Goal: Information Seeking & Learning: Find specific fact

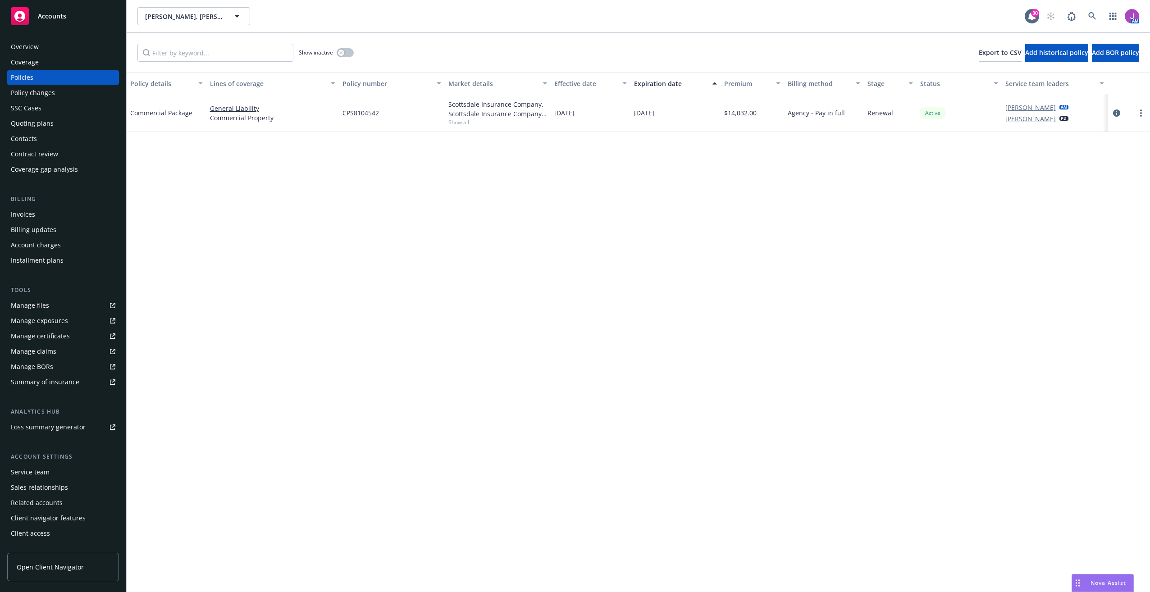
click at [179, 18] on span "[PERSON_NAME], [PERSON_NAME], [PERSON_NAME], [PERSON_NAME]; Jurupa Avenue Prope…" at bounding box center [184, 16] width 78 height 9
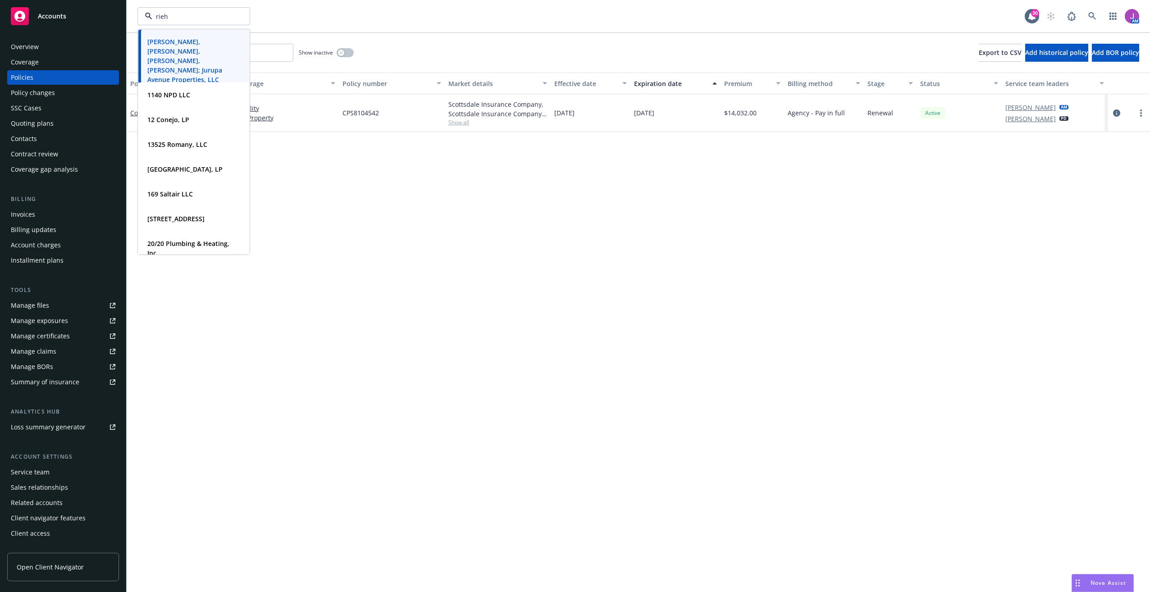
type input "[PERSON_NAME]"
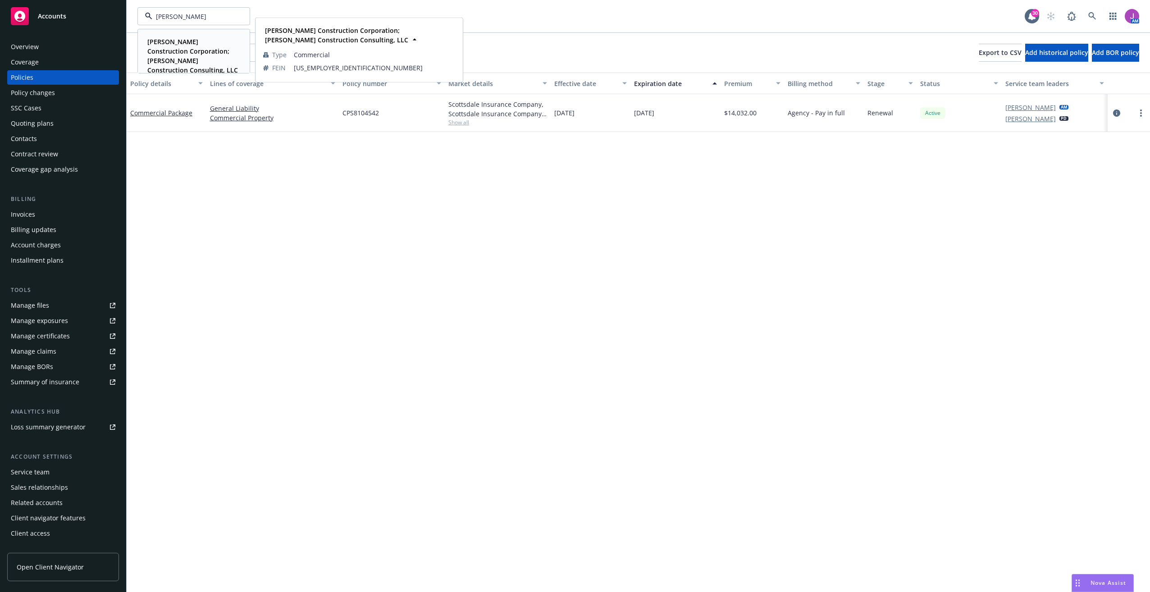
click at [178, 51] on strong "[PERSON_NAME] Construction Corporation; [PERSON_NAME] Construction Consulting, …" at bounding box center [192, 55] width 91 height 37
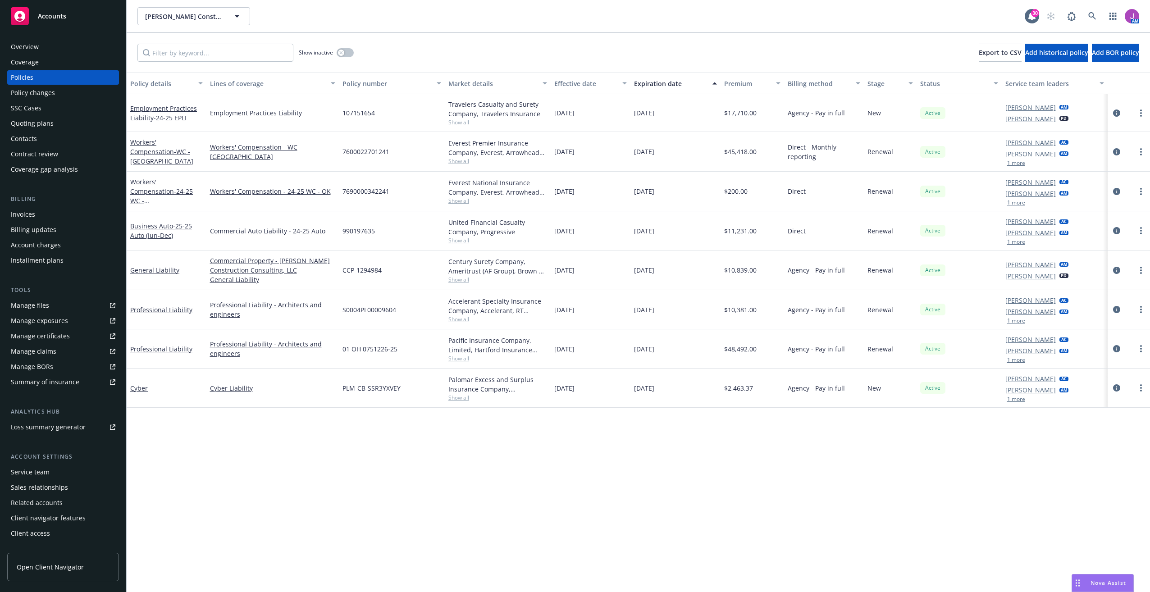
click at [462, 240] on span "Show all" at bounding box center [497, 241] width 99 height 8
click at [44, 321] on div "Manage exposures" at bounding box center [39, 321] width 57 height 14
click at [166, 224] on link "Business Auto - 25-25 Auto (Jun-Dec)" at bounding box center [161, 231] width 62 height 18
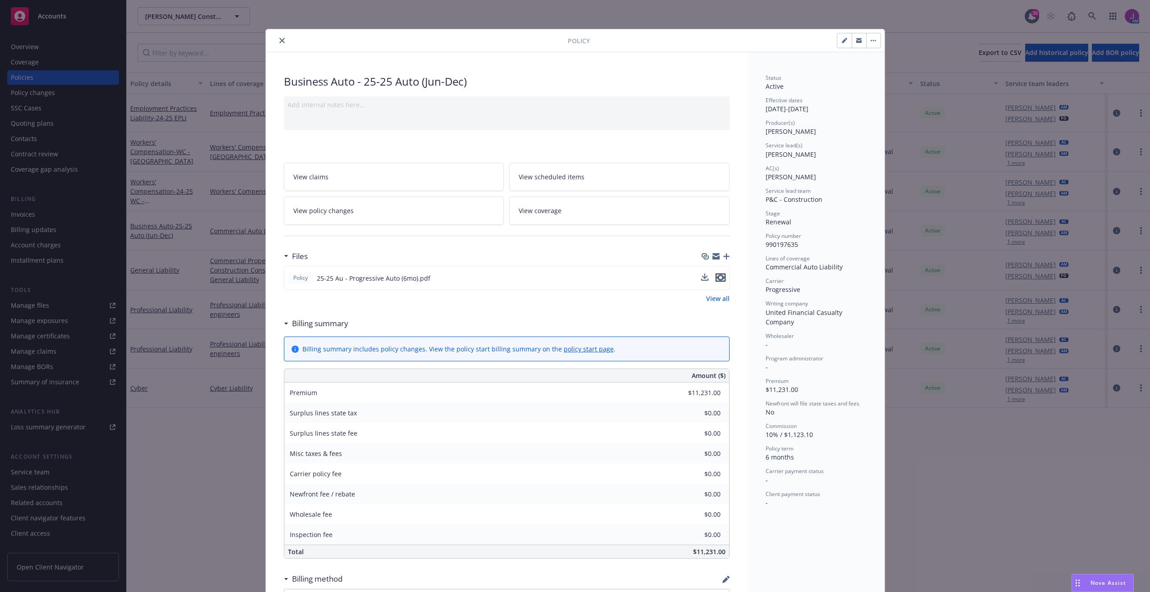
click at [719, 275] on icon "preview file" at bounding box center [721, 277] width 8 height 6
click at [281, 39] on icon "close" at bounding box center [281, 40] width 5 height 5
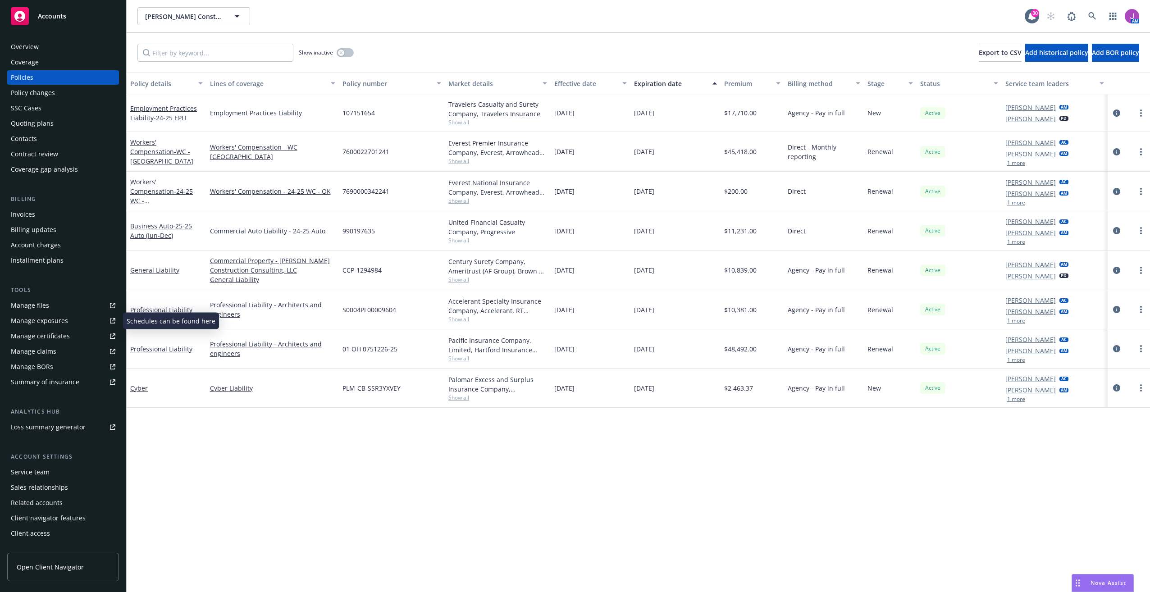
click at [33, 324] on div "Manage exposures" at bounding box center [39, 321] width 57 height 14
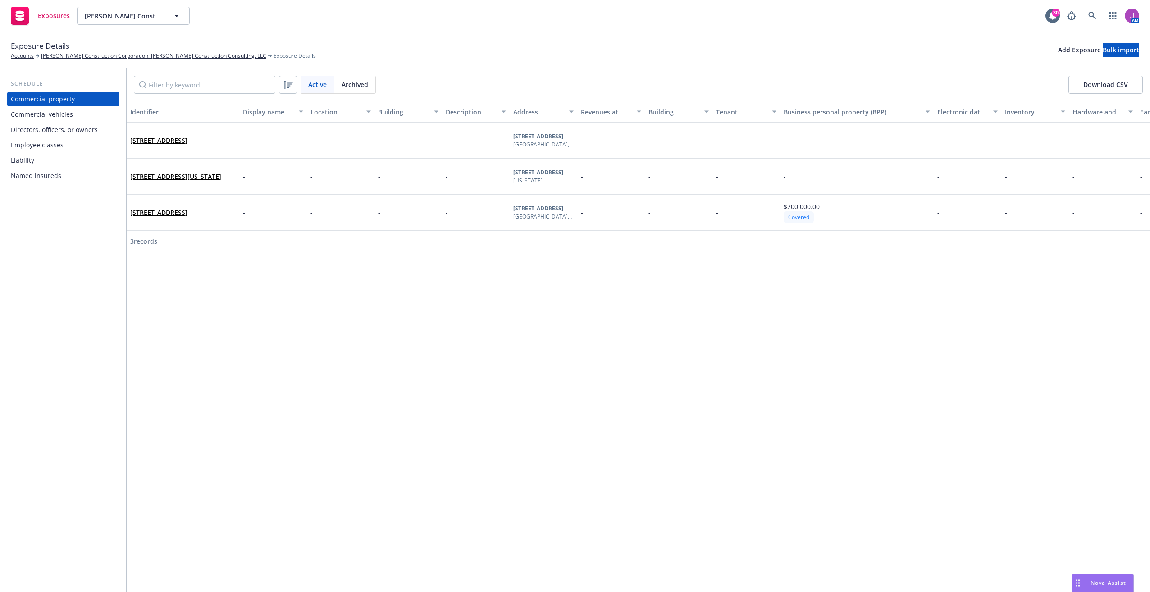
click at [64, 118] on div "Commercial vehicles" at bounding box center [42, 114] width 62 height 14
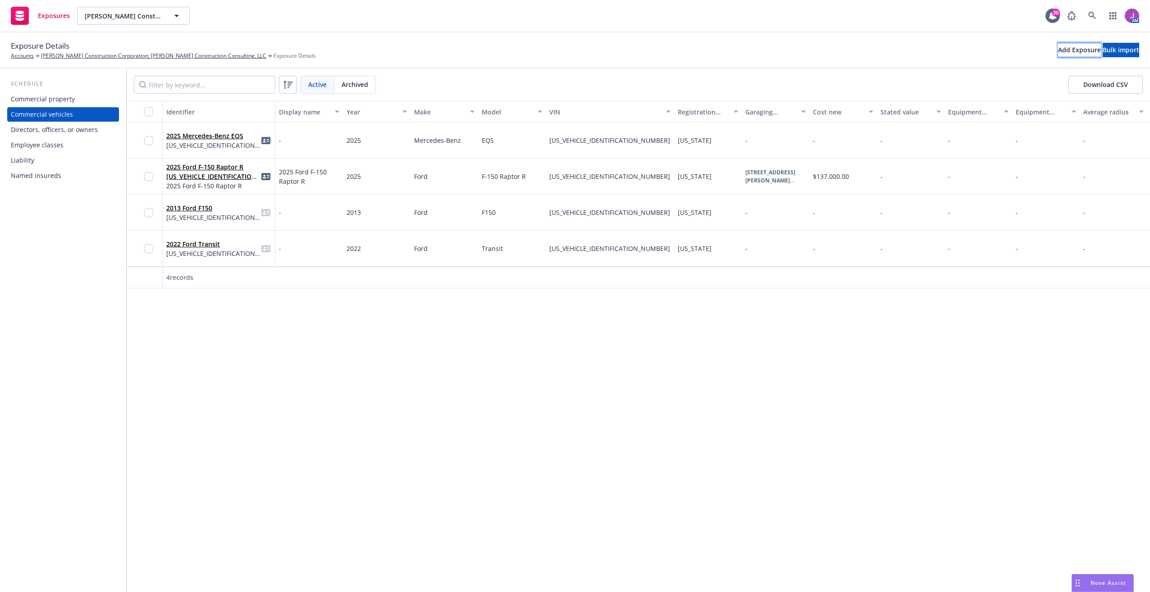
click at [1058, 55] on div "Add Exposure" at bounding box center [1079, 50] width 43 height 14
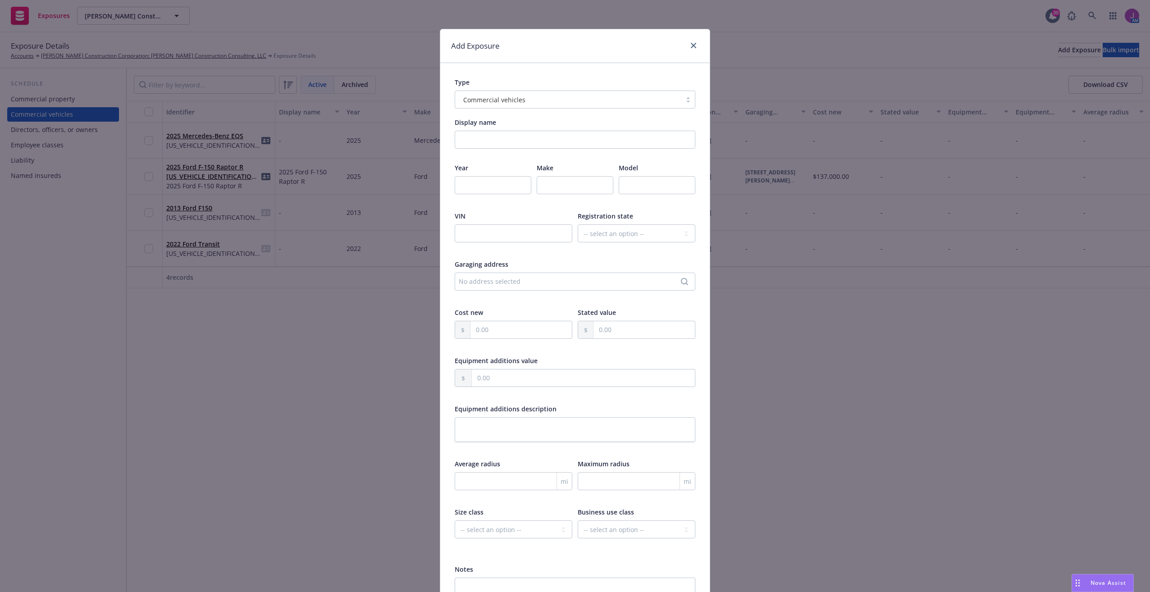
click at [513, 105] on div "Commercial vehicles" at bounding box center [568, 99] width 226 height 14
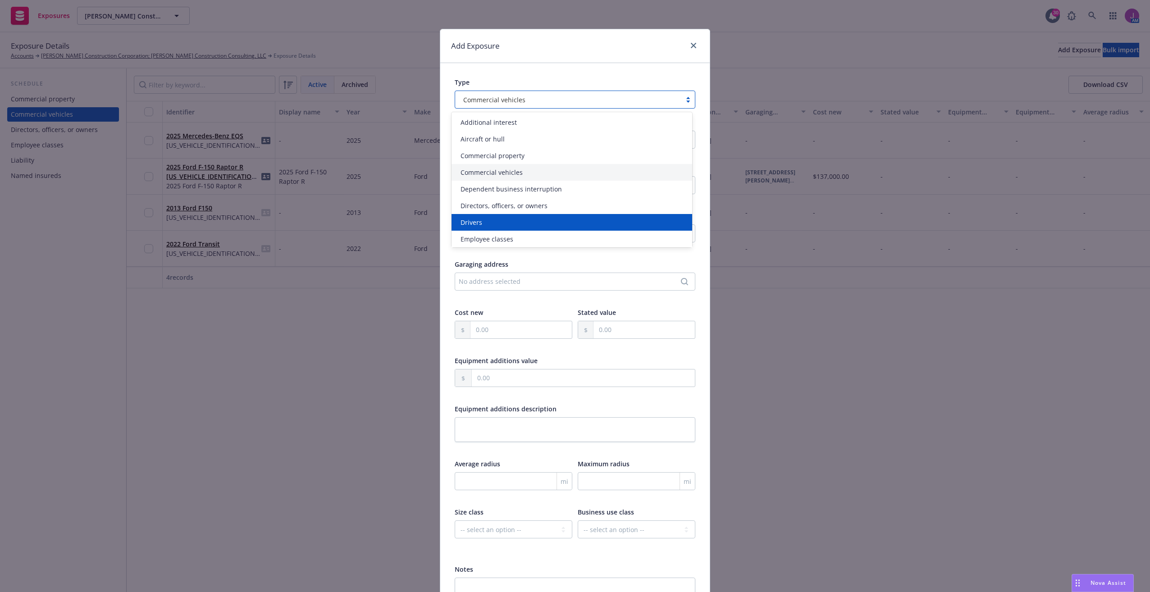
click at [498, 223] on div "Drivers" at bounding box center [572, 222] width 230 height 9
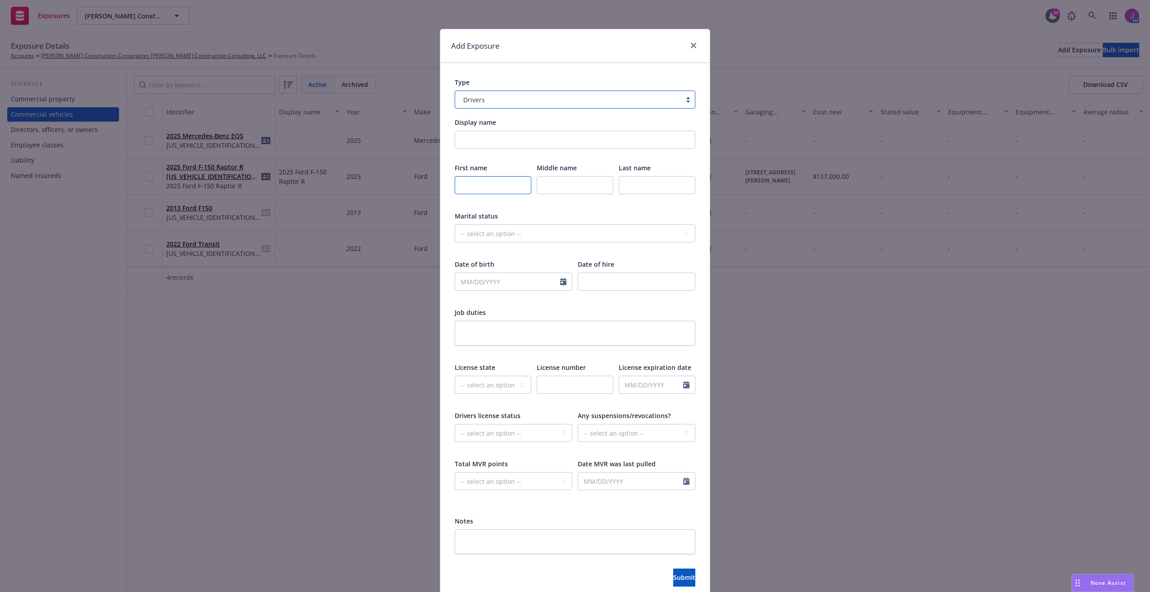
click at [511, 189] on body "Exposures Riehl Construction Corporation; Riehl Construction Consulting, LLC Ri…" at bounding box center [575, 296] width 1150 height 592
type input "Victor"
type input "Reyes"
drag, startPoint x: 563, startPoint y: 187, endPoint x: 496, endPoint y: 182, distance: 67.3
click at [496, 182] on div "First name Victor Middle name Reyes Last name This field is required" at bounding box center [575, 184] width 241 height 43
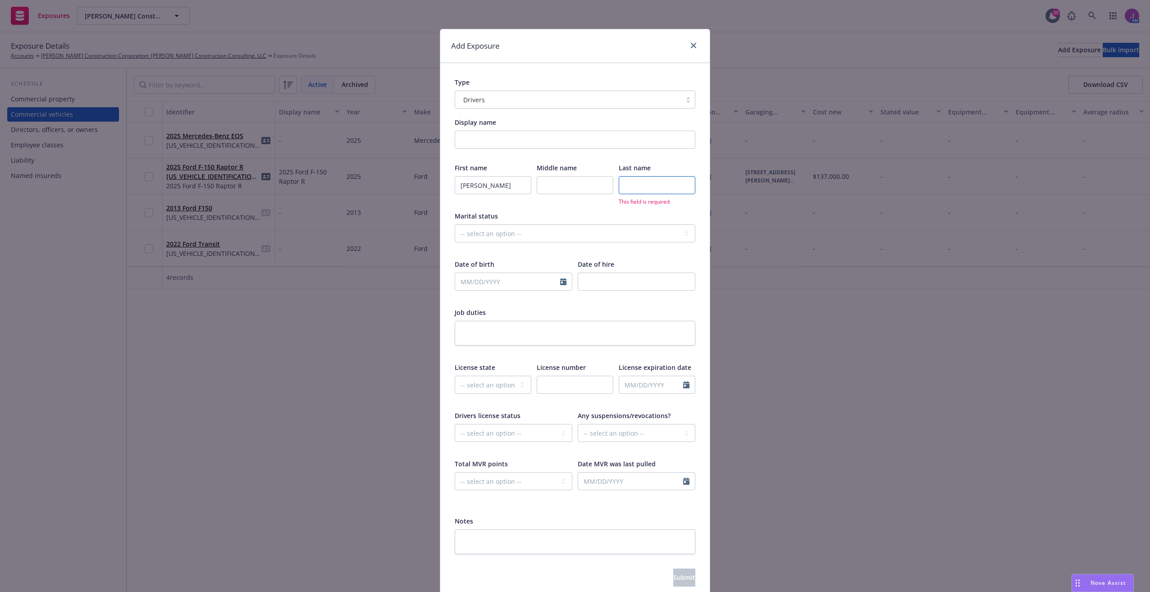
click at [635, 187] on input "text" at bounding box center [657, 185] width 77 height 18
type input "Reyes"
click at [465, 278] on input "text" at bounding box center [507, 281] width 105 height 17
select select "8"
paste input "03/24/1970"
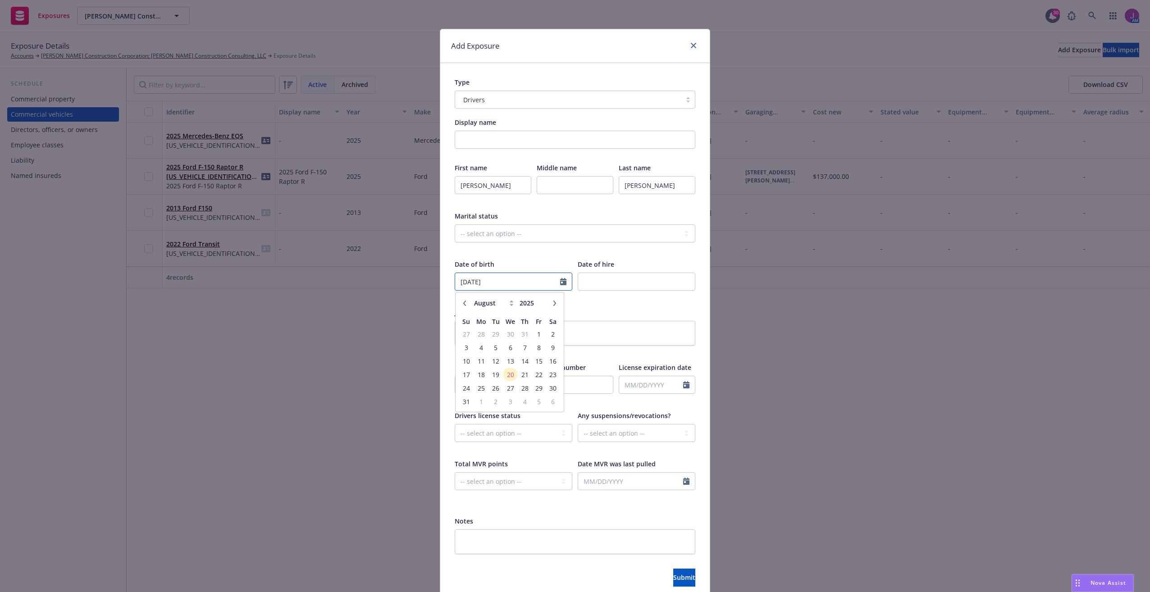
type input "03/24/1970"
click at [617, 315] on div "Job duties" at bounding box center [575, 312] width 241 height 9
click at [463, 384] on select "-- select an option -- Alaska Alabama Arkansas American Samoa Arizona Californi…" at bounding box center [493, 385] width 77 height 18
select select "CA"
click at [455, 376] on select "-- select an option -- Alaska Alabama Arkansas American Samoa Arizona Californi…" at bounding box center [493, 385] width 77 height 18
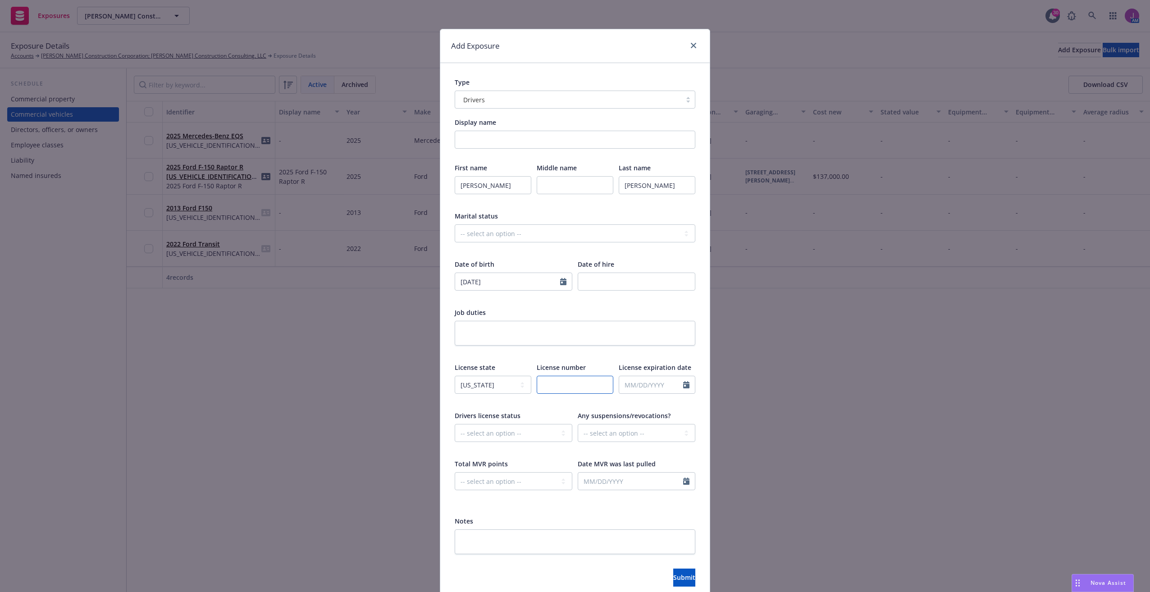
click at [568, 387] on input "text" at bounding box center [575, 385] width 77 height 18
paste input "A1726493"
type input "A1726493"
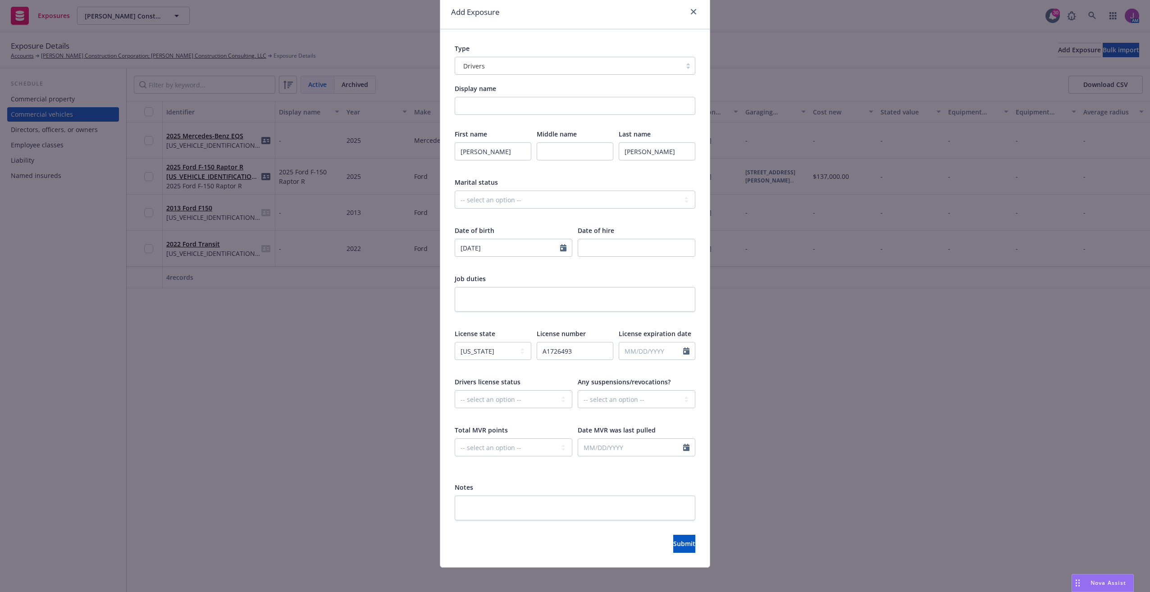
scroll to position [38, 0]
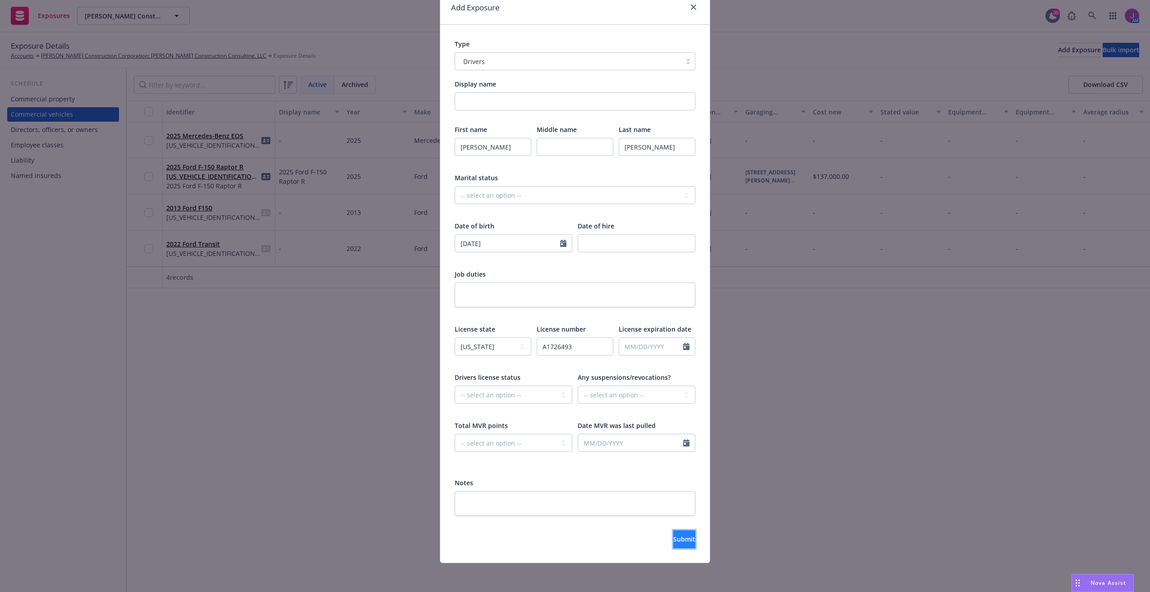
click at [673, 540] on span "Submit" at bounding box center [684, 539] width 22 height 9
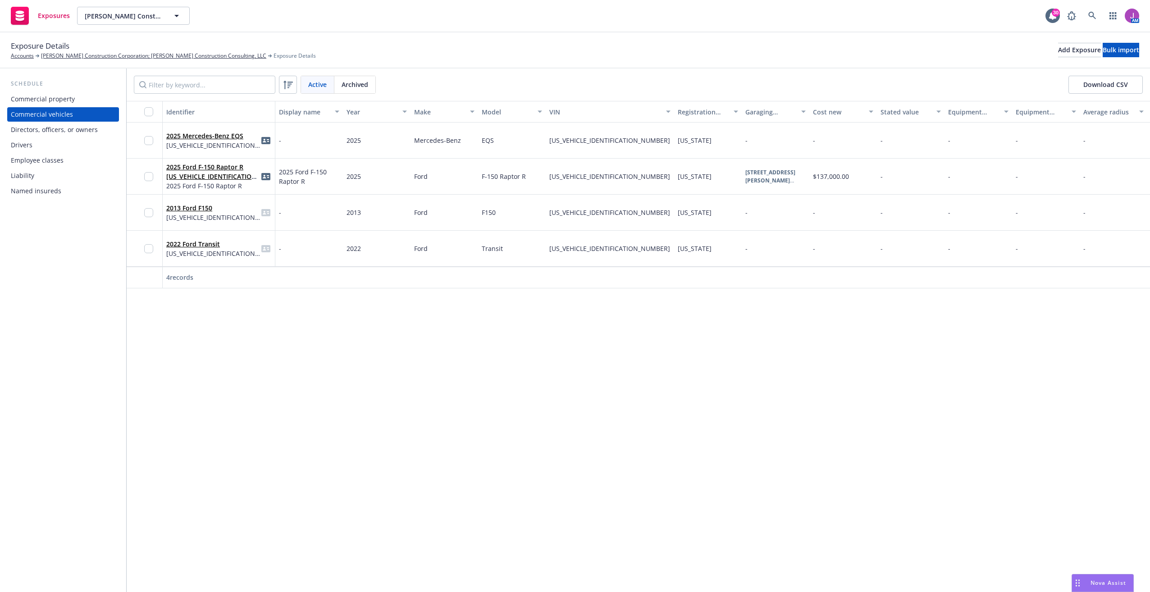
click at [43, 145] on div "Drivers" at bounding box center [63, 145] width 105 height 14
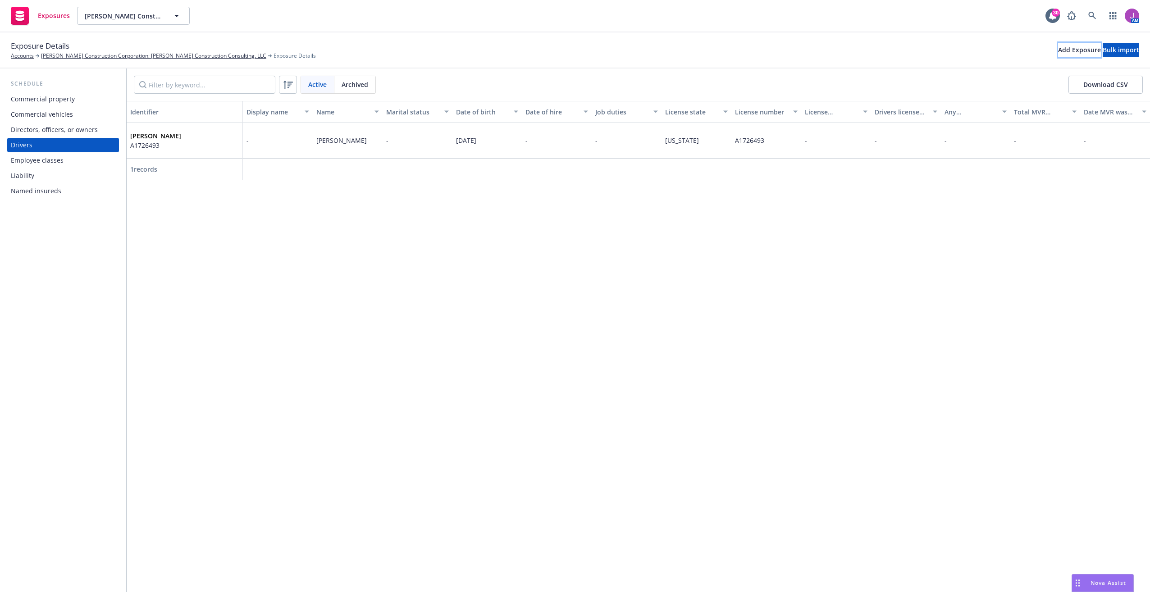
click at [1058, 55] on div "Add Exposure" at bounding box center [1079, 50] width 43 height 14
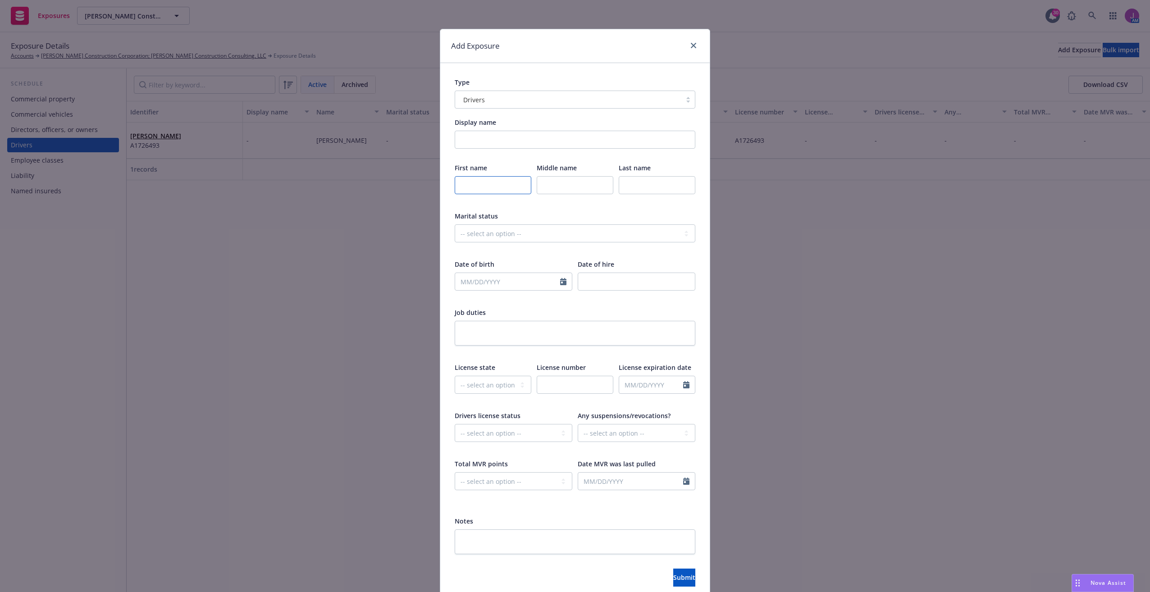
click at [489, 184] on input "text" at bounding box center [493, 185] width 77 height 18
click at [502, 186] on input "text" at bounding box center [493, 185] width 77 height 18
paste input "Michael Riehl"
type input "Michael Riehl"
paste input "Michael Riehl"
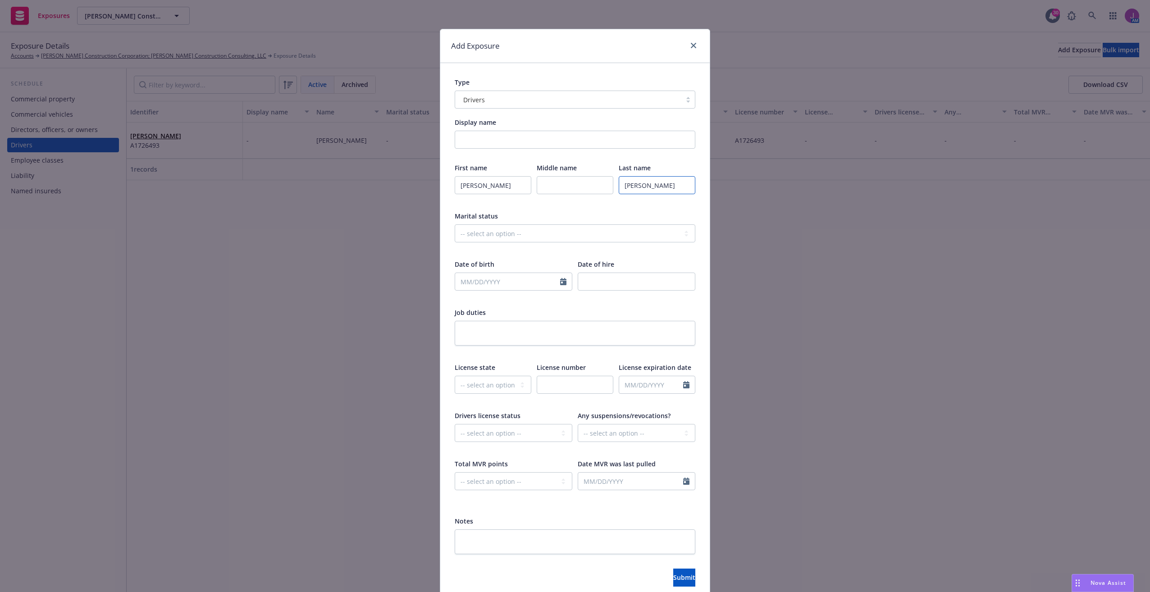
drag, startPoint x: 645, startPoint y: 185, endPoint x: 578, endPoint y: 180, distance: 67.3
click at [580, 180] on div "First name Michael Riehl Middle name Last name Michael Riehl" at bounding box center [575, 184] width 241 height 43
type input "Riehl"
click at [488, 186] on input "Michael Riehl" at bounding box center [493, 185] width 77 height 18
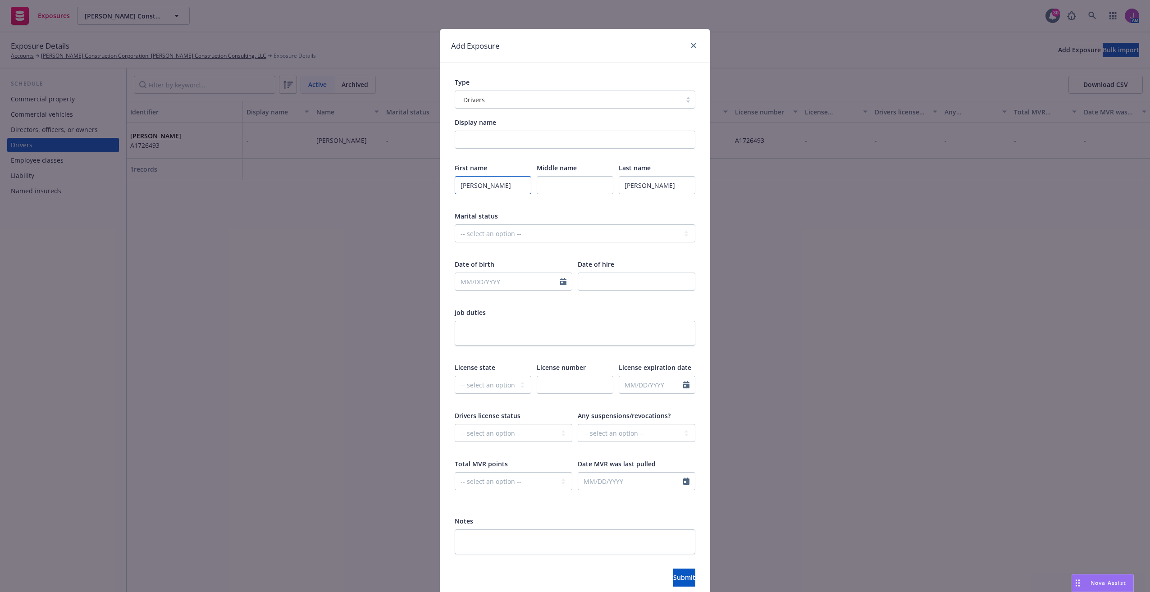
type input "Michael"
click at [524, 276] on input "text" at bounding box center [507, 281] width 105 height 17
select select "8"
paste input "01/21/1966"
type input "01/21/1966"
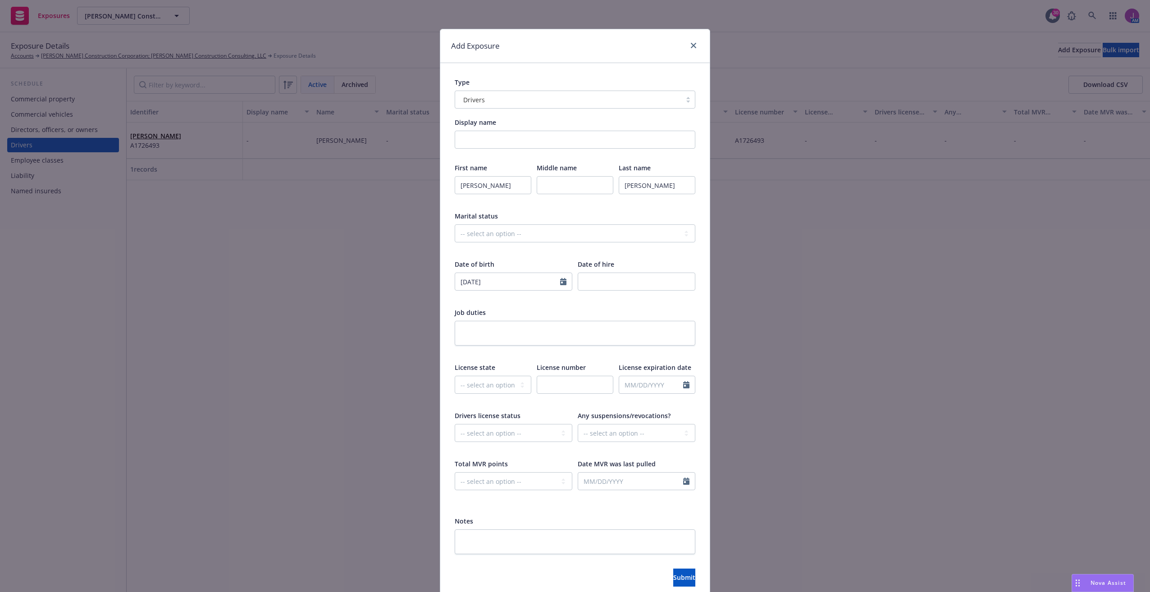
click at [604, 306] on div "First name Michael Middle name Last name Riehl Marital status -- select an opti…" at bounding box center [575, 332] width 241 height 339
click at [472, 386] on select "-- select an option -- Alaska Alabama Arkansas American Samoa Arizona Californi…" at bounding box center [493, 385] width 77 height 18
select select "CA"
click at [455, 376] on select "-- select an option -- Alaska Alabama Arkansas American Samoa Arizona Californi…" at bounding box center [493, 385] width 77 height 18
click at [560, 388] on input "text" at bounding box center [575, 385] width 77 height 18
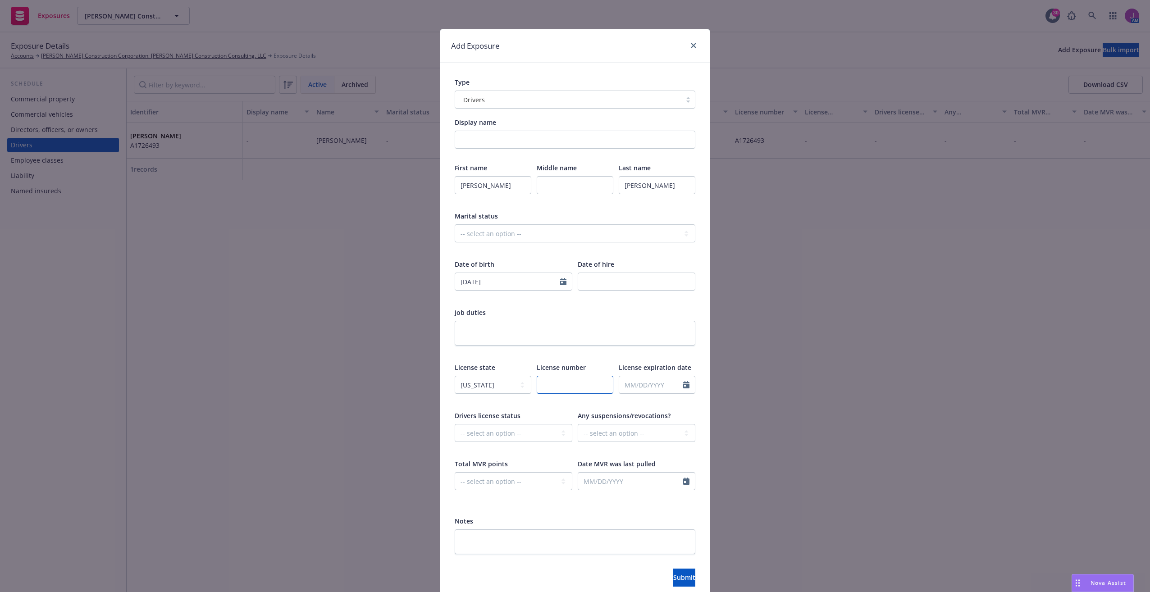
paste input "C3197560"
type input "C3197560"
click at [577, 318] on div "Job duties" at bounding box center [575, 333] width 241 height 50
click at [673, 576] on span "Submit" at bounding box center [684, 577] width 22 height 9
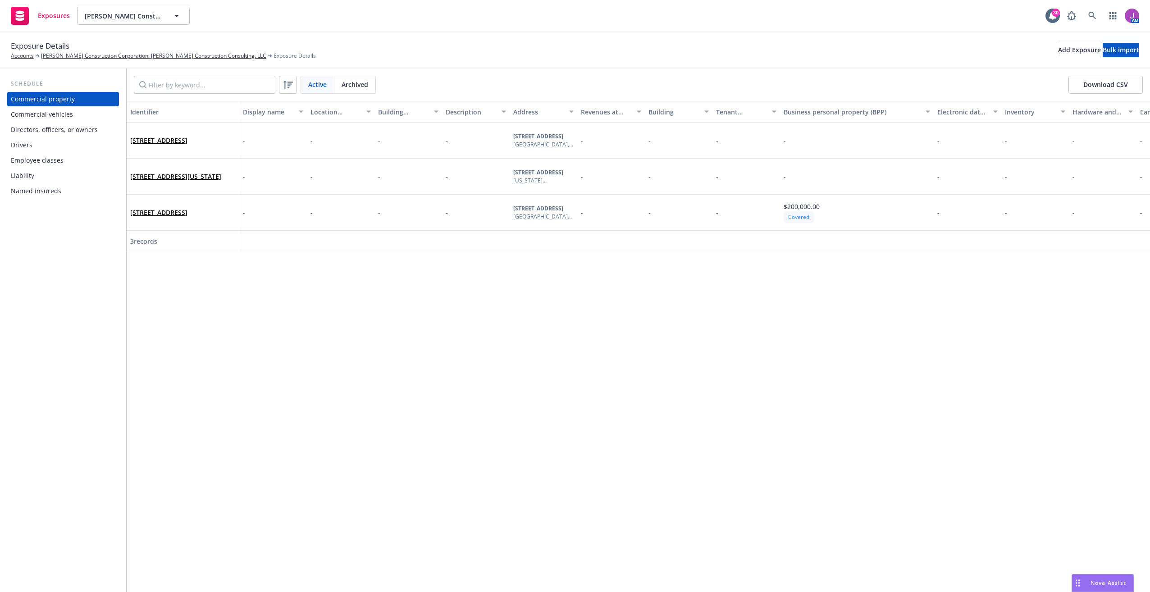
click at [33, 116] on div "Commercial vehicles" at bounding box center [42, 114] width 62 height 14
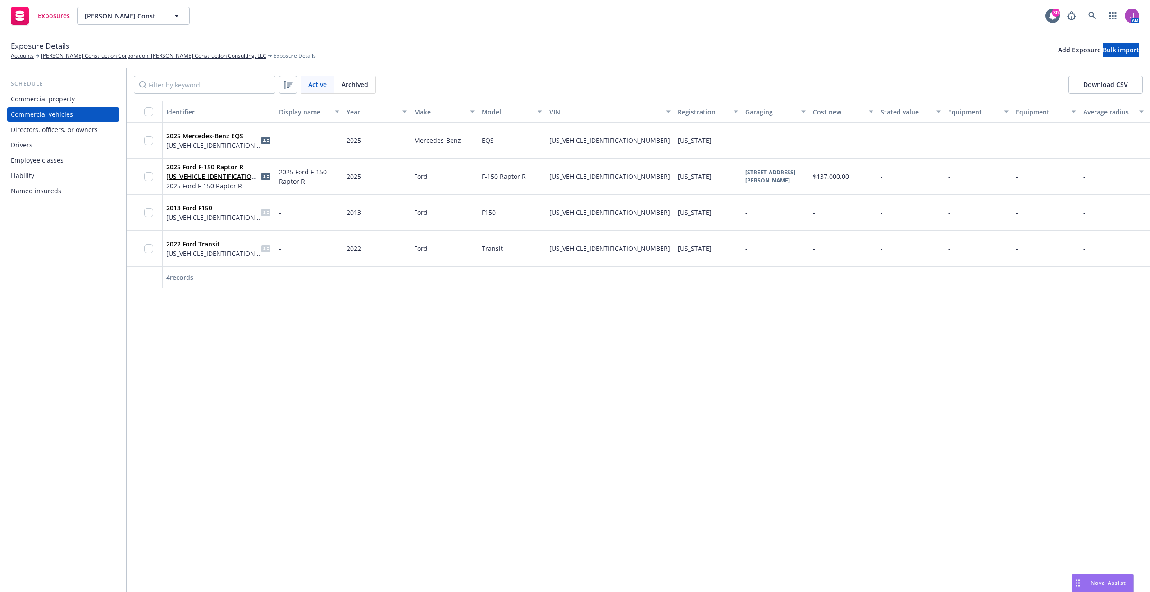
click at [388, 58] on div "Exposure Details Accounts Riehl Construction Corporation; Riehl Construction Co…" at bounding box center [575, 50] width 1128 height 20
click at [203, 86] on input "Filter by keyword..." at bounding box center [205, 85] width 142 height 18
paste input "1FTFW1R60DFA56160"
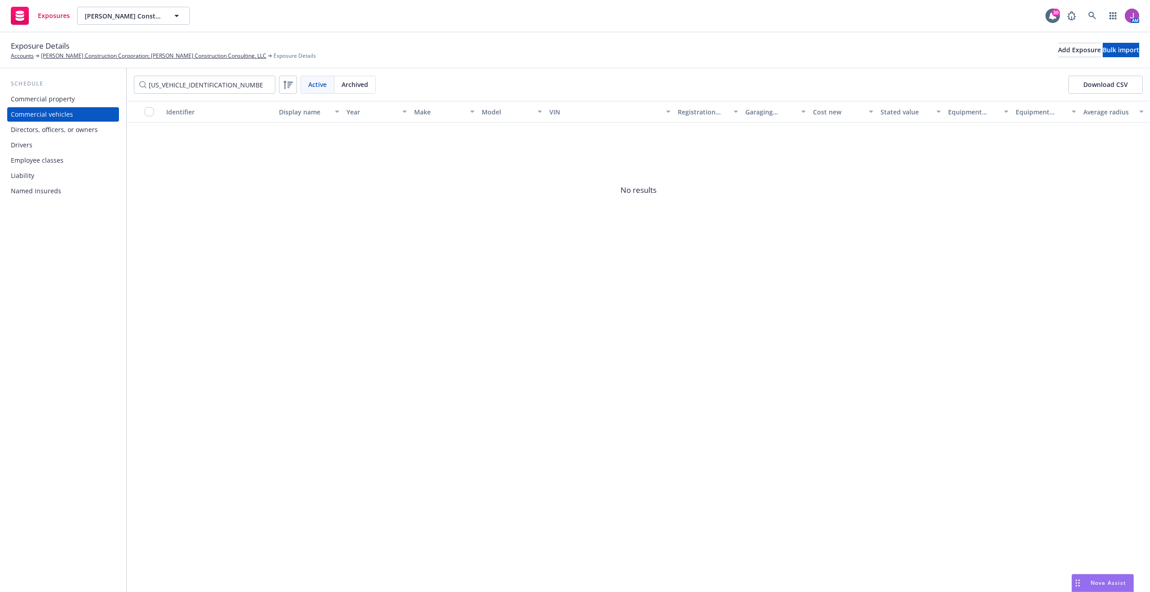
click at [375, 86] on div "Archived" at bounding box center [354, 84] width 41 height 17
click at [316, 82] on span "Active" at bounding box center [317, 84] width 18 height 9
click at [343, 84] on span "Archived" at bounding box center [355, 84] width 27 height 9
click at [323, 86] on span "Active" at bounding box center [317, 84] width 18 height 9
drag, startPoint x: 209, startPoint y: 88, endPoint x: 84, endPoint y: 80, distance: 125.5
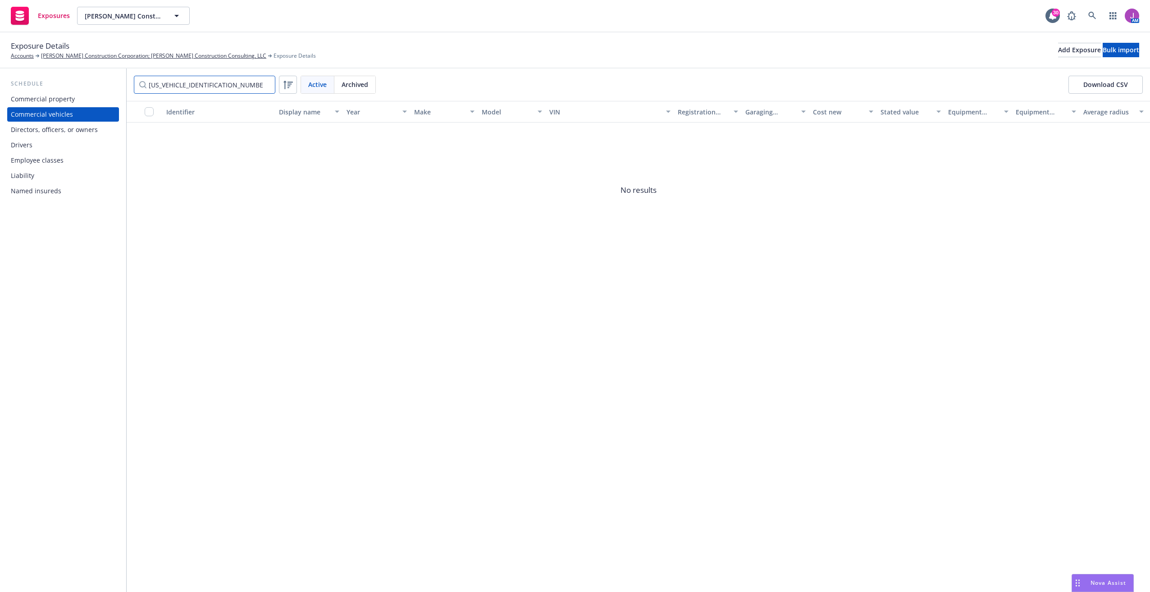
click at [84, 80] on div "Schedule Commercial property Commercial vehicles Directors, officers, or owners…" at bounding box center [575, 331] width 1150 height 524
type input "0"
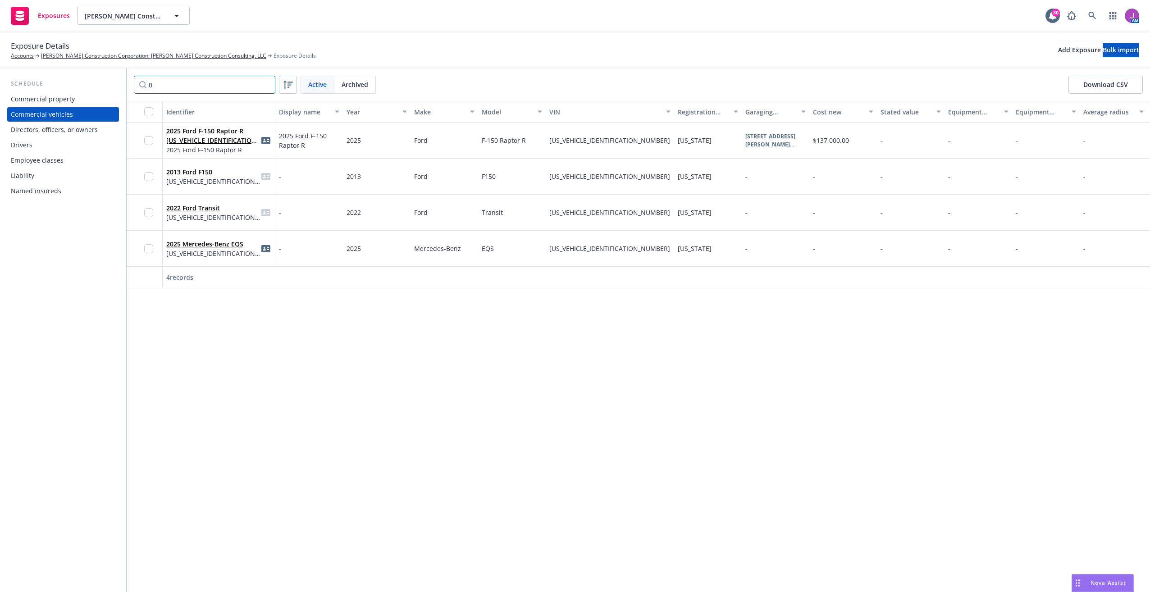
drag, startPoint x: 198, startPoint y: 77, endPoint x: 94, endPoint y: 78, distance: 104.1
click at [94, 78] on div "Schedule Commercial property Commercial vehicles Directors, officers, or owners…" at bounding box center [575, 331] width 1150 height 524
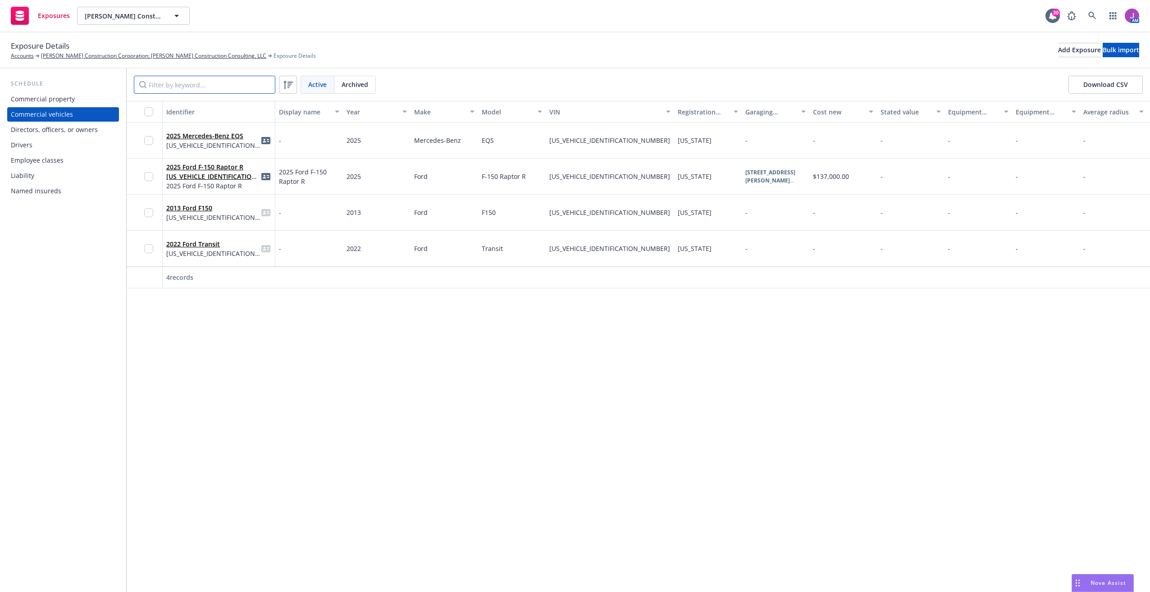
click at [192, 91] on input "Filter by keyword..." at bounding box center [205, 85] width 142 height 18
paste input "1FTBW9CG1NKA56741"
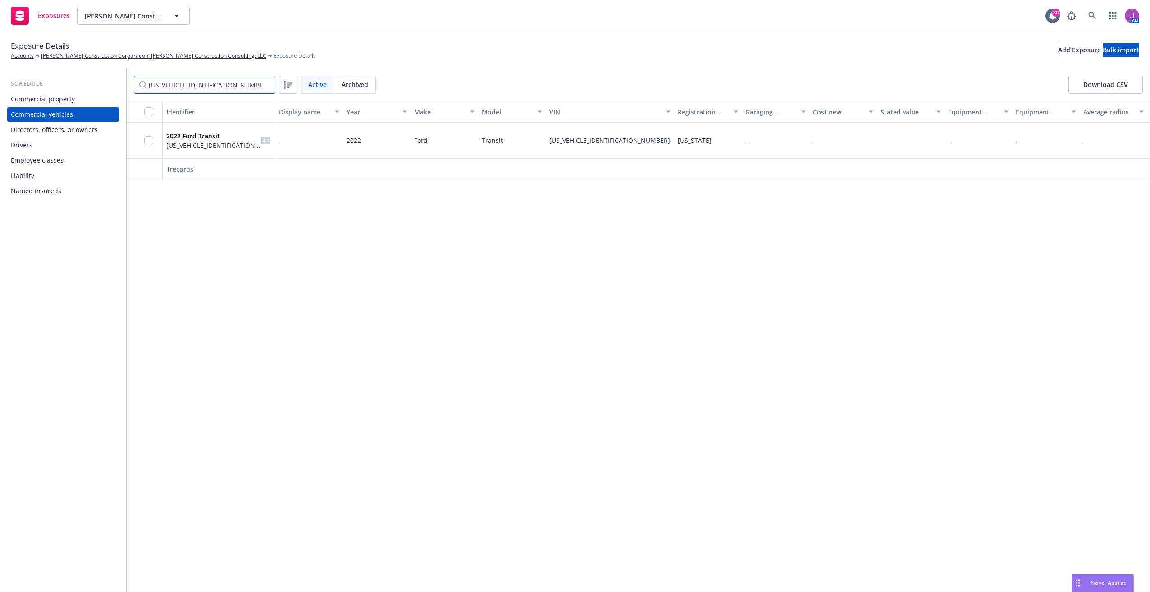
type input "1FTBW9CG1NKA56741"
click at [352, 84] on span "Archived" at bounding box center [355, 84] width 27 height 9
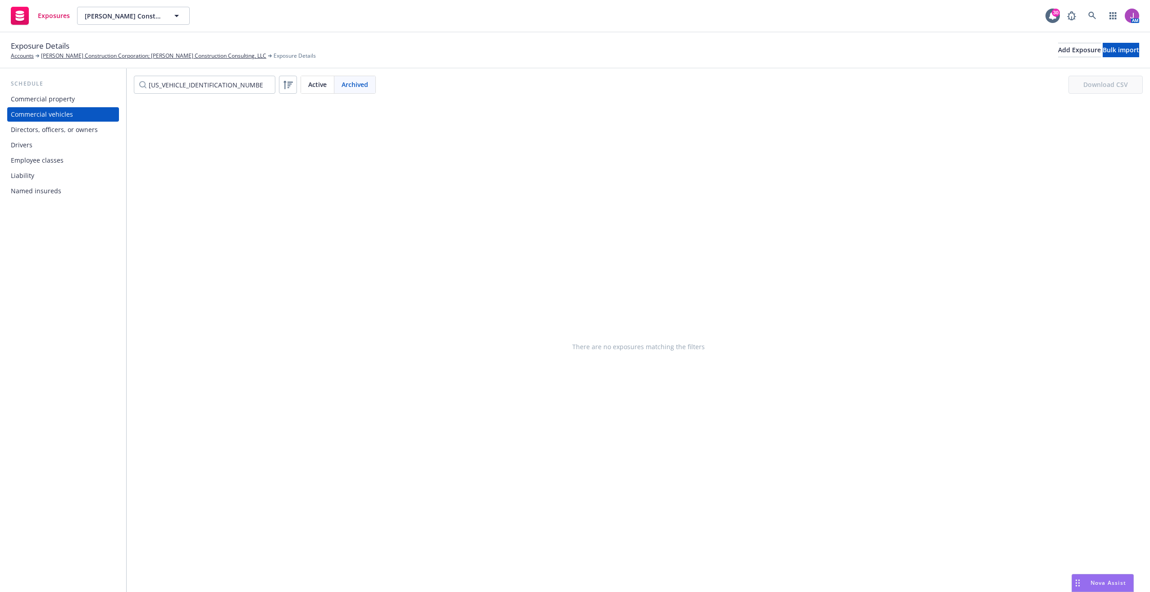
click at [310, 87] on span "Active" at bounding box center [317, 84] width 18 height 9
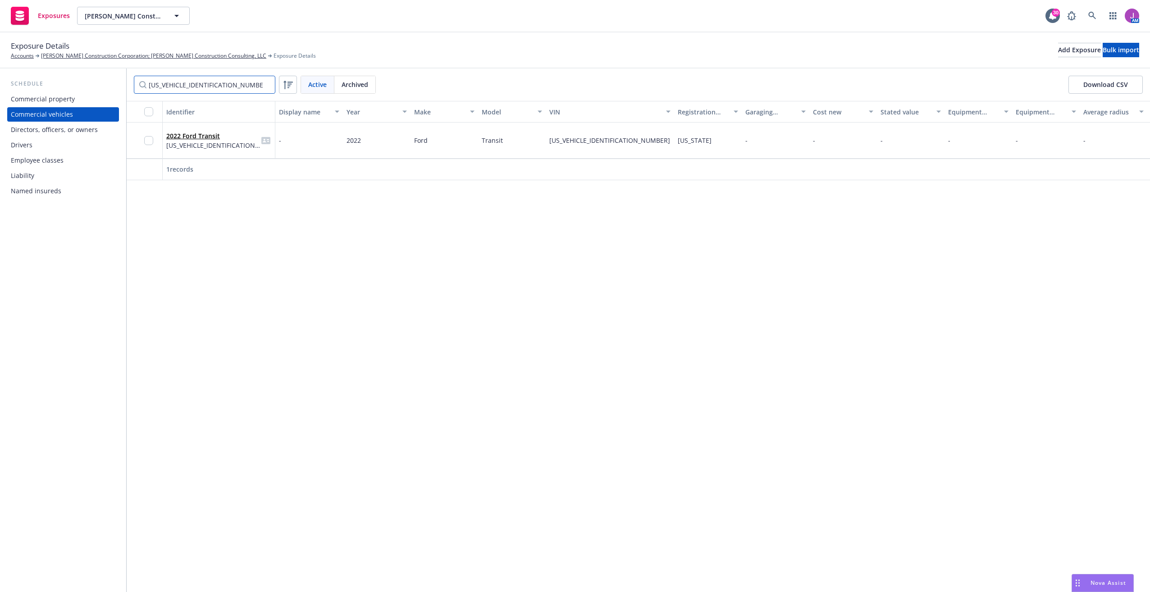
drag, startPoint x: 225, startPoint y: 82, endPoint x: 114, endPoint y: 82, distance: 110.9
click at [114, 82] on div "Schedule Commercial property Commercial vehicles Directors, officers, or owners…" at bounding box center [575, 331] width 1150 height 524
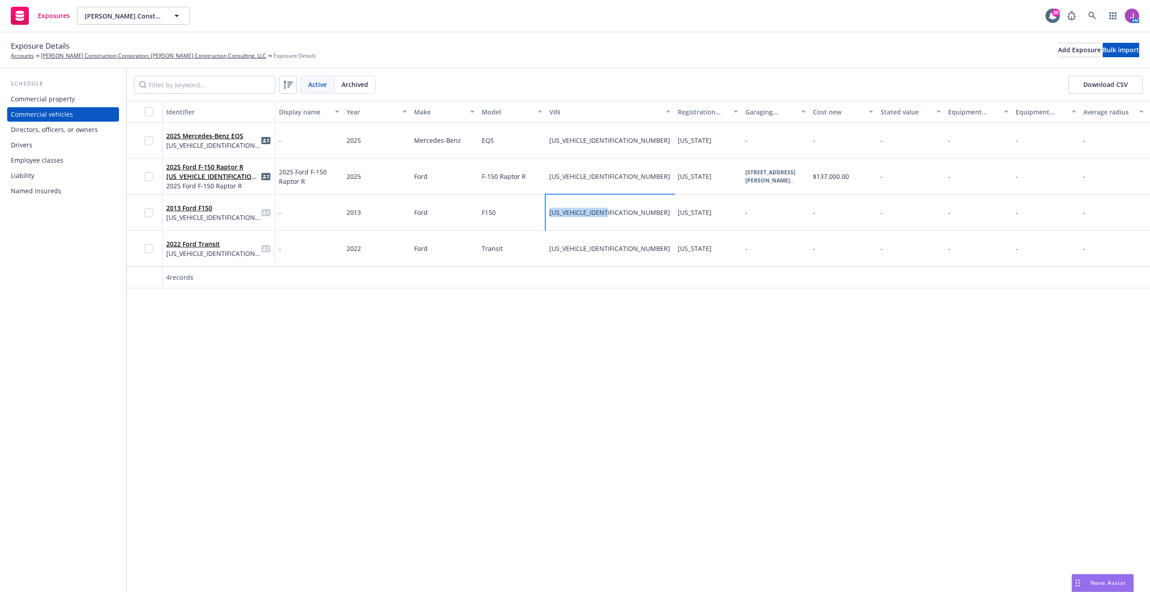
drag, startPoint x: 546, startPoint y: 215, endPoint x: 614, endPoint y: 219, distance: 68.2
click at [614, 219] on div "1FTFWAR60DFA56160" at bounding box center [610, 213] width 128 height 36
copy span "1FTFWAR60DFA56160"
drag, startPoint x: 548, startPoint y: 178, endPoint x: 613, endPoint y: 180, distance: 64.9
click at [613, 180] on div "1FTFW1RJ0SFA30867" at bounding box center [610, 177] width 128 height 36
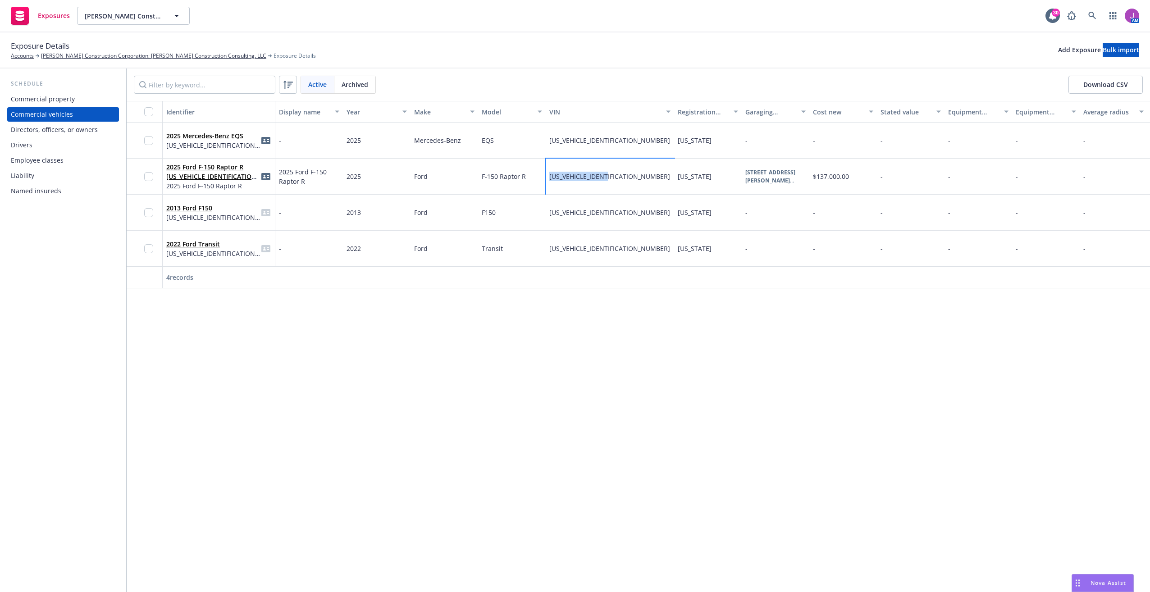
copy span "1FTFW1RJ0SFA30867"
click at [812, 433] on div "Identifier Display name Year Make Model VIN Registration state Garaging address…" at bounding box center [638, 346] width 1023 height 491
drag, startPoint x: 154, startPoint y: 106, endPoint x: 154, endPoint y: 153, distance: 46.9
click at [150, 134] on div "Identifier Display name Year Make Model VIN Registration state Garaging address…" at bounding box center [638, 195] width 1023 height 188
click at [473, 381] on div "Identifier Display name Year Make Model VIN Registration state Garaging address…" at bounding box center [638, 346] width 1023 height 491
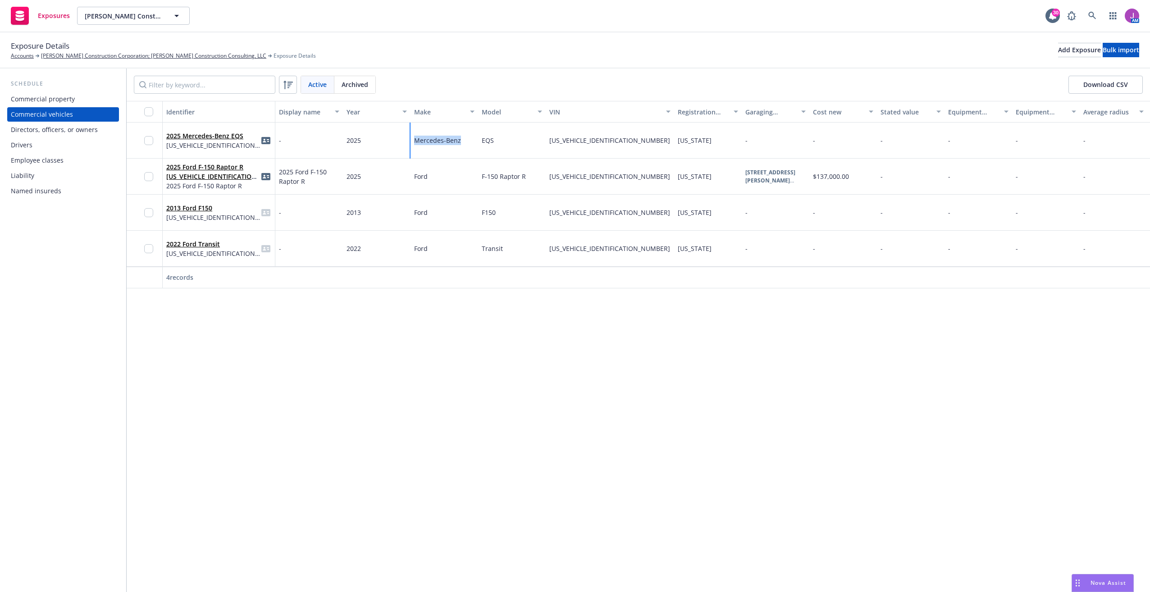
drag, startPoint x: 416, startPoint y: 144, endPoint x: 473, endPoint y: 145, distance: 57.7
click at [473, 145] on div "Mercedes-Benz" at bounding box center [445, 141] width 68 height 36
copy span "Mercedes-Benz"
drag, startPoint x: 483, startPoint y: 142, endPoint x: 508, endPoint y: 142, distance: 25.3
click at [508, 142] on div "EQS" at bounding box center [512, 141] width 68 height 36
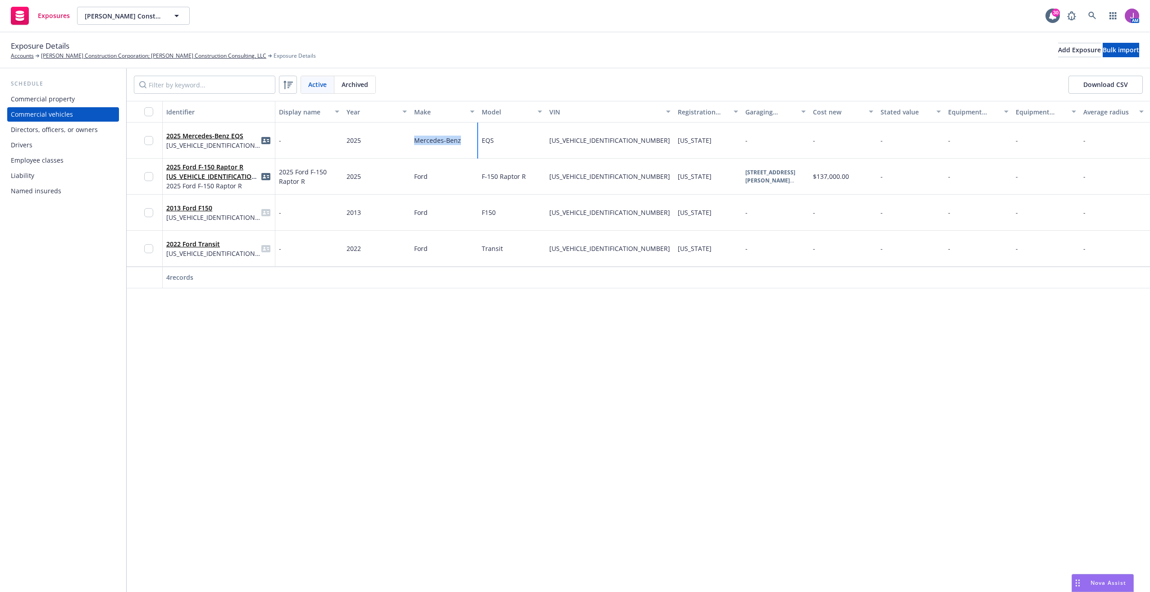
copy span "EQS"
drag, startPoint x: 549, startPoint y: 141, endPoint x: 613, endPoint y: 146, distance: 64.2
click at [613, 146] on div "4JGDX5FB5SA038349" at bounding box center [610, 141] width 128 height 36
copy span "4JGDX5FB5SA038349"
drag, startPoint x: 812, startPoint y: 177, endPoint x: 864, endPoint y: 183, distance: 52.6
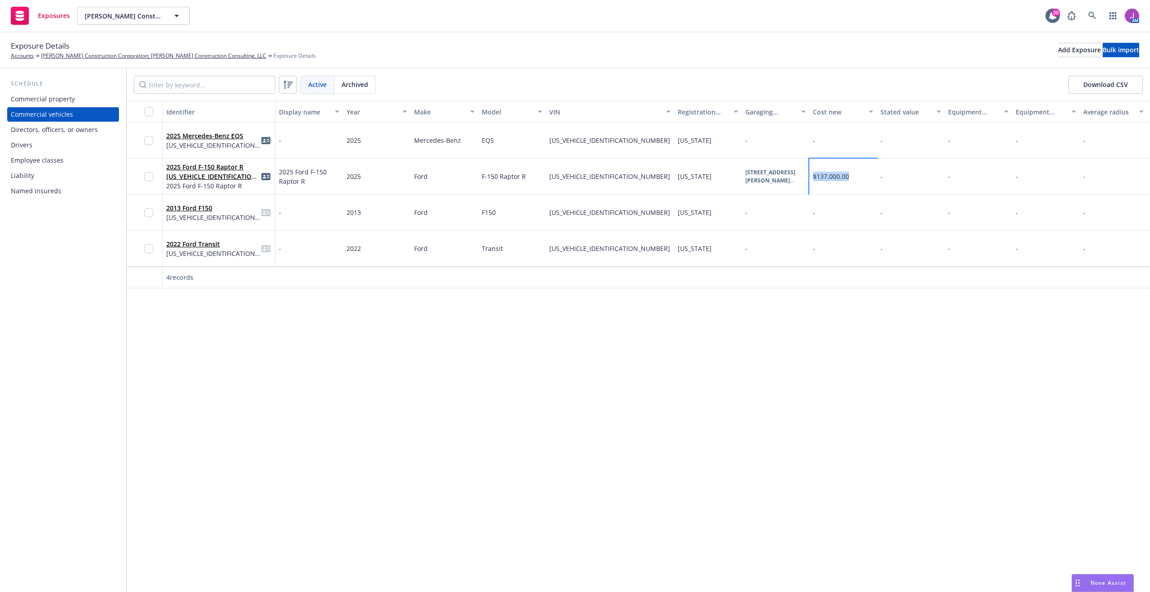
click at [864, 183] on div "$137,000.00" at bounding box center [843, 177] width 68 height 36
copy span "$137,000.00"
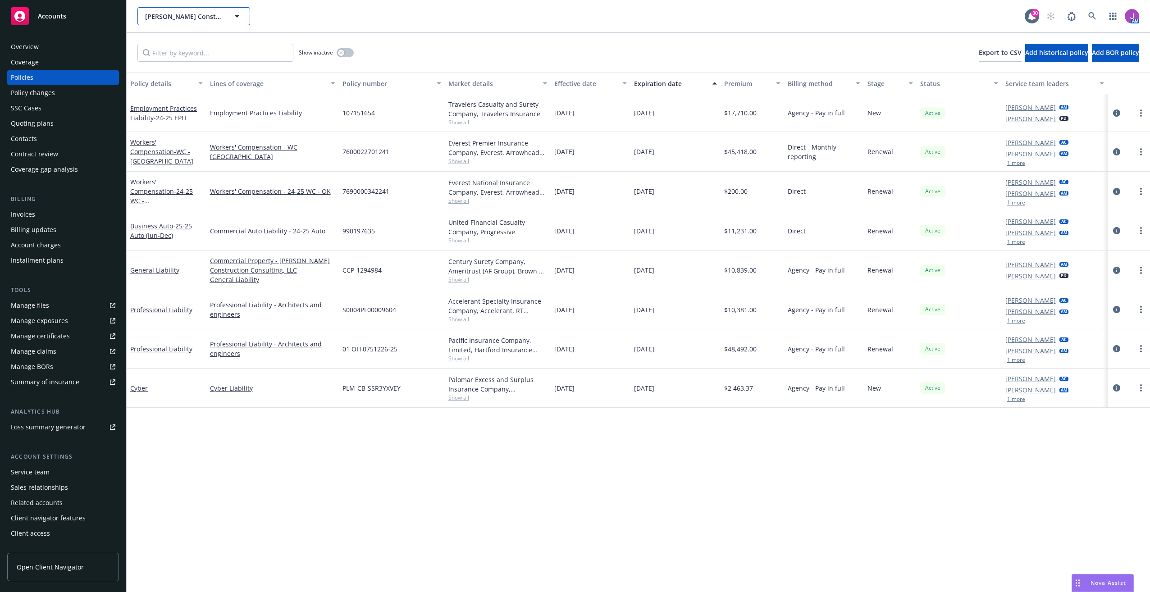
click at [186, 13] on span "[PERSON_NAME] Construction Corporation; [PERSON_NAME] Construction Consulting, …" at bounding box center [184, 16] width 78 height 9
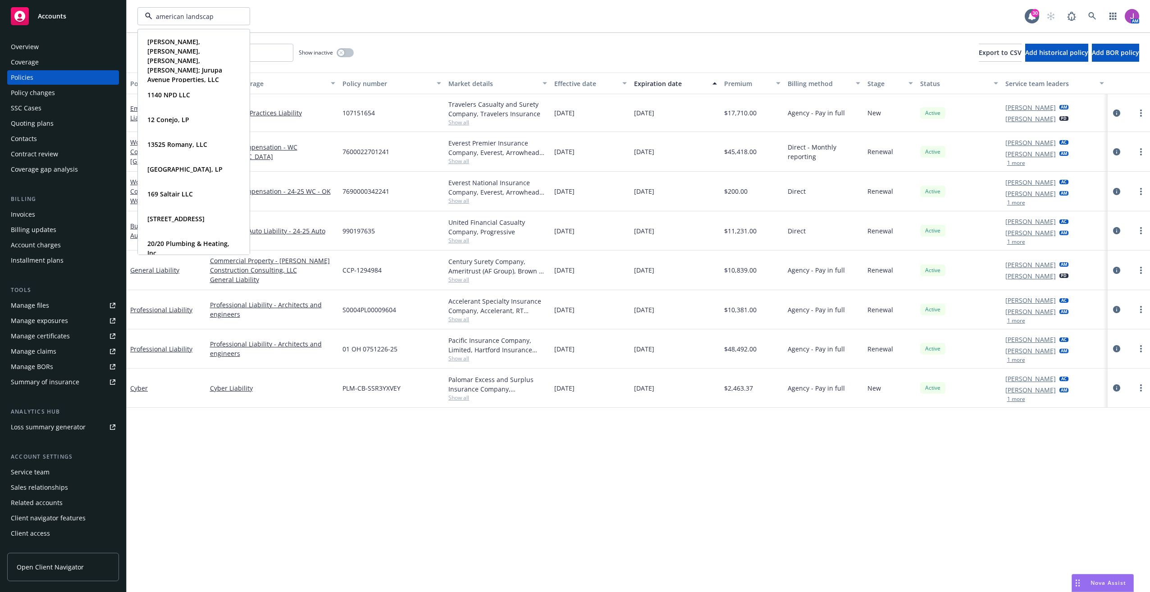
type input "american landscape"
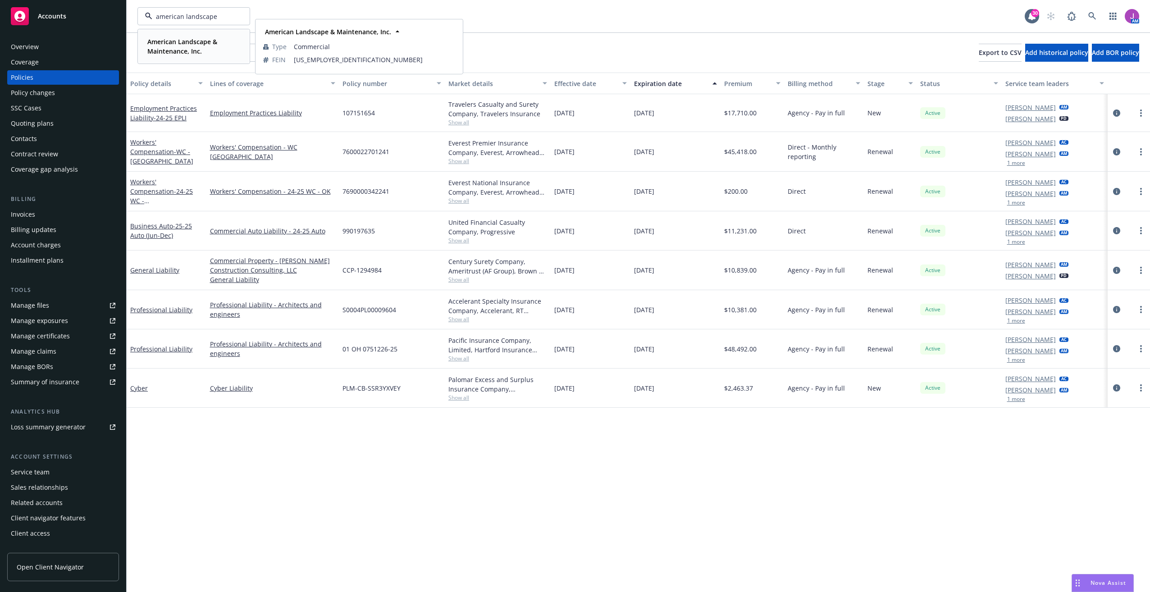
click at [172, 42] on strong "American Landscape & Maintenance, Inc." at bounding box center [182, 46] width 70 height 18
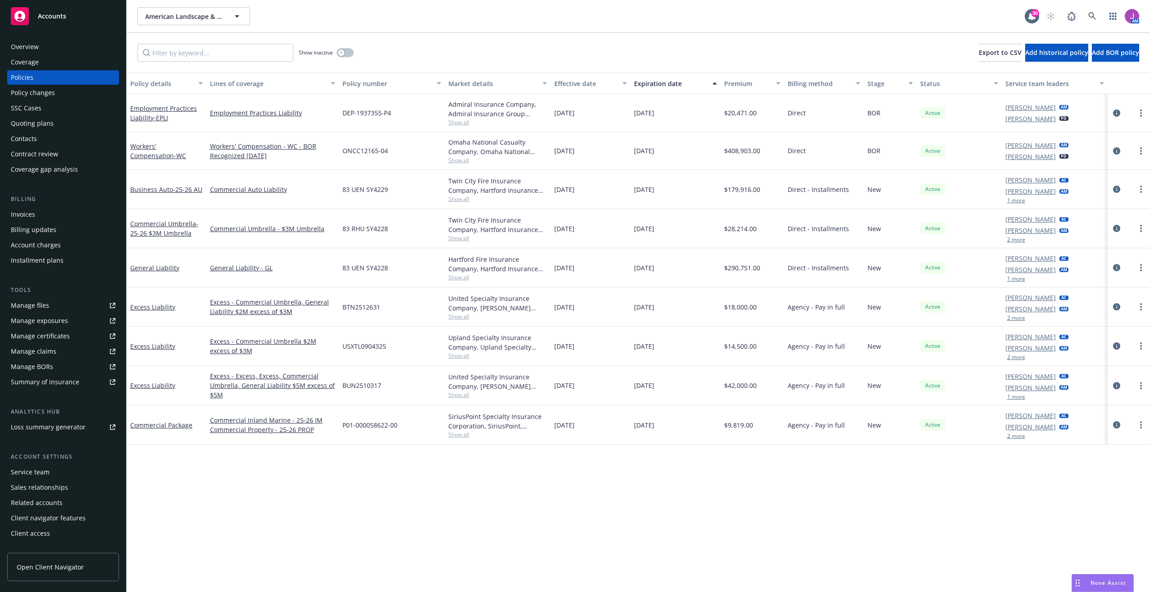
click at [462, 121] on span "Show all" at bounding box center [497, 123] width 99 height 8
drag, startPoint x: 205, startPoint y: 114, endPoint x: 302, endPoint y: 118, distance: 97.9
click at [302, 118] on div "Employment Practices Liability - EPLI Employment Practices Liability DEP-193735…" at bounding box center [638, 113] width 1023 height 38
copy div "Employment Practices Liability"
drag, startPoint x: 207, startPoint y: 146, endPoint x: 283, endPoint y: 146, distance: 75.7
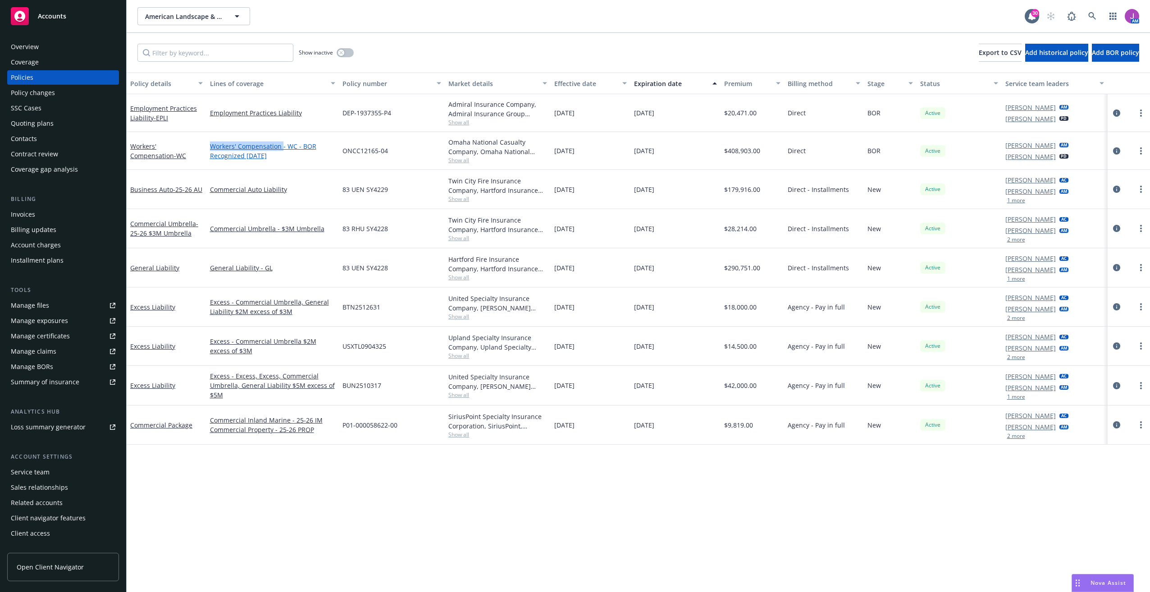
click at [283, 146] on div "Workers' Compensation - WC - BOR Recognized 3/5/2025" at bounding box center [272, 151] width 132 height 38
copy link "Workers' Compensation"
click at [459, 160] on span "Show all" at bounding box center [497, 160] width 99 height 8
click at [664, 457] on div "Policy details Lines of coverage Policy number Market details Effective date Ex…" at bounding box center [638, 333] width 1023 height 520
click at [24, 124] on div "Quoting plans" at bounding box center [32, 123] width 43 height 14
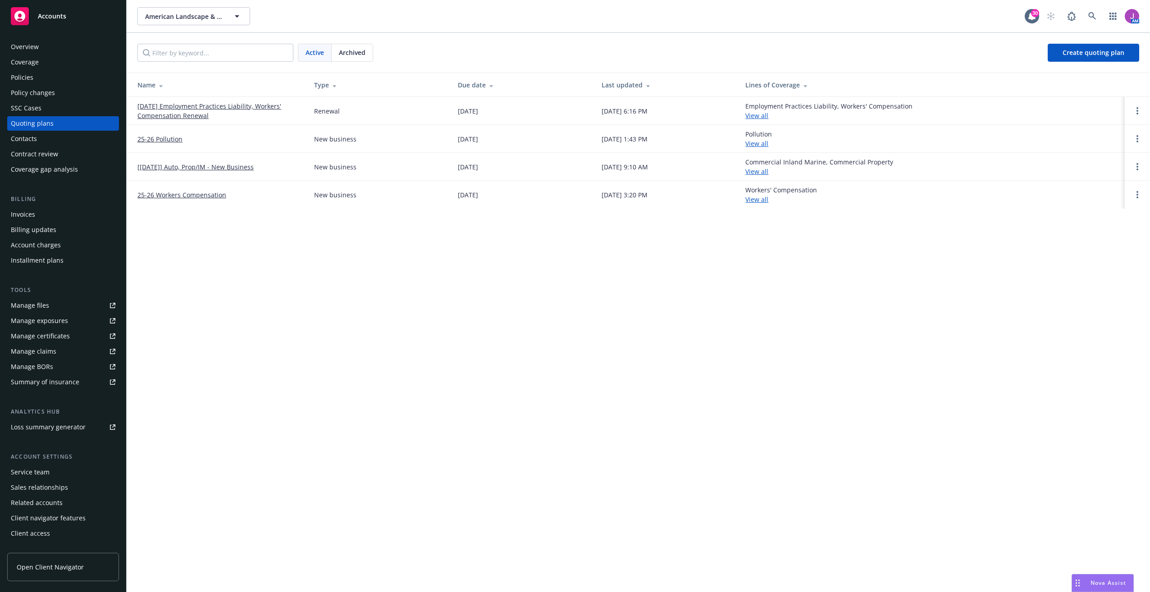
click at [363, 56] on span "Archived" at bounding box center [352, 52] width 27 height 9
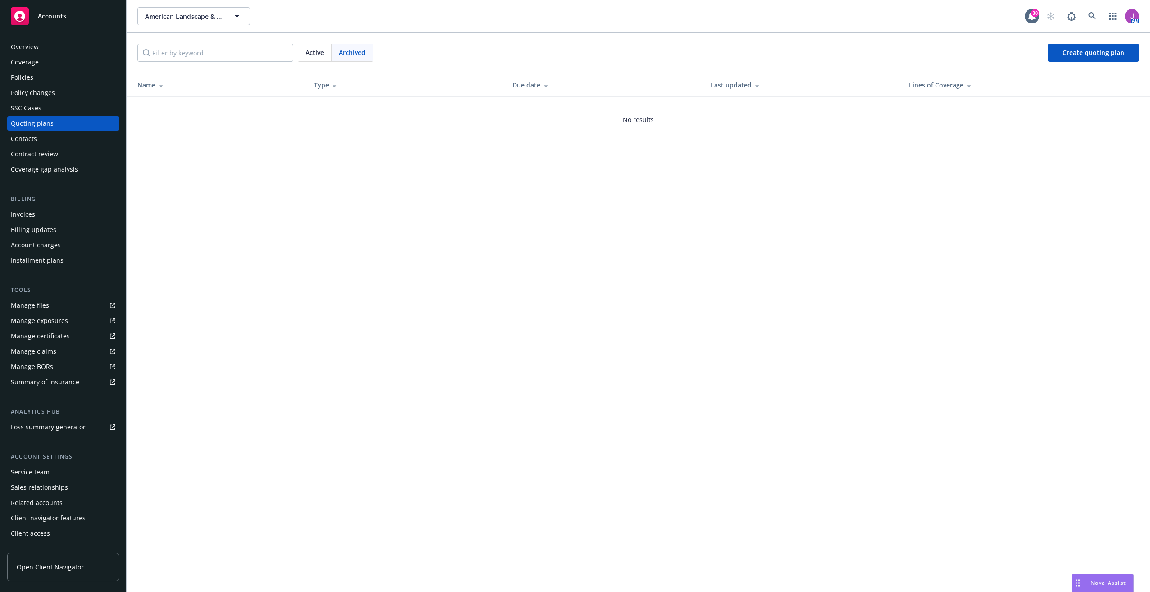
click at [319, 54] on span "Active" at bounding box center [315, 52] width 18 height 9
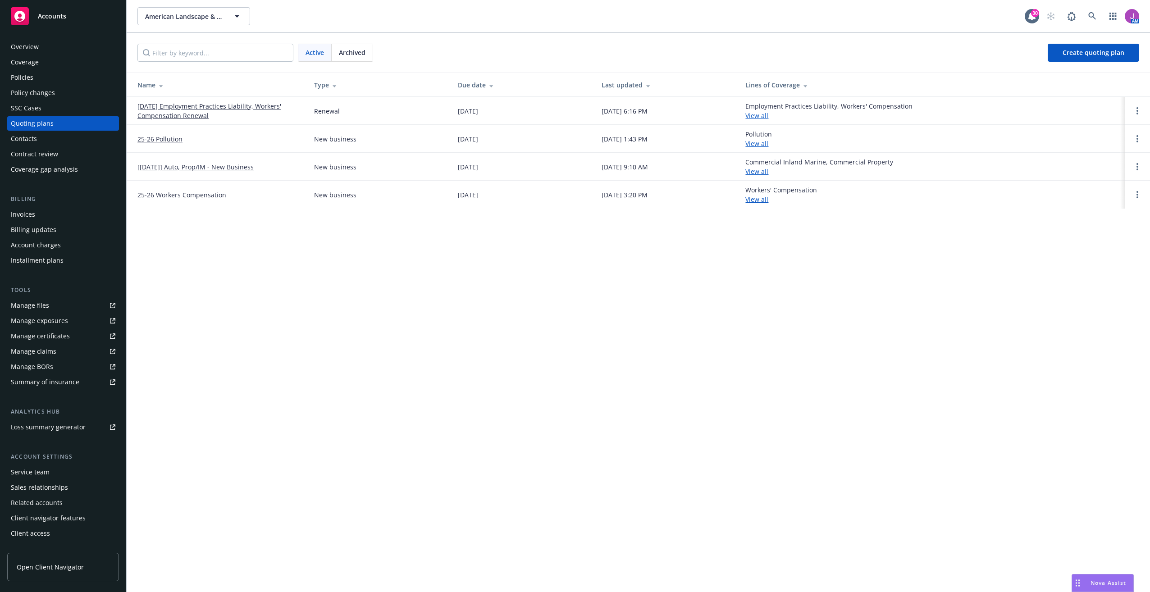
click at [179, 195] on link "25-26 Workers Compensation" at bounding box center [181, 194] width 89 height 9
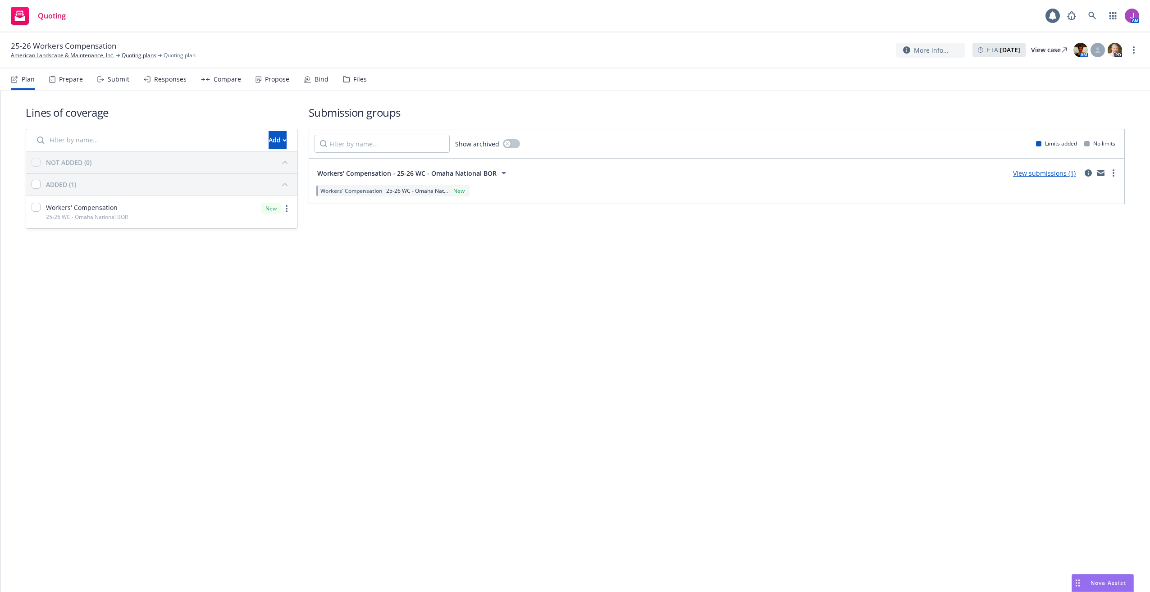
click at [354, 76] on div "Files" at bounding box center [360, 79] width 14 height 7
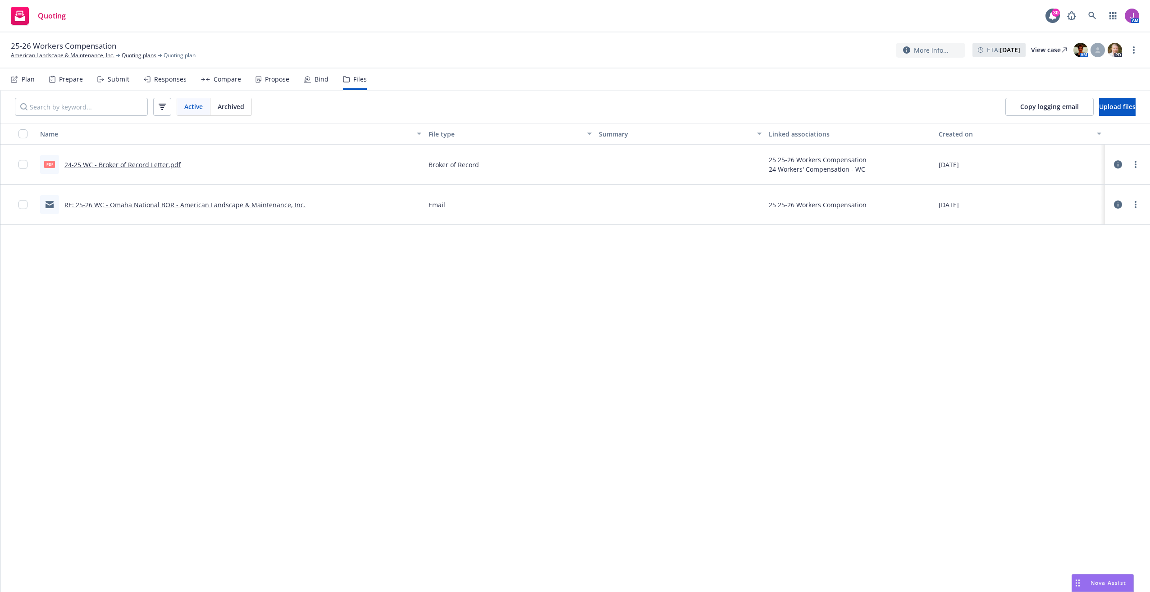
click at [169, 203] on link "RE: 25-26 WC - Omaha National BOR - American Landscape & Maintenance, Inc." at bounding box center [184, 205] width 241 height 9
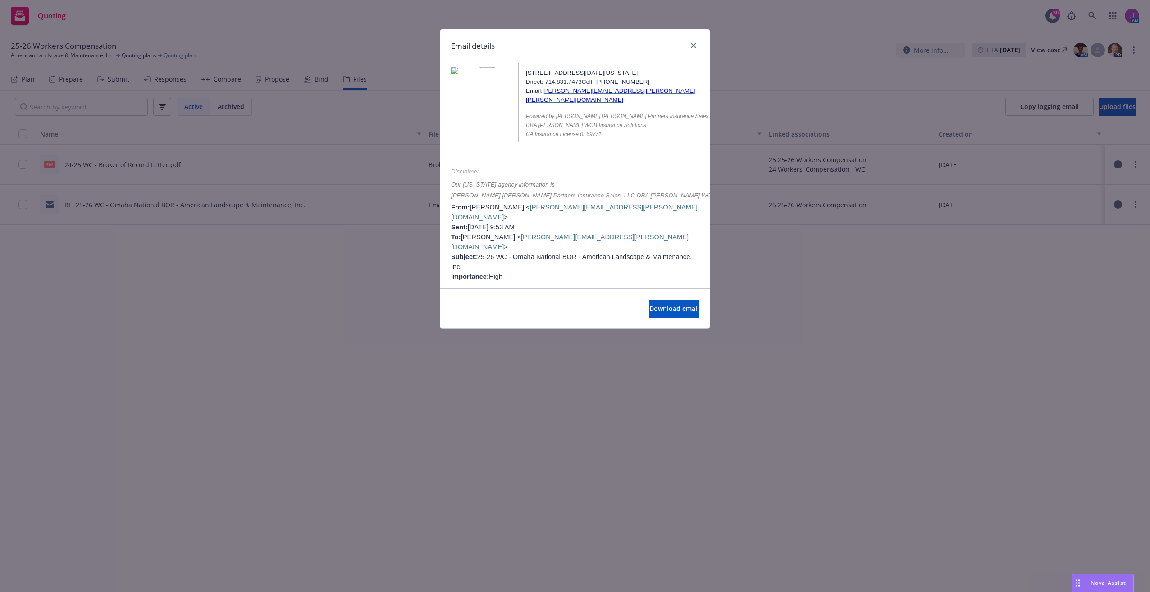
scroll to position [1307, 0]
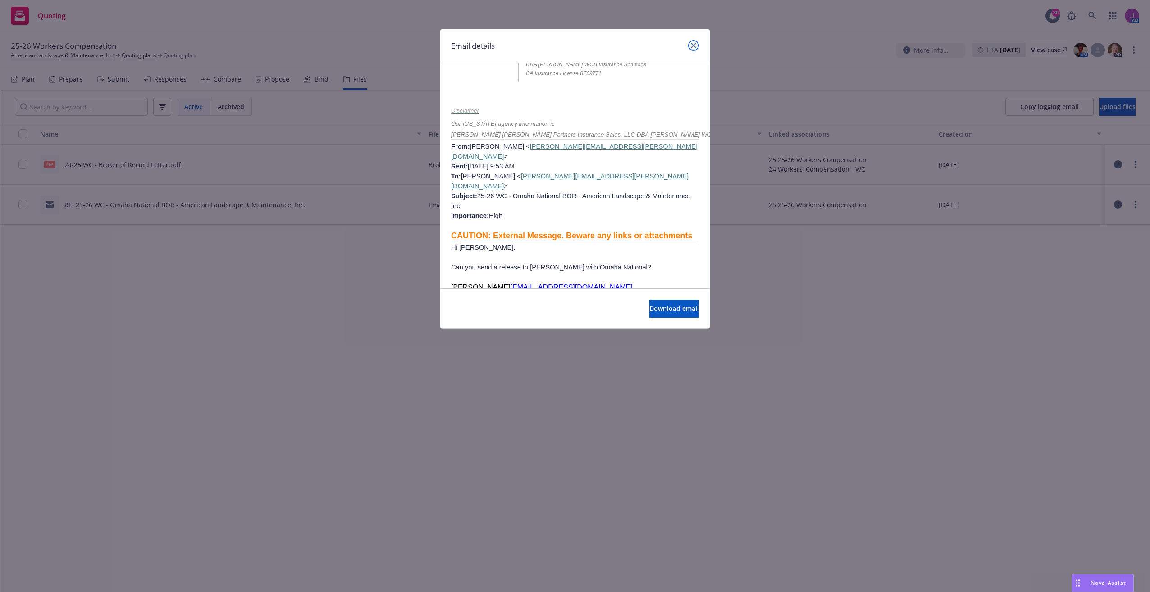
click at [696, 41] on link "close" at bounding box center [693, 45] width 11 height 11
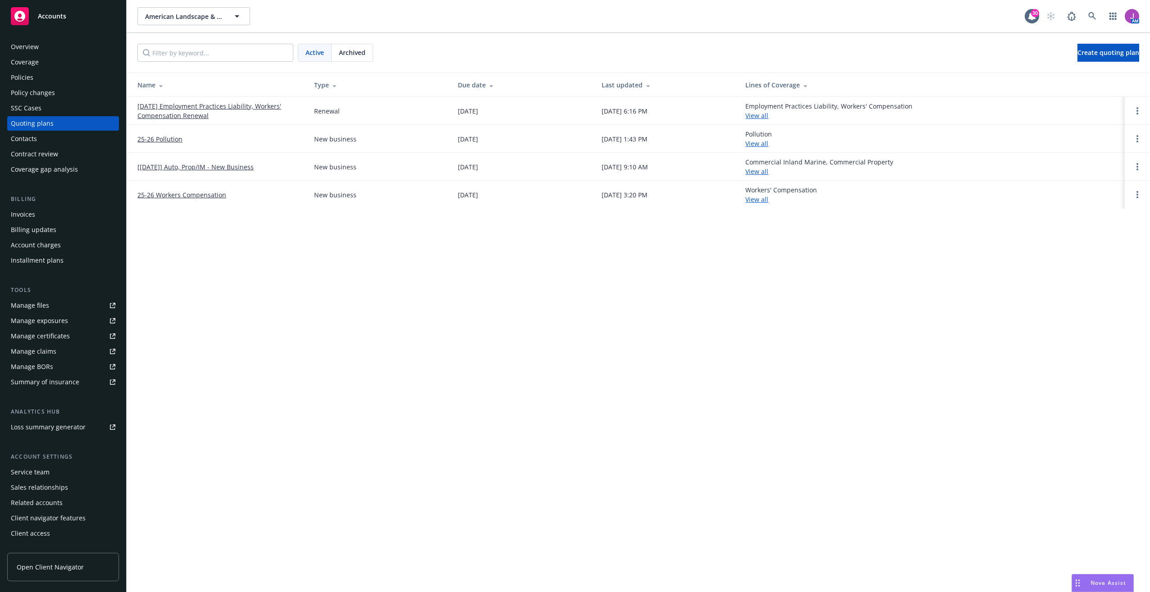
click at [768, 170] on link "View all" at bounding box center [756, 171] width 23 height 9
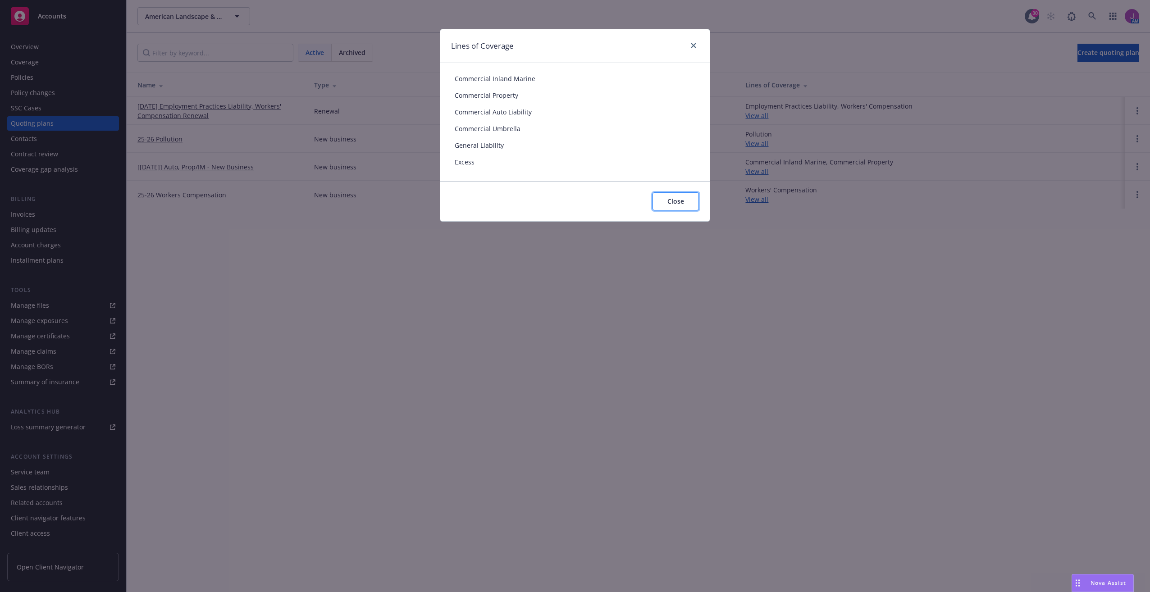
click at [676, 200] on span "Close" at bounding box center [675, 201] width 17 height 9
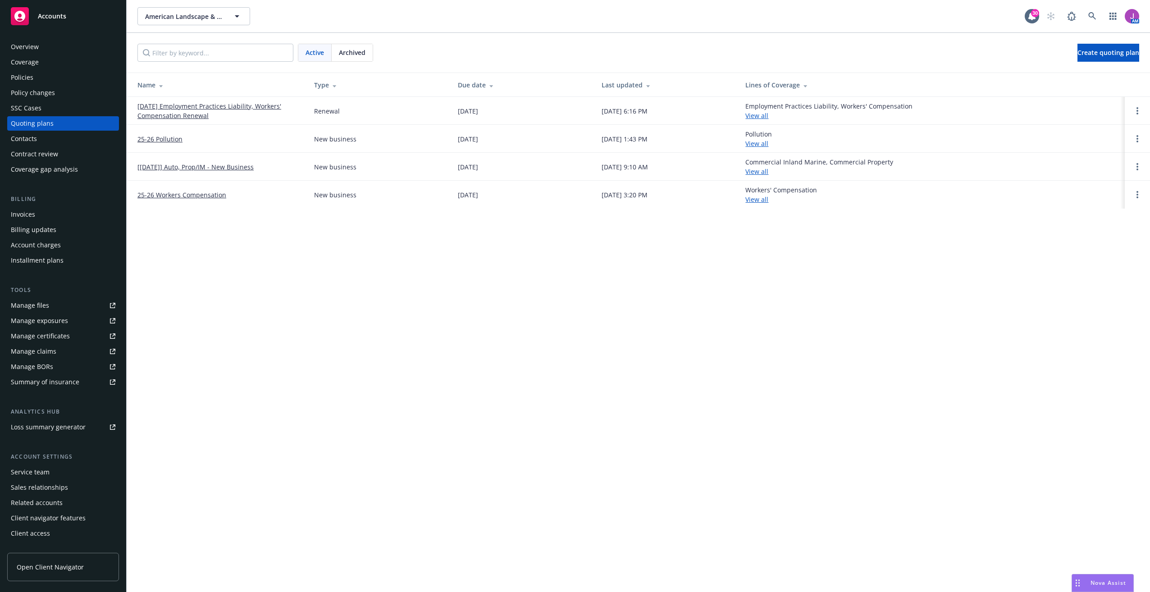
click at [365, 55] on span "Archived" at bounding box center [352, 52] width 27 height 9
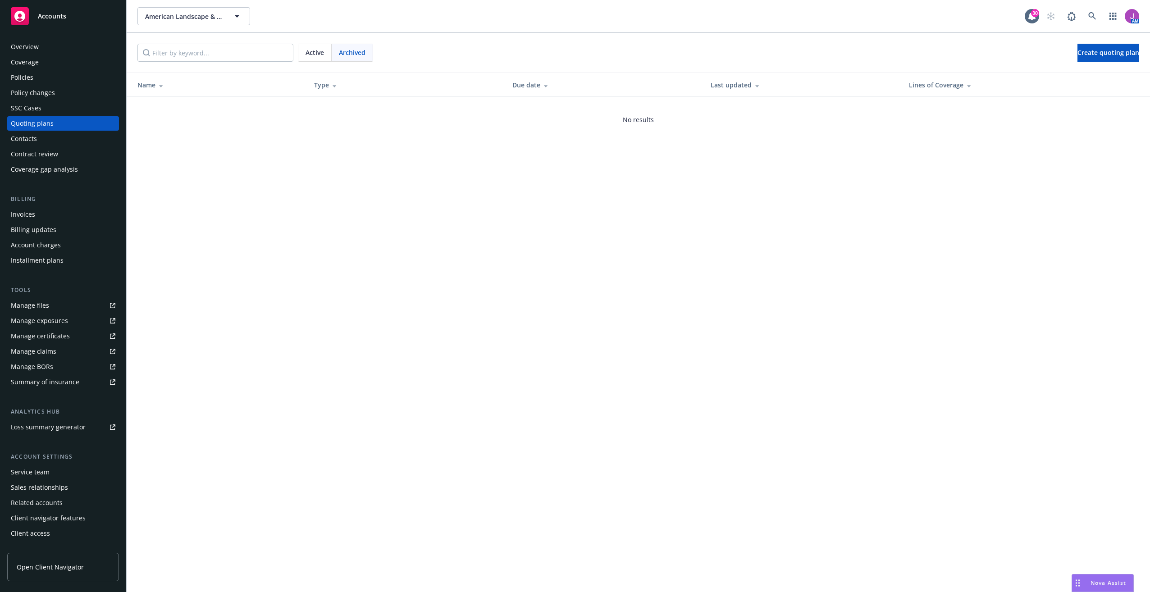
click at [320, 53] on span "Active" at bounding box center [315, 52] width 18 height 9
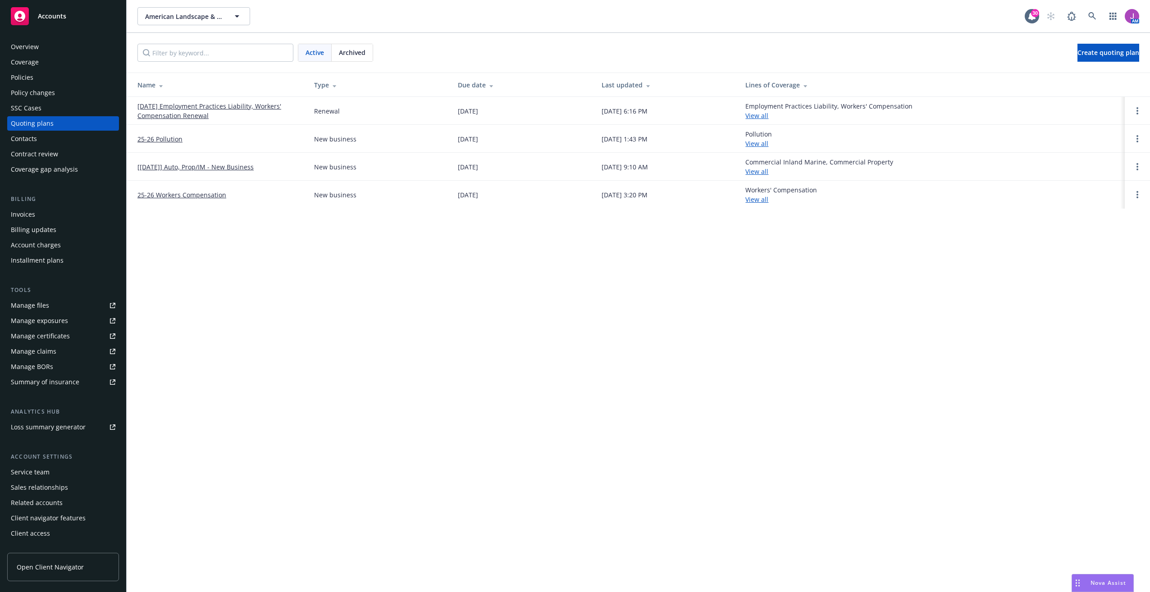
click at [221, 163] on link "[[DATE]] Auto, Prop/IM - New Business" at bounding box center [195, 166] width 116 height 9
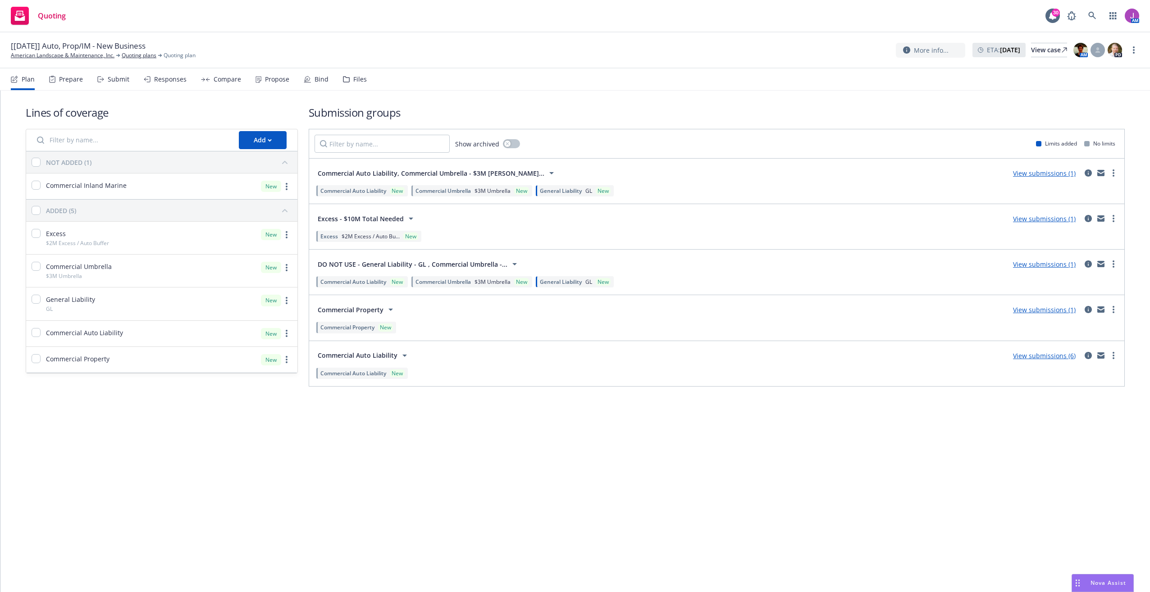
click at [353, 76] on div "Files" at bounding box center [360, 79] width 14 height 7
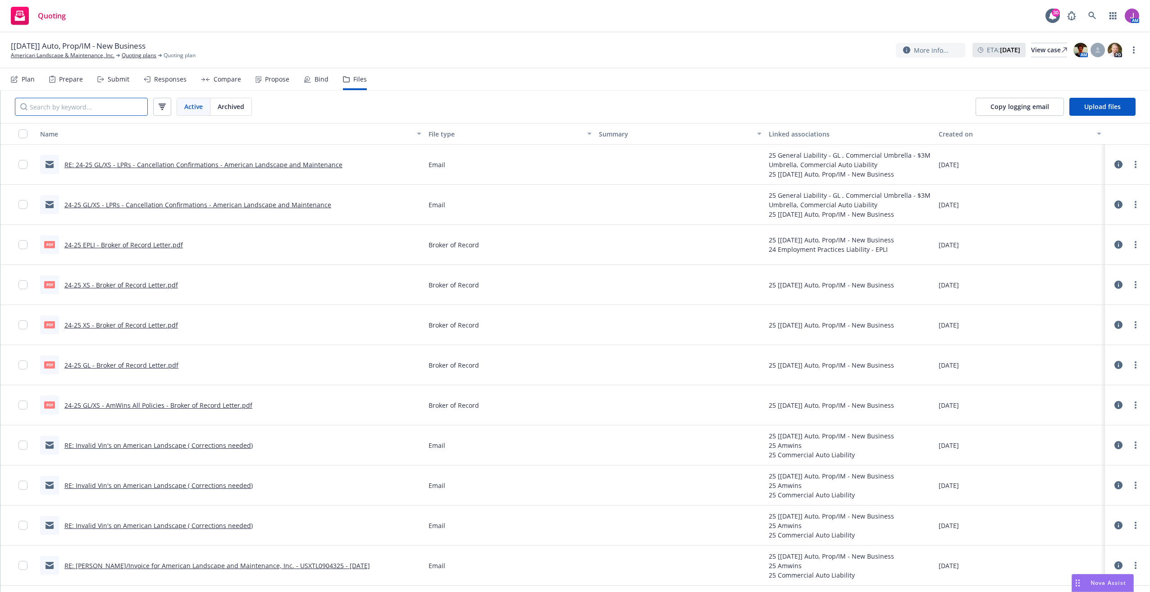
click at [98, 105] on input "Search by keyword..." at bounding box center [81, 107] width 133 height 18
type input "EPL"
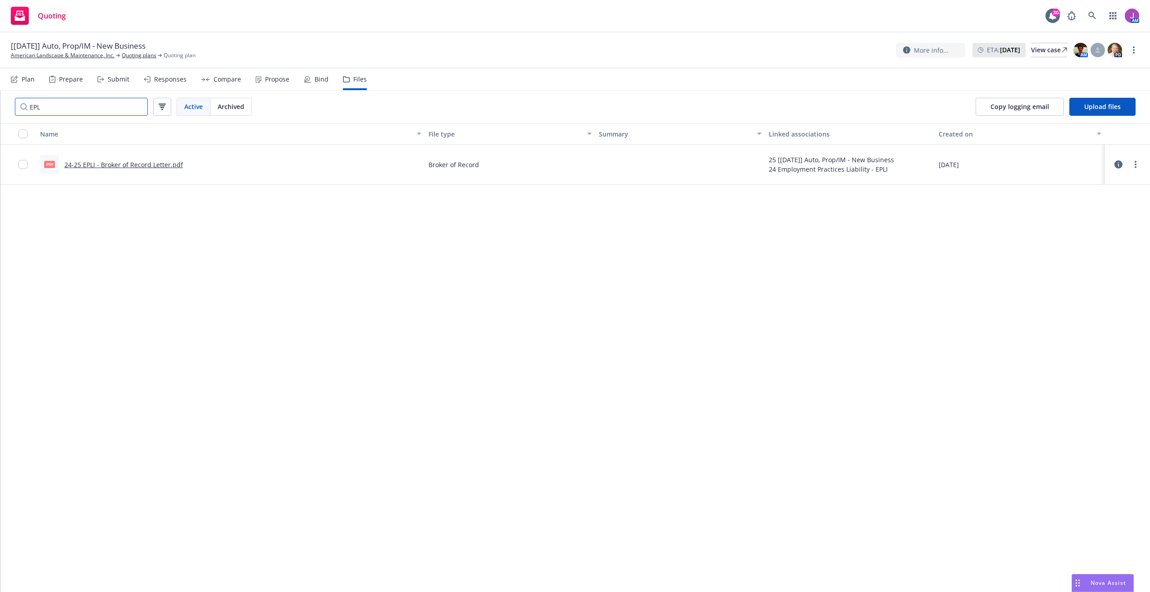
drag, startPoint x: 98, startPoint y: 110, endPoint x: -2, endPoint y: 100, distance: 100.1
click at [0, 100] on html "Quoting 30 AM [03/18/2025] Auto, Prop/IM - New Business American Landscape & Ma…" at bounding box center [575, 296] width 1150 height 592
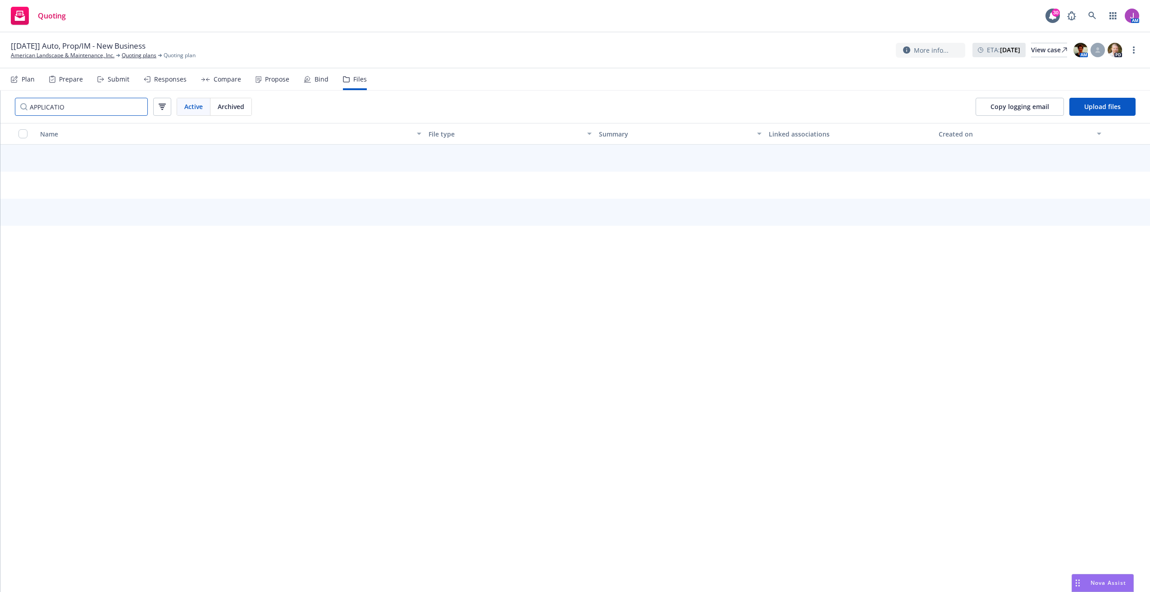
type input "APPLICATION"
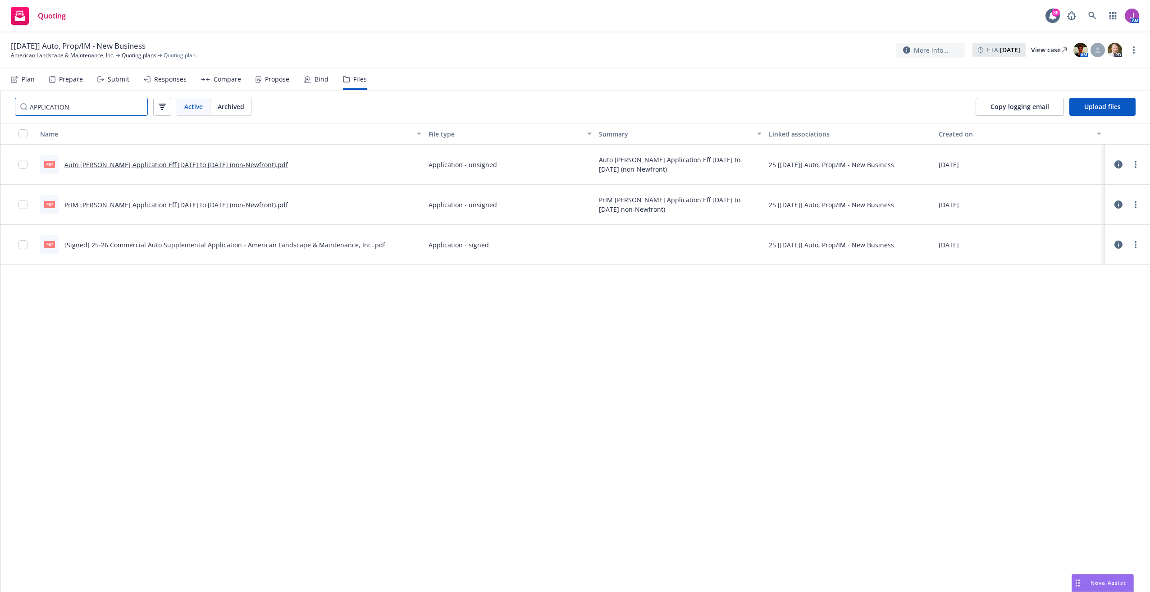
click at [135, 106] on input "APPLICATION" at bounding box center [81, 107] width 133 height 18
click at [137, 106] on input "APPLICATION" at bounding box center [81, 107] width 133 height 18
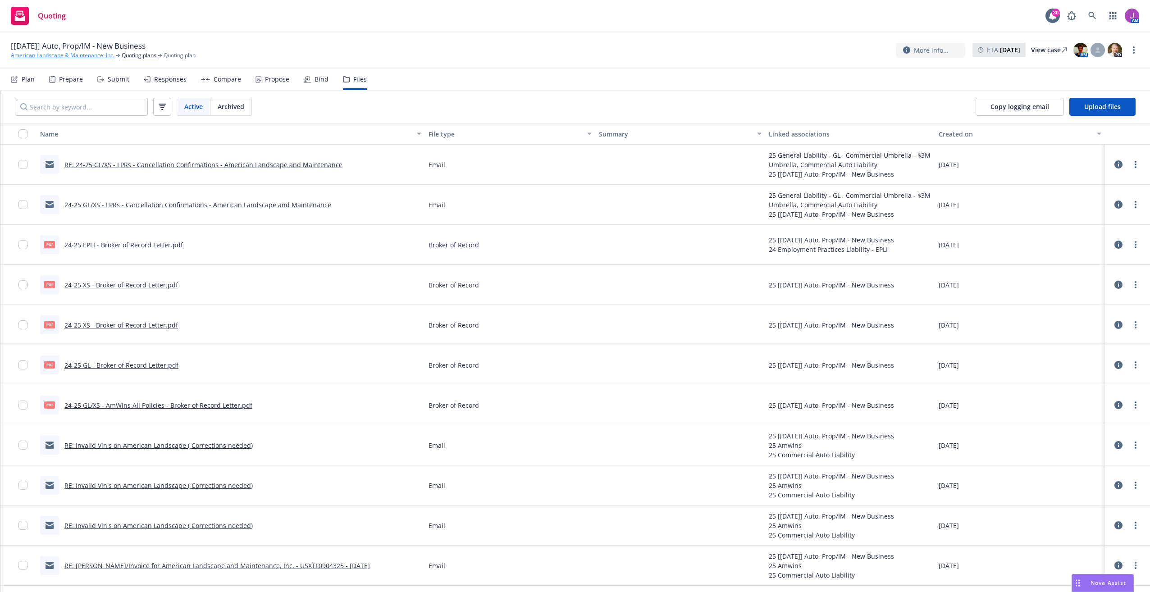
click at [96, 56] on link "American Landscape & Maintenance, Inc." at bounding box center [63, 55] width 104 height 8
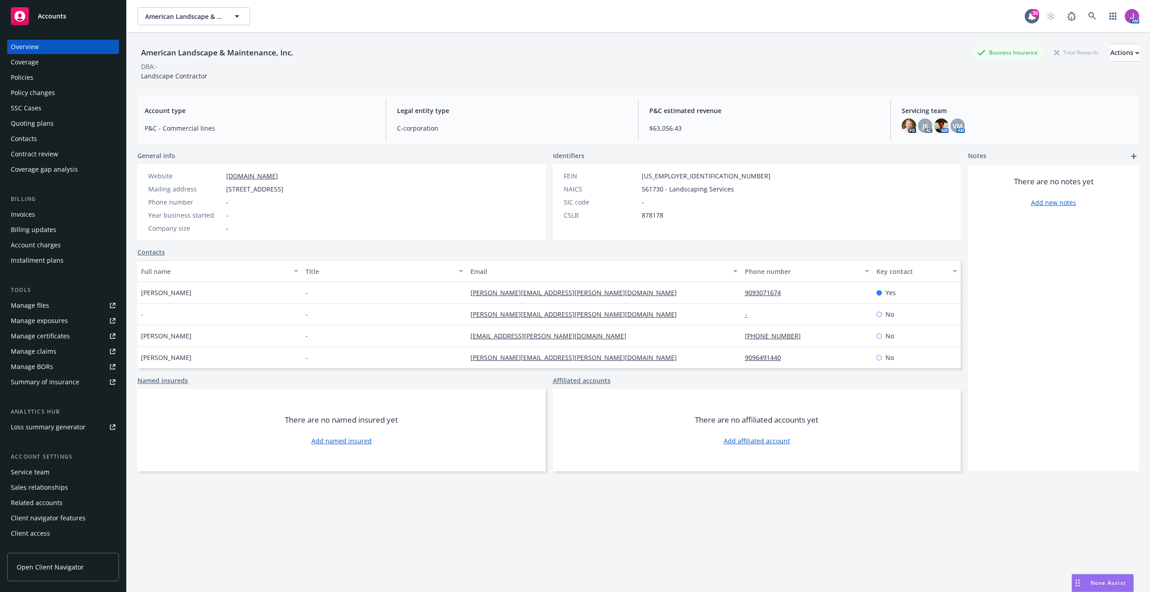
click at [43, 82] on div "Policies" at bounding box center [63, 77] width 105 height 14
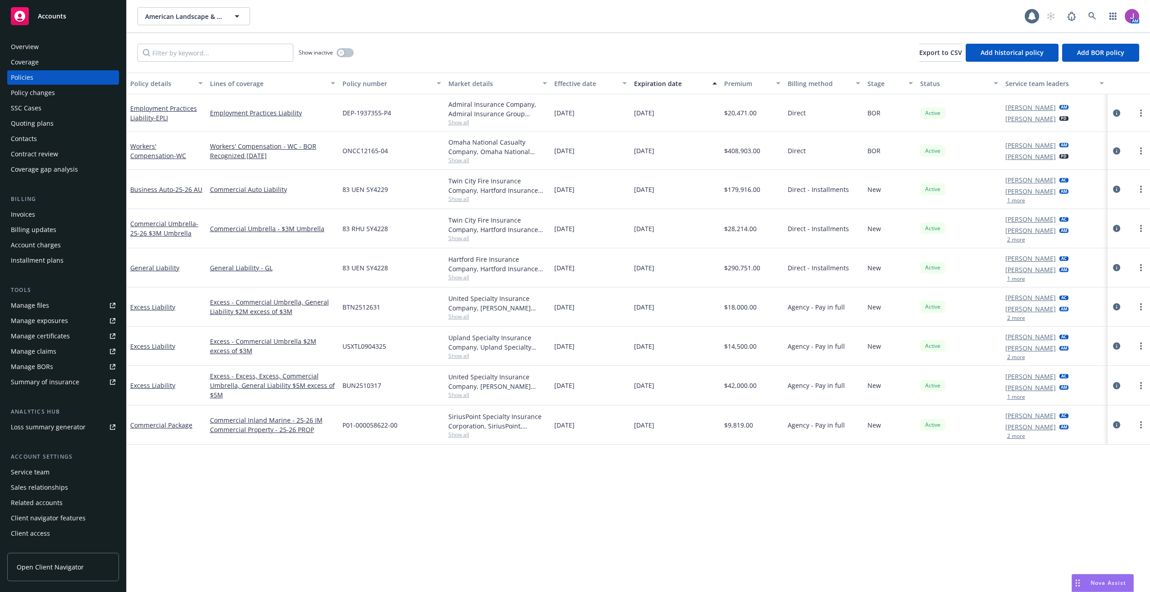
click at [455, 119] on span "Show all" at bounding box center [497, 123] width 99 height 8
click at [140, 115] on link "Employment Practices Liability - EPLI" at bounding box center [163, 113] width 67 height 18
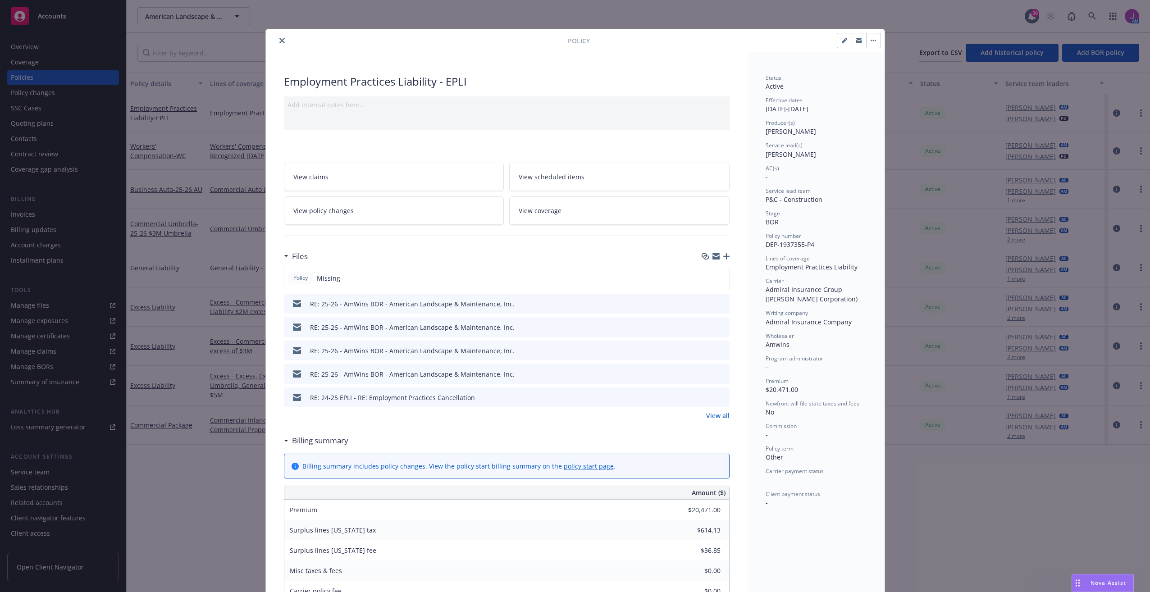
click at [717, 306] on icon "preview file" at bounding box center [721, 303] width 8 height 6
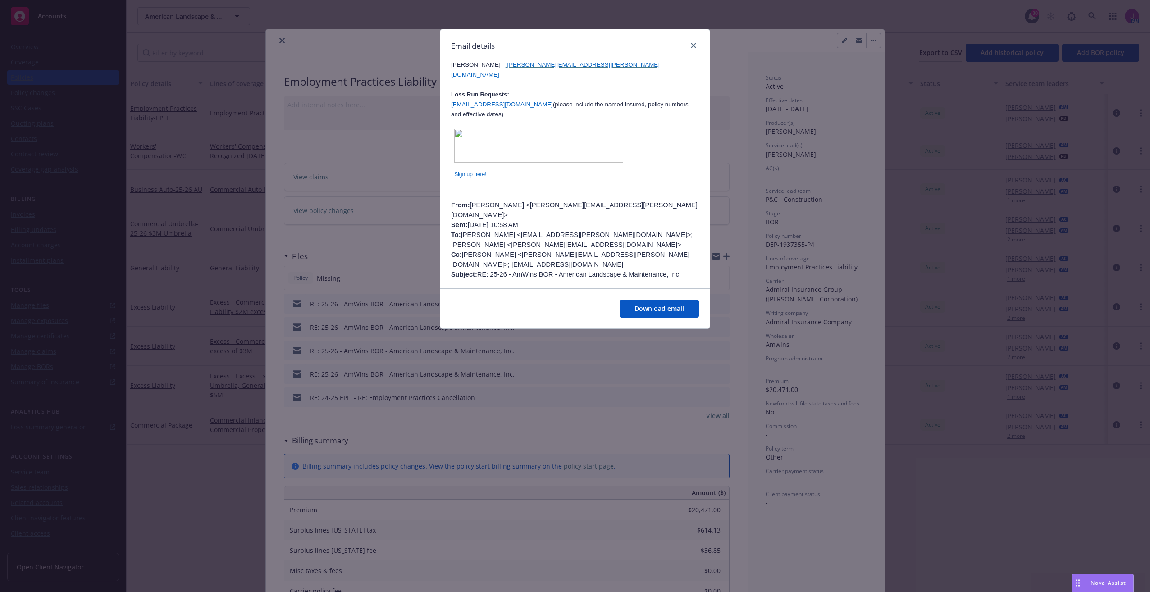
scroll to position [496, 0]
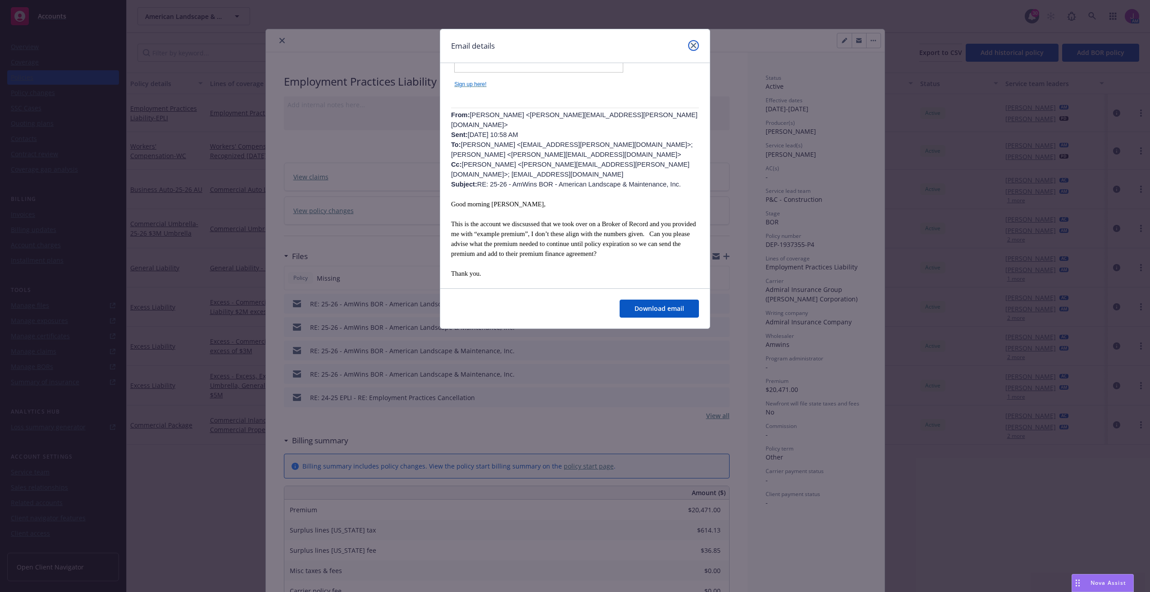
click at [692, 46] on icon "close" at bounding box center [693, 45] width 5 height 5
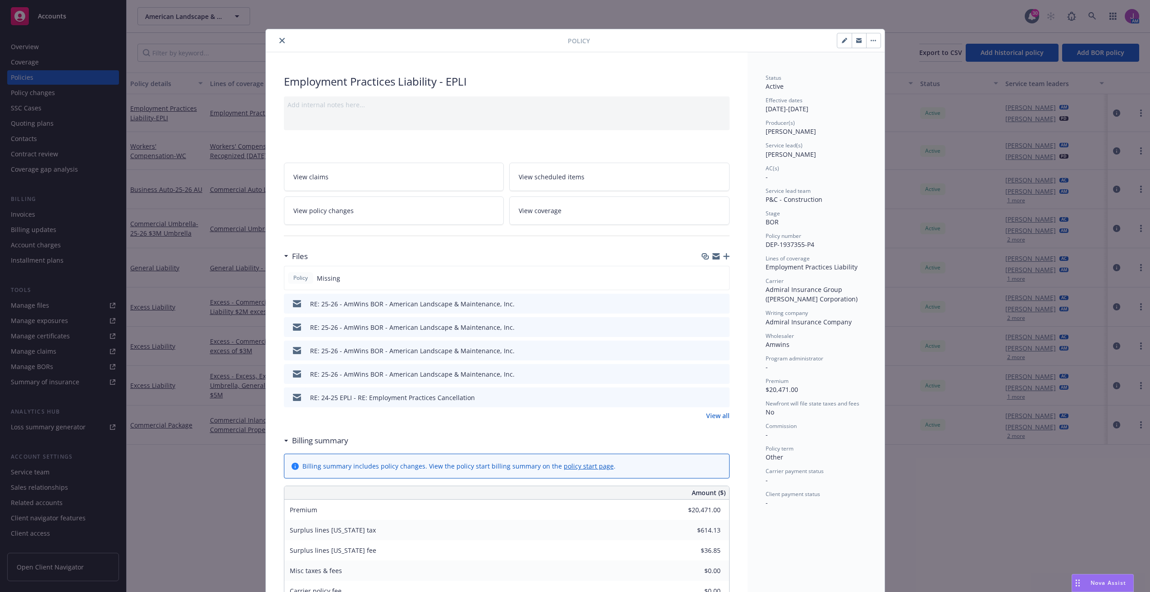
click at [721, 306] on icon "preview file" at bounding box center [721, 303] width 8 height 6
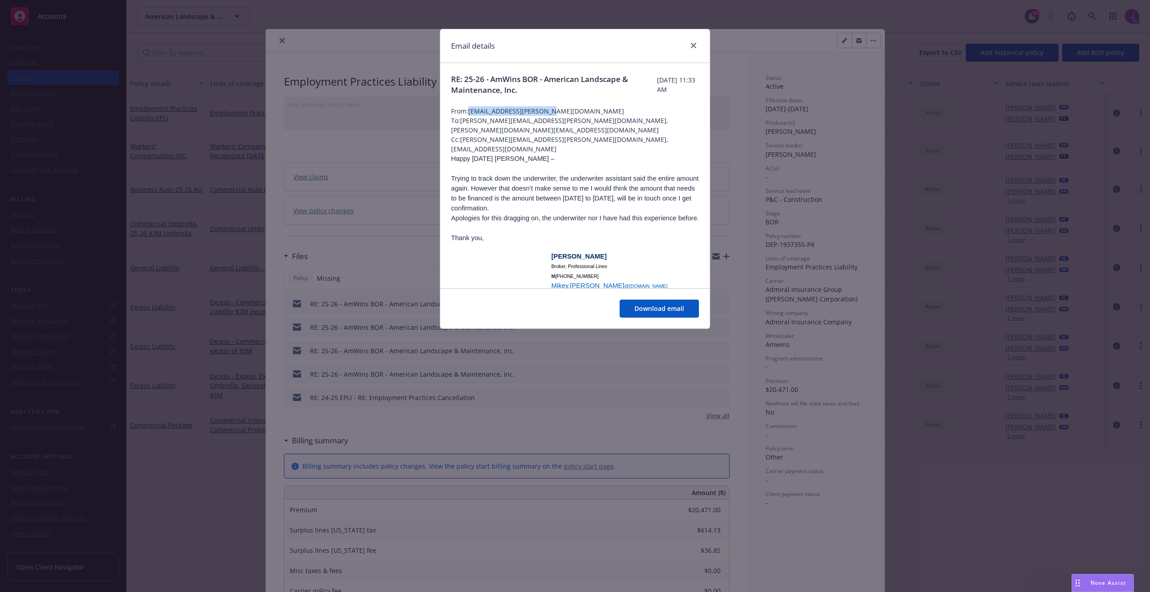
drag, startPoint x: 471, startPoint y: 112, endPoint x: 557, endPoint y: 110, distance: 86.5
click at [557, 110] on span "From: [PERSON_NAME][EMAIL_ADDRESS][DOMAIN_NAME]" at bounding box center [575, 110] width 248 height 9
drag, startPoint x: 557, startPoint y: 110, endPoint x: 539, endPoint y: 111, distance: 18.5
copy span "[EMAIL_ADDRESS][PERSON_NAME][DOMAIN_NAME]"
click at [695, 41] on link "close" at bounding box center [693, 45] width 11 height 11
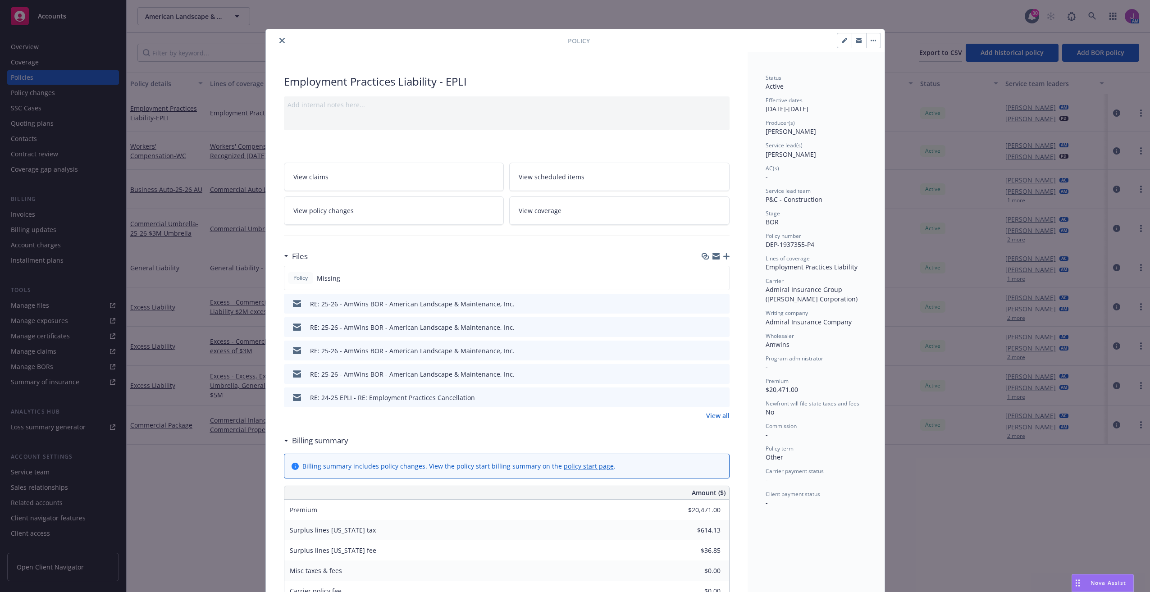
click at [279, 38] on icon "close" at bounding box center [281, 40] width 5 height 5
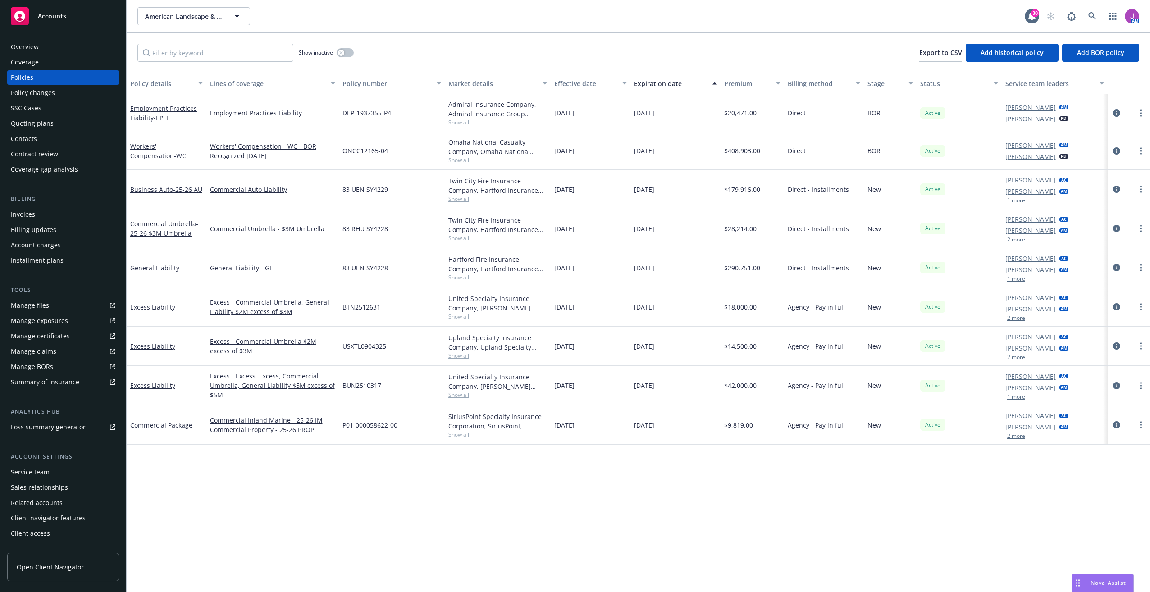
click at [18, 46] on div "Overview" at bounding box center [25, 47] width 28 height 14
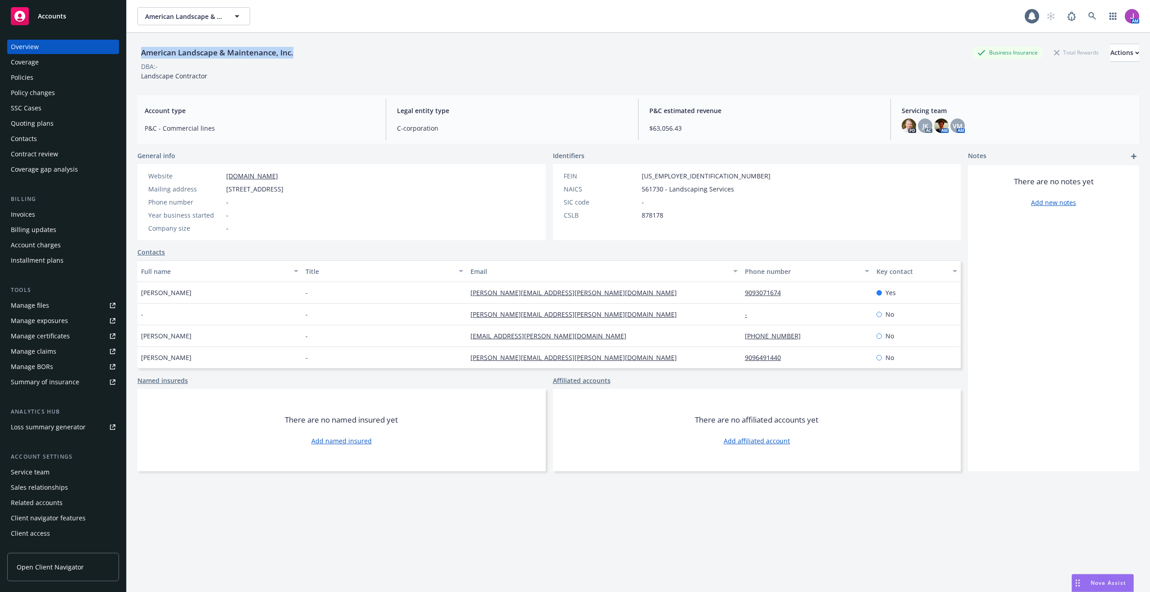
drag, startPoint x: 141, startPoint y: 54, endPoint x: 315, endPoint y: 55, distance: 174.4
click at [315, 55] on div "American Landscape & Maintenance, Inc. Business Insurance Total Rewards Actions" at bounding box center [638, 53] width 1002 height 18
copy div "American Landscape & Maintenance, Inc."
click at [49, 82] on div "Policies" at bounding box center [63, 77] width 105 height 14
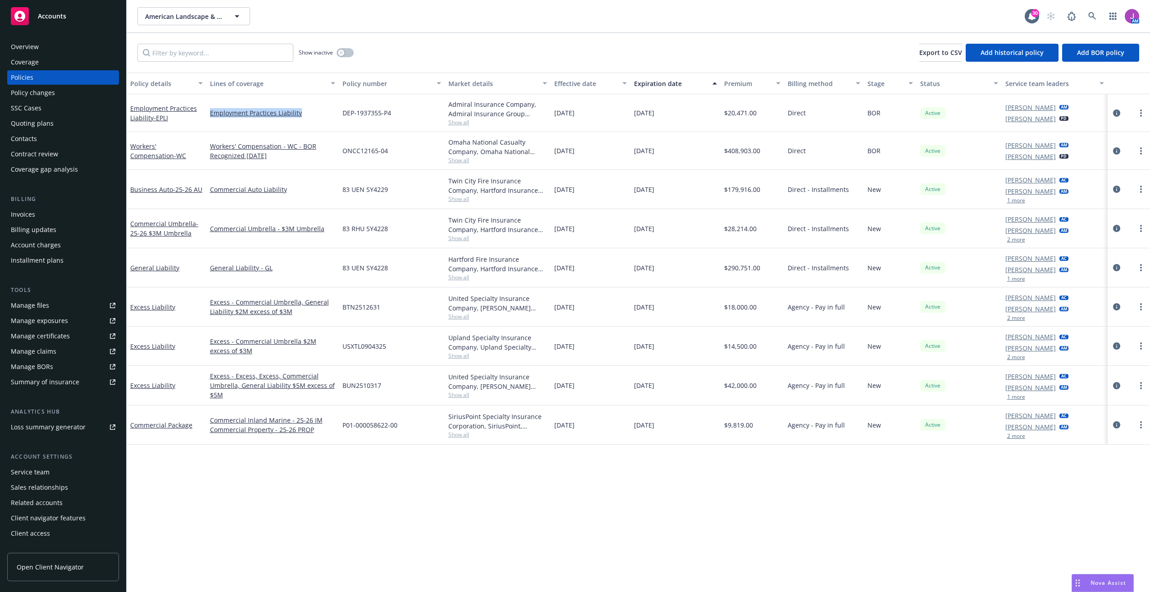
drag, startPoint x: 333, startPoint y: 113, endPoint x: 406, endPoint y: 116, distance: 72.2
drag, startPoint x: 406, startPoint y: 116, endPoint x: 307, endPoint y: 108, distance: 98.6
click at [299, 110] on link "Employment Practices Liability" at bounding box center [272, 112] width 125 height 9
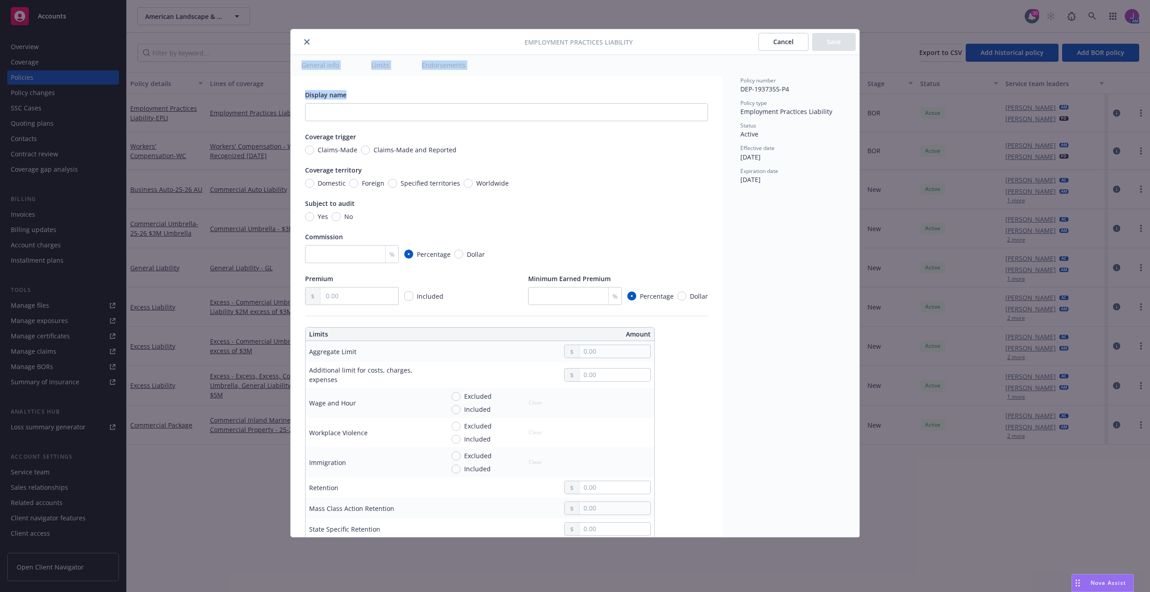
click at [396, 117] on div "General info Limits Endorsements Display name Coverage trigger Claims-Made Clai…" at bounding box center [507, 296] width 432 height 482
click at [303, 43] on button "close" at bounding box center [307, 42] width 11 height 11
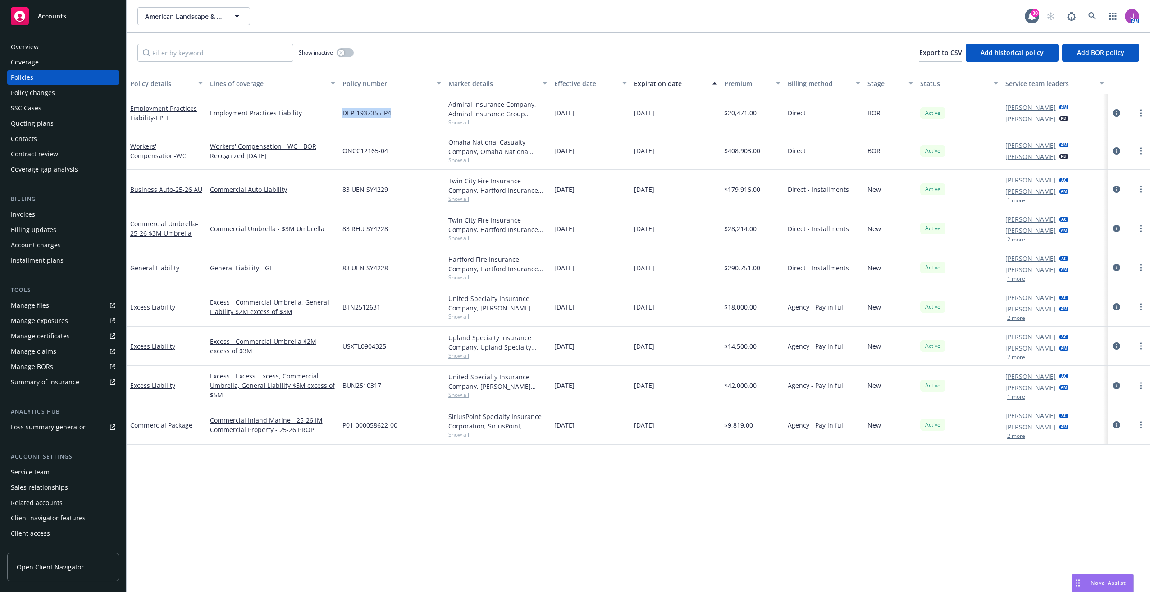
drag, startPoint x: 344, startPoint y: 113, endPoint x: 401, endPoint y: 117, distance: 57.3
click at [401, 117] on div "DEP-1937355-P4" at bounding box center [392, 113] width 106 height 38
copy span "DEP-1937355-P4"
drag, startPoint x: 206, startPoint y: 111, endPoint x: 306, endPoint y: 119, distance: 100.4
click at [306, 119] on div "Employment Practices Liability - EPLI Employment Practices Liability DEP-193735…" at bounding box center [638, 113] width 1023 height 38
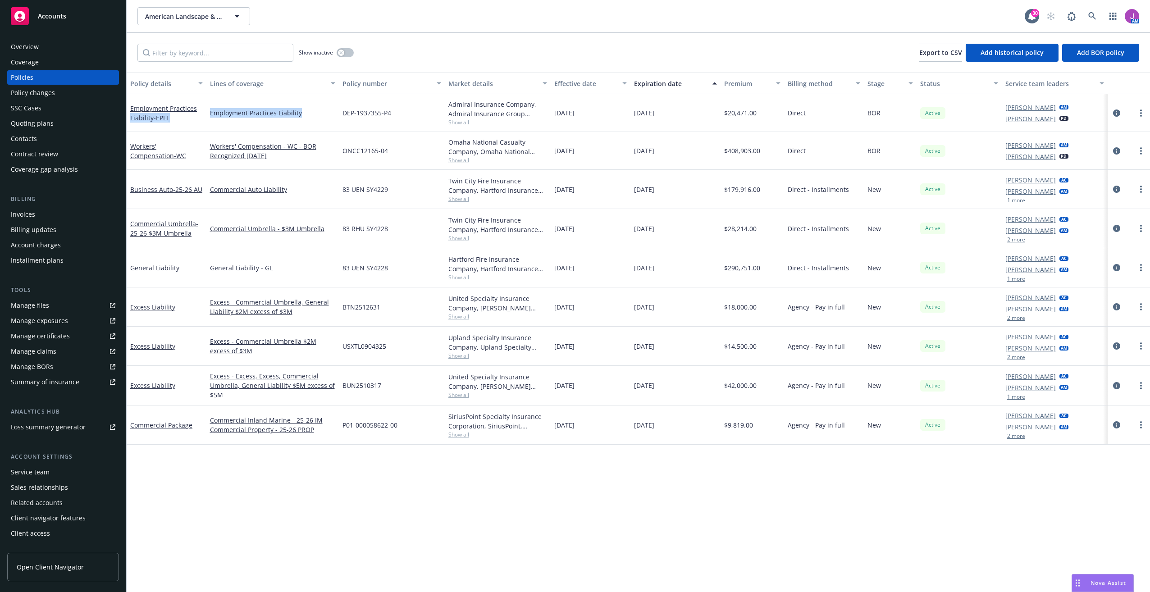
drag, startPoint x: 306, startPoint y: 119, endPoint x: 219, endPoint y: 121, distance: 87.0
click at [236, 125] on div "Employment Practices Liability" at bounding box center [272, 113] width 132 height 38
click at [208, 98] on div "Employment Practices Liability" at bounding box center [272, 113] width 132 height 38
click at [402, 50] on div "Show inactive Export to CSV Add historical policy Add BOR policy" at bounding box center [638, 53] width 1023 height 40
drag, startPoint x: 207, startPoint y: 114, endPoint x: 306, endPoint y: 118, distance: 98.3
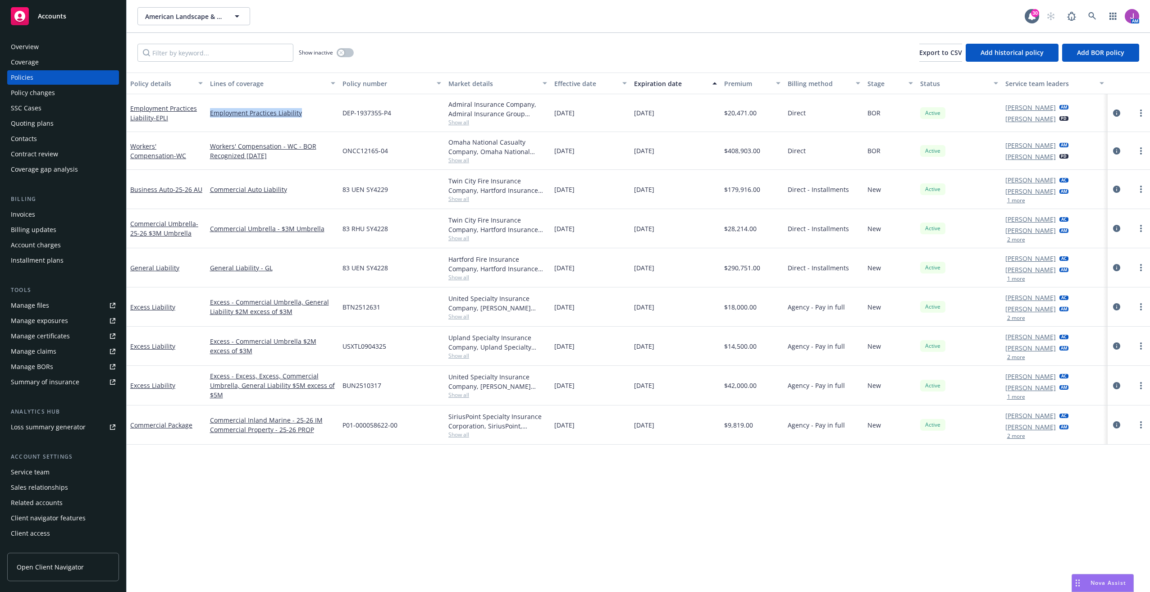
click at [306, 118] on div "Employment Practices Liability" at bounding box center [272, 113] width 132 height 38
copy link "Employment Practices Liability"
click at [468, 125] on span "Show all" at bounding box center [497, 123] width 99 height 8
click at [47, 53] on div "Overview" at bounding box center [63, 47] width 105 height 14
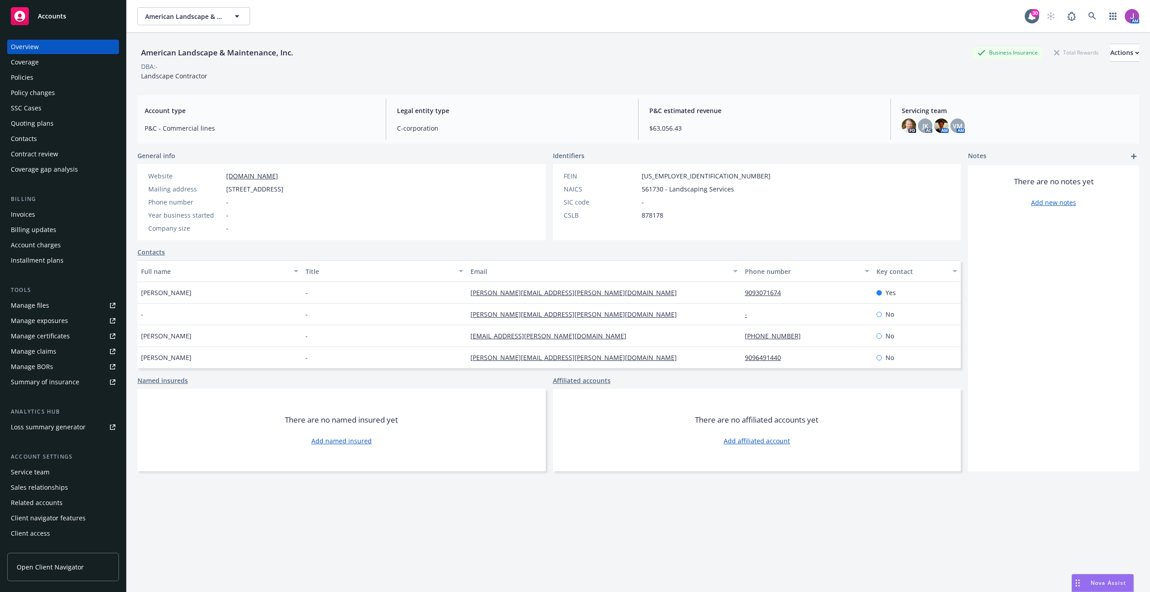
click at [239, 178] on link "[DOMAIN_NAME]" at bounding box center [252, 176] width 52 height 9
drag, startPoint x: 229, startPoint y: 189, endPoint x: 380, endPoint y: 192, distance: 151.0
click at [380, 192] on div "Website [DOMAIN_NAME] Mailing address [STREET_ADDRESS] Phone number - Year busi…" at bounding box center [341, 202] width 408 height 76
click at [27, 87] on div "Policy changes" at bounding box center [33, 93] width 44 height 14
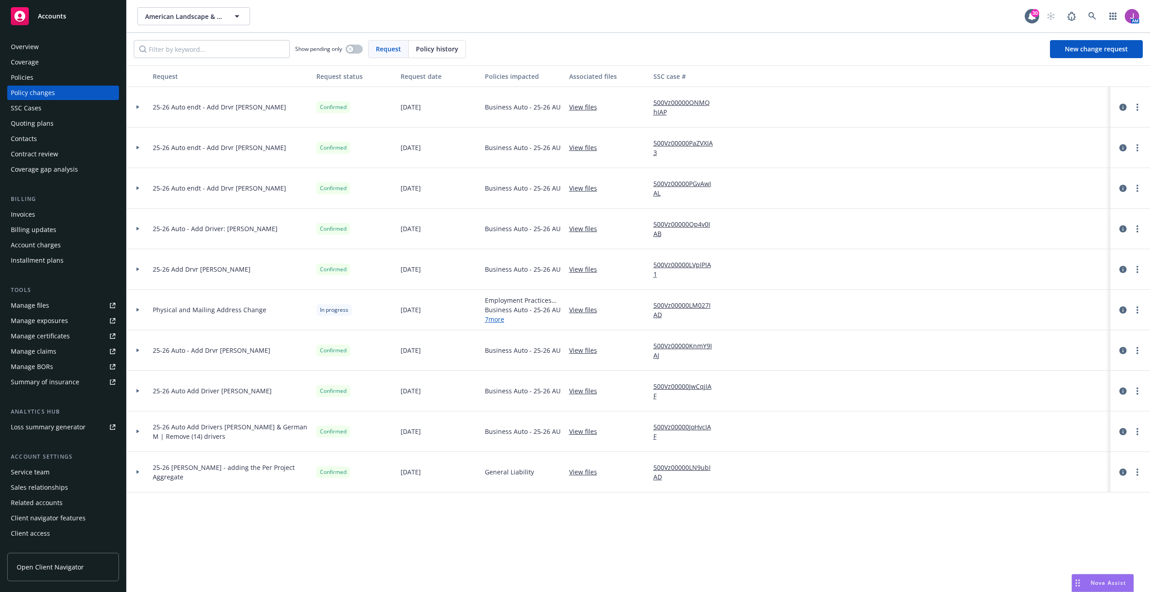
click at [137, 309] on icon at bounding box center [138, 310] width 3 height 4
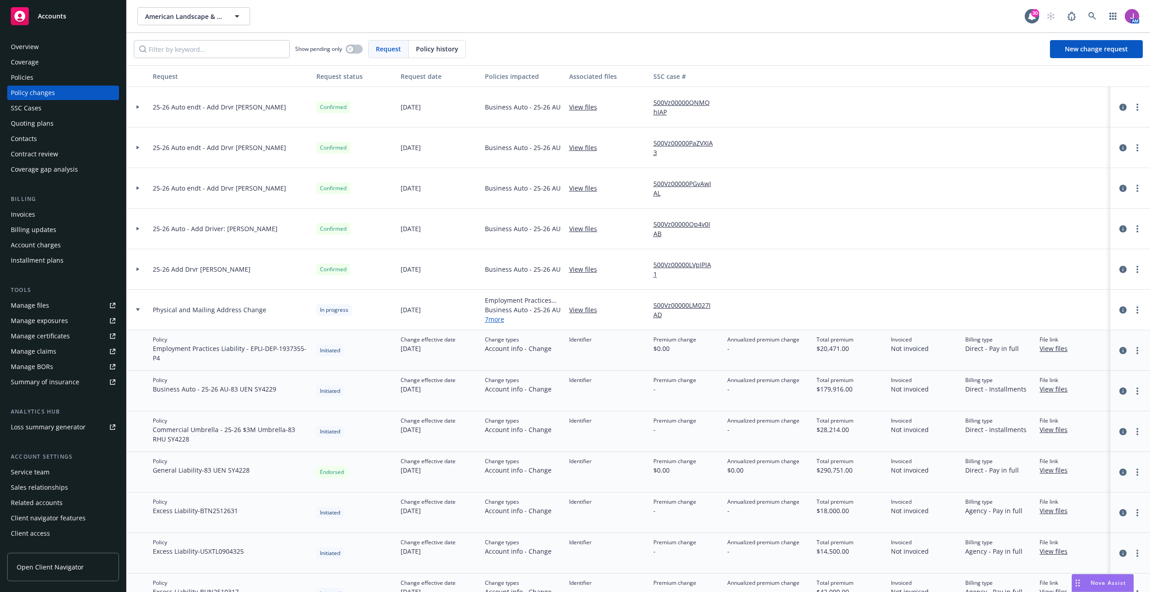
click at [499, 321] on link "7 more" at bounding box center [523, 319] width 77 height 9
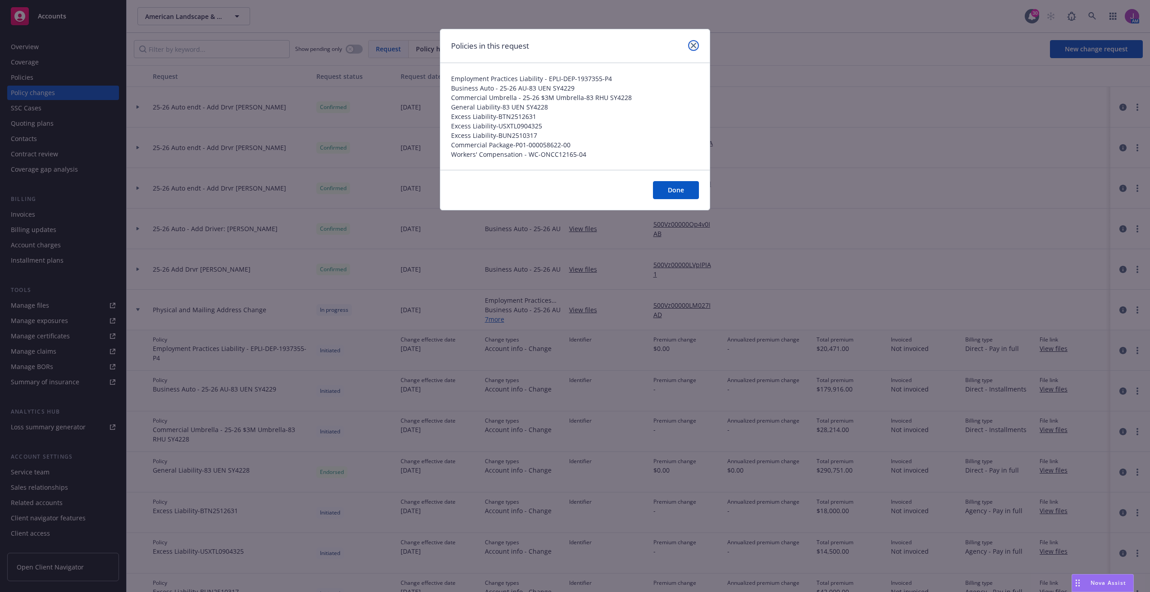
click at [695, 45] on icon "close" at bounding box center [693, 45] width 5 height 5
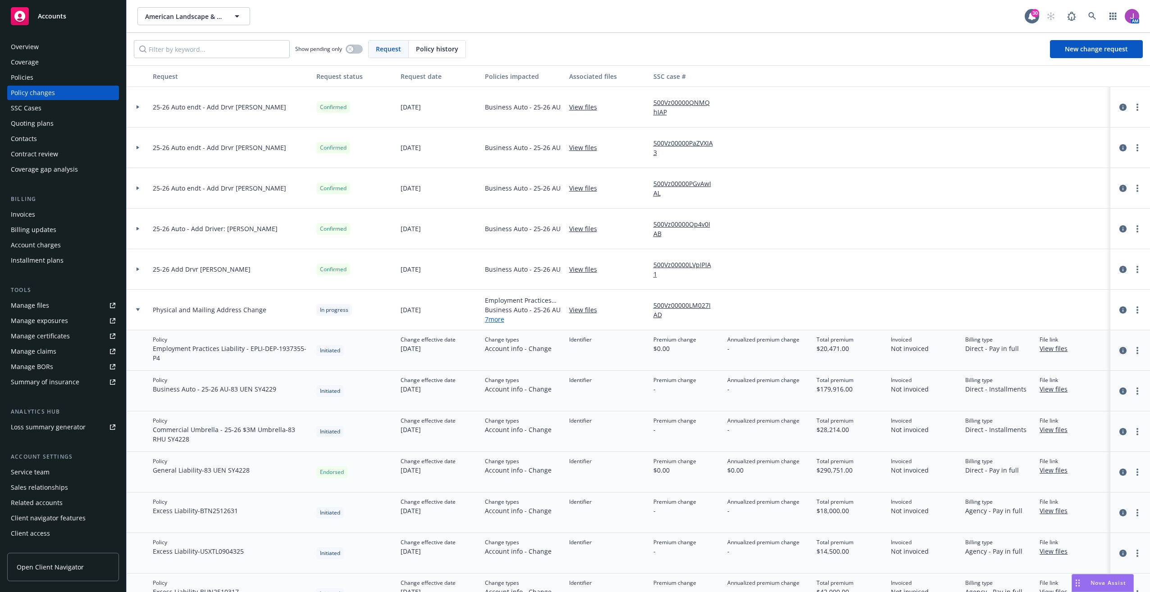
click at [1119, 349] on icon "circleInformation" at bounding box center [1122, 350] width 7 height 7
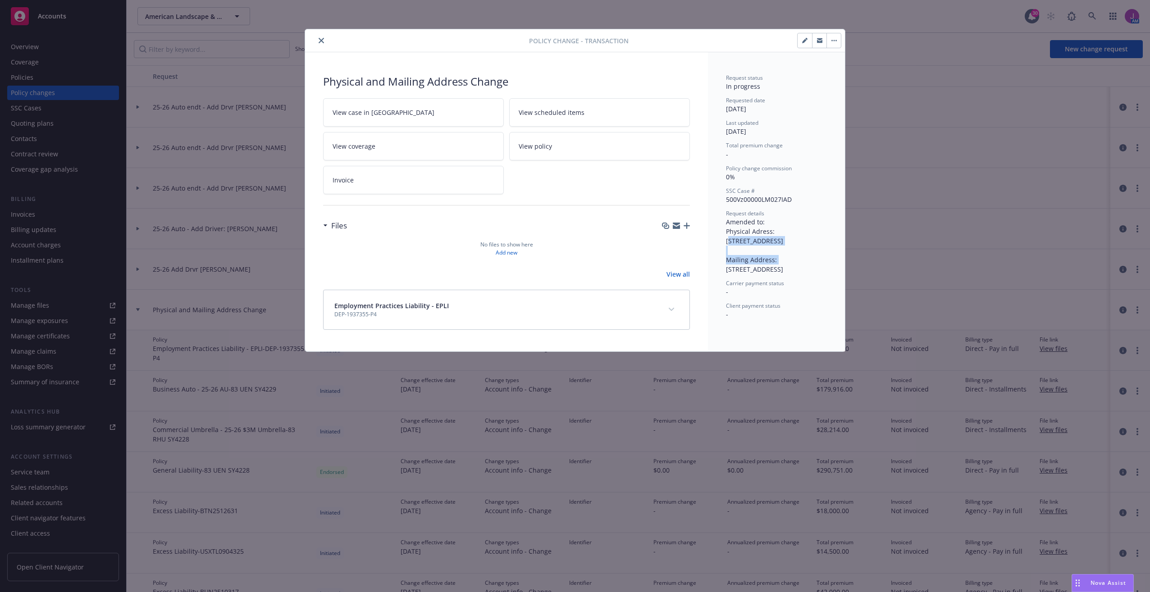
drag, startPoint x: 777, startPoint y: 230, endPoint x: 823, endPoint y: 241, distance: 48.1
click at [823, 241] on div "Request details Amended to: Physical Adress: [STREET_ADDRESS] Mailing Address: …" at bounding box center [776, 242] width 101 height 64
drag, startPoint x: 823, startPoint y: 241, endPoint x: 791, endPoint y: 234, distance: 33.1
click at [804, 244] on div "Request details Amended to: Physical Adress: [STREET_ADDRESS] Mailing Address: …" at bounding box center [776, 242] width 101 height 64
click at [780, 229] on span "Amended to: Physical Adress: [STREET_ADDRESS] Mailing Address: [STREET_ADDRESS]" at bounding box center [754, 246] width 57 height 56
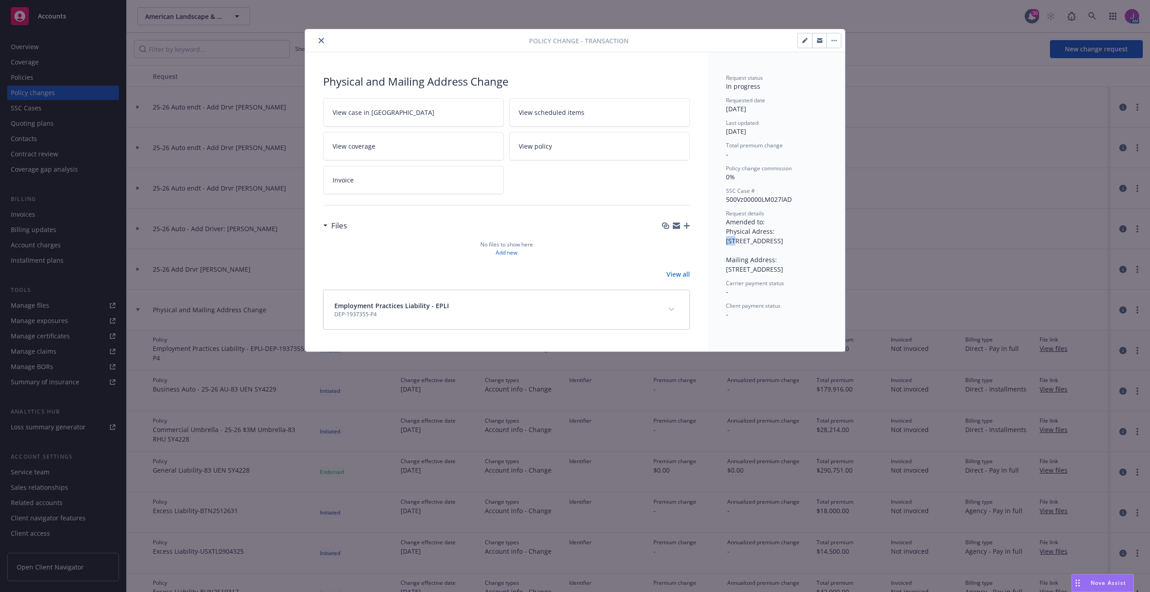
drag, startPoint x: 776, startPoint y: 228, endPoint x: 786, endPoint y: 229, distance: 10.9
click at [783, 229] on span "Amended to: Physical Adress: [STREET_ADDRESS] Mailing Address: [STREET_ADDRESS]" at bounding box center [754, 246] width 57 height 56
drag, startPoint x: 786, startPoint y: 229, endPoint x: 781, endPoint y: 237, distance: 8.8
click at [781, 237] on span "Amended to: Physical Adress: [STREET_ADDRESS] Mailing Address: [STREET_ADDRESS]" at bounding box center [754, 246] width 57 height 56
drag, startPoint x: 775, startPoint y: 230, endPoint x: 806, endPoint y: 249, distance: 36.6
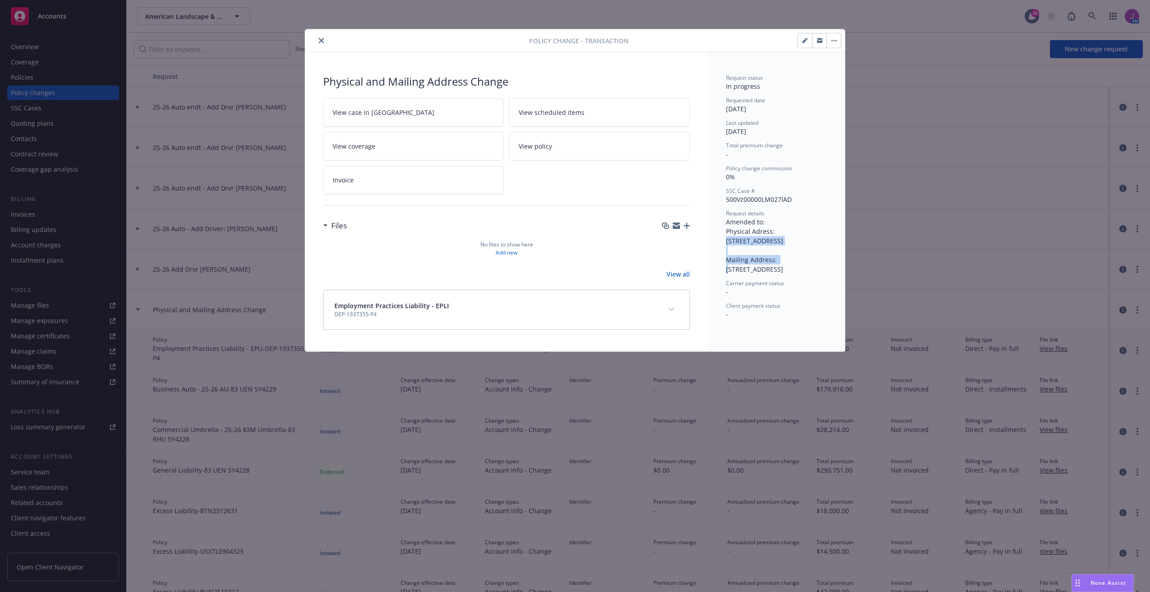
click at [806, 249] on div "Request details Amended to: Physical Adress: [STREET_ADDRESS] Mailing Address: …" at bounding box center [776, 242] width 101 height 64
copy span "[STREET_ADDRESS]"
click at [940, 149] on div "Policy change - Transaction Physical and Mailing Address Change View case in [G…" at bounding box center [575, 296] width 1150 height 592
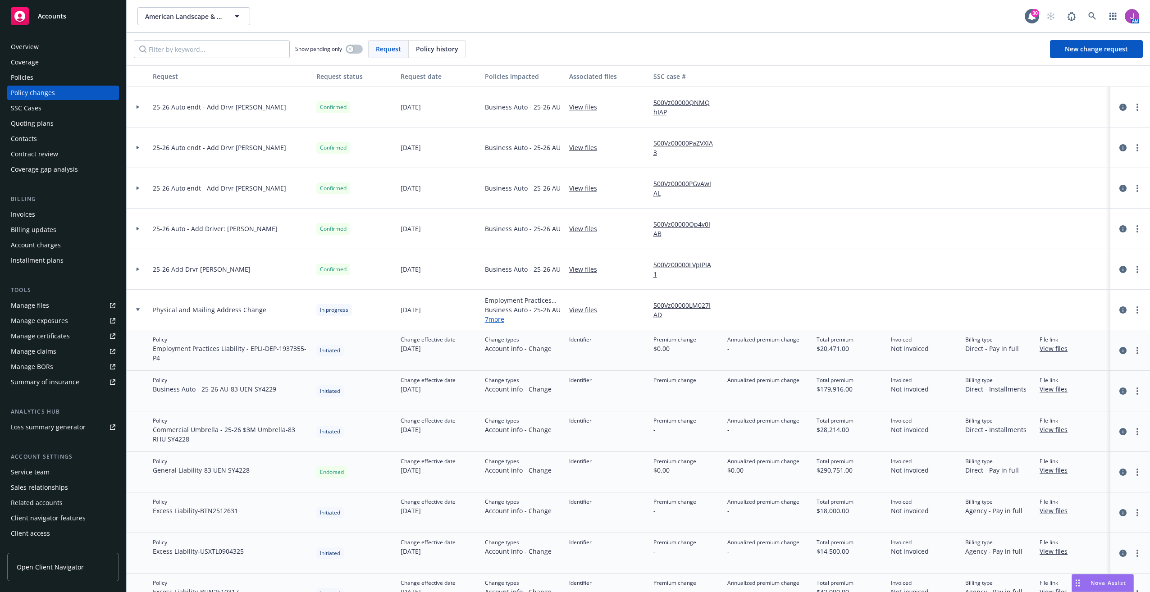
click at [59, 78] on div "Policies" at bounding box center [63, 77] width 105 height 14
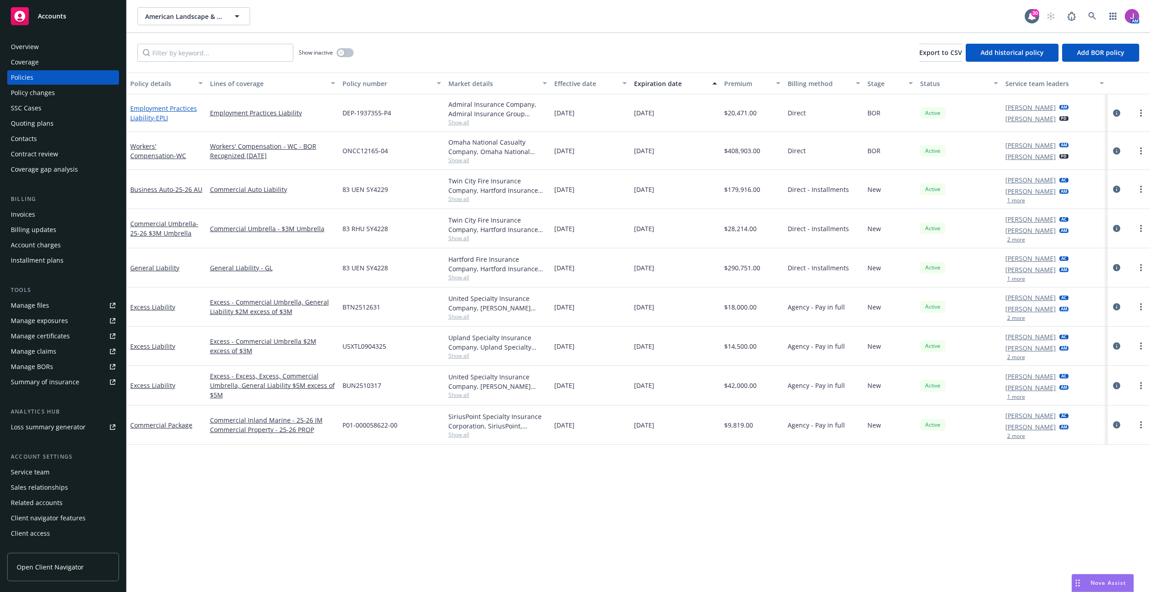
click at [164, 109] on link "Employment Practices Liability - EPLI" at bounding box center [163, 113] width 67 height 18
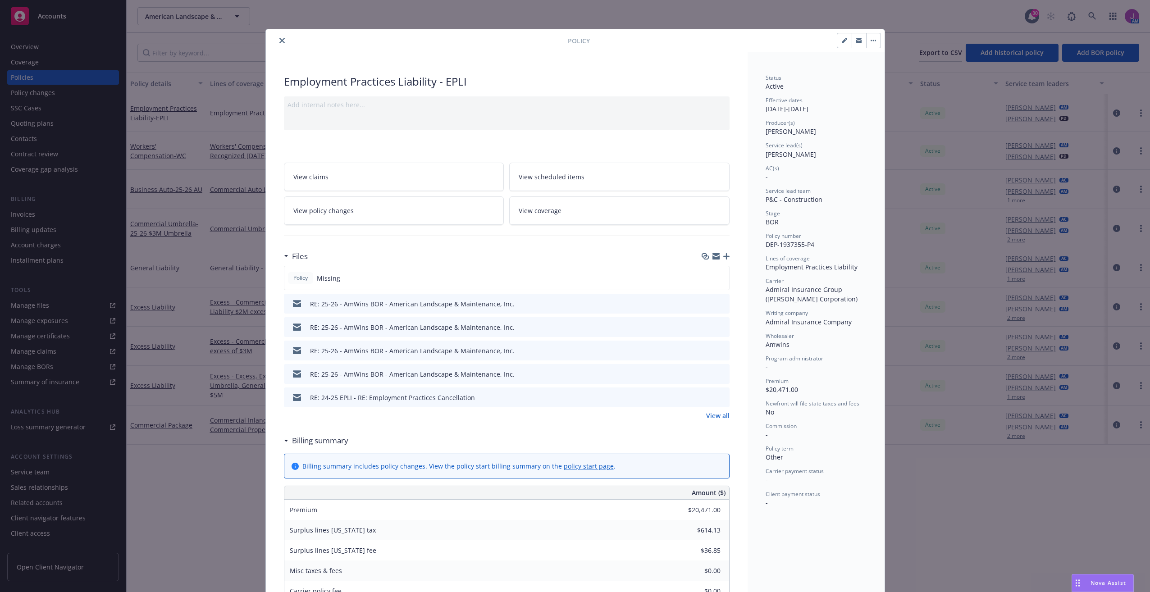
scroll to position [27, 0]
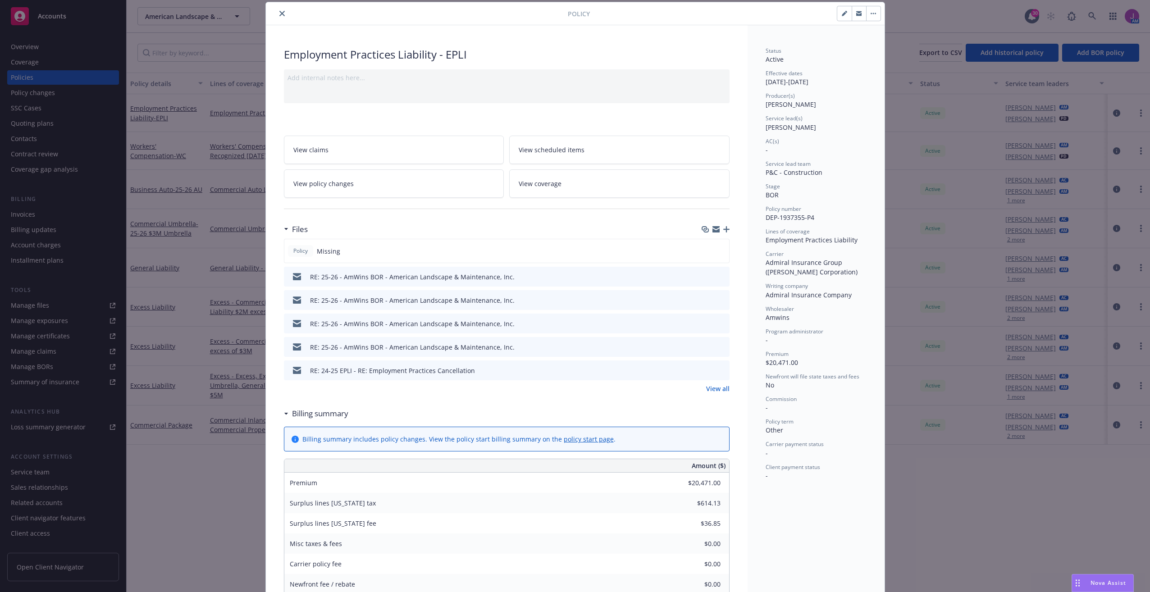
click at [279, 11] on icon "close" at bounding box center [281, 13] width 5 height 5
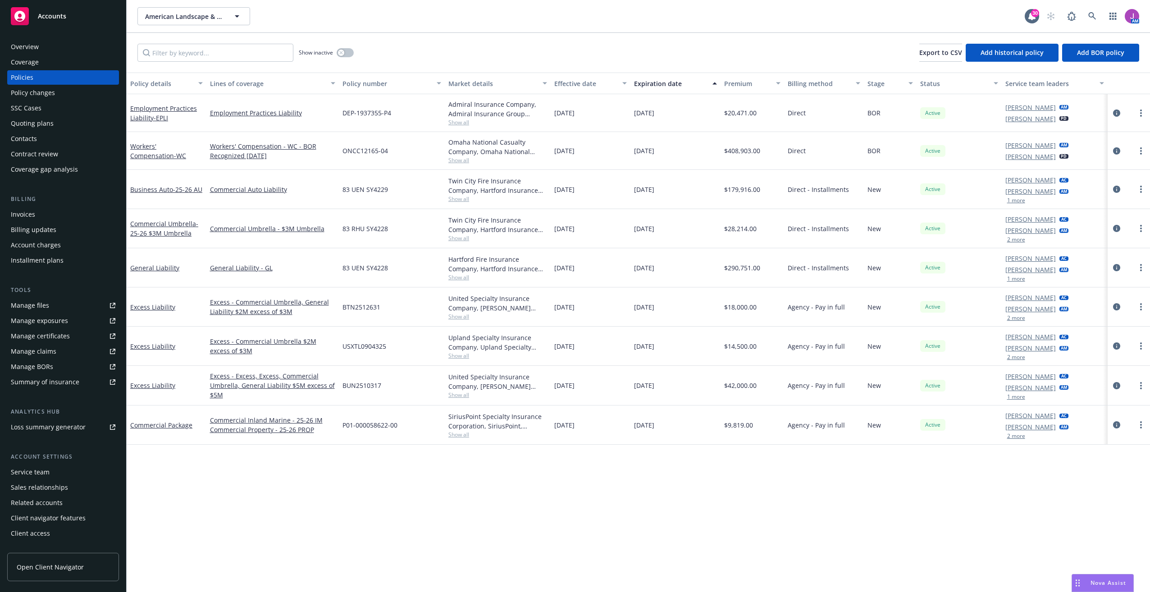
click at [462, 121] on span "Show all" at bounding box center [497, 123] width 99 height 8
drag, startPoint x: 389, startPoint y: 151, endPoint x: 480, endPoint y: 159, distance: 90.4
click at [480, 159] on div "Writing company Admiral Insurance Company Carrier Admiral Insurance Group ([PER…" at bounding box center [456, 185] width 180 height 110
click at [380, 174] on span "Admiral Insurance Group ([PERSON_NAME] Corporation)" at bounding box center [457, 178] width 166 height 19
drag, startPoint x: 374, startPoint y: 175, endPoint x: 446, endPoint y: 179, distance: 72.2
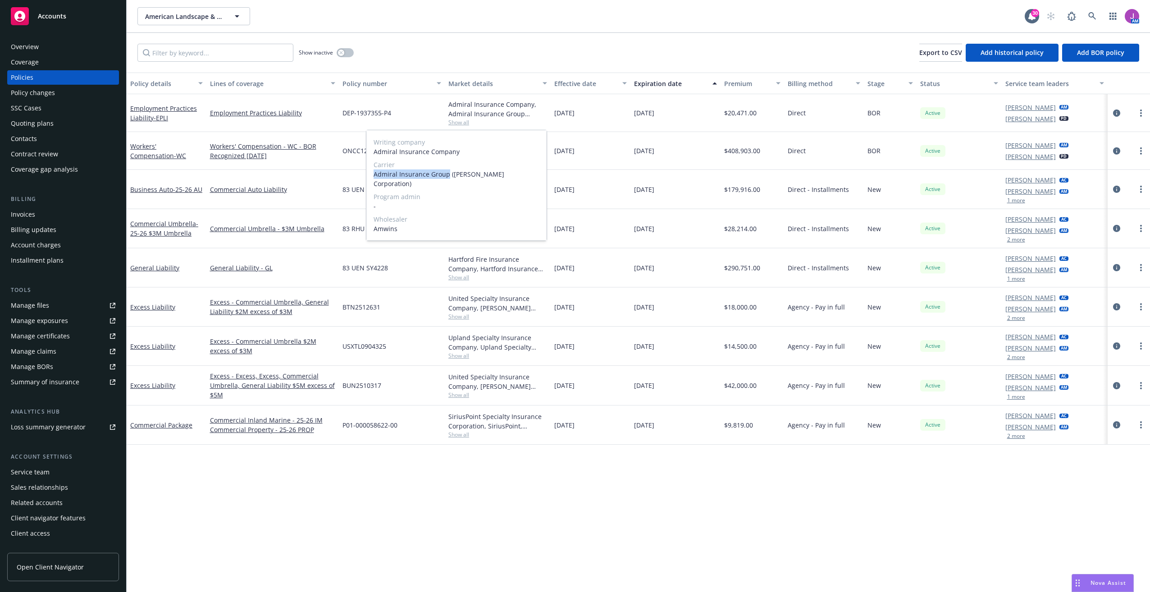
click at [446, 179] on div "Writing company Admiral Insurance Company Carrier Admiral Insurance Group ([PER…" at bounding box center [456, 185] width 180 height 110
copy span "Admiral Insurance Group"
click at [653, 196] on div "[DATE]" at bounding box center [675, 189] width 90 height 39
drag, startPoint x: 724, startPoint y: 114, endPoint x: 761, endPoint y: 115, distance: 36.5
click at [761, 115] on div "$20,471.00" at bounding box center [753, 113] width 64 height 38
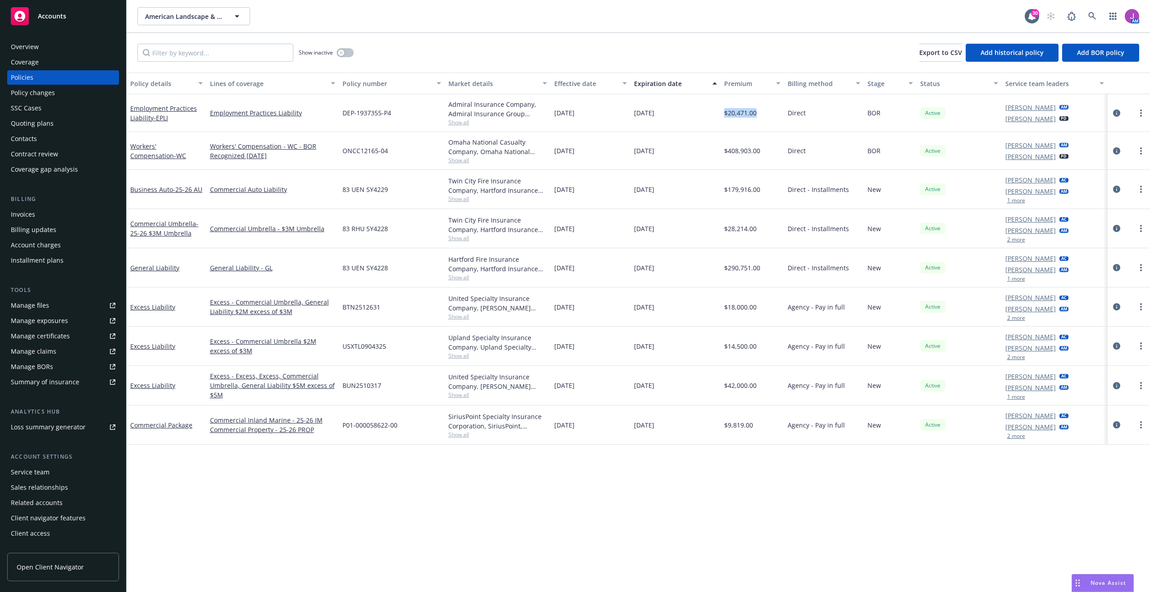
copy span "$20,471.00"
click at [42, 49] on div "Overview" at bounding box center [63, 47] width 105 height 14
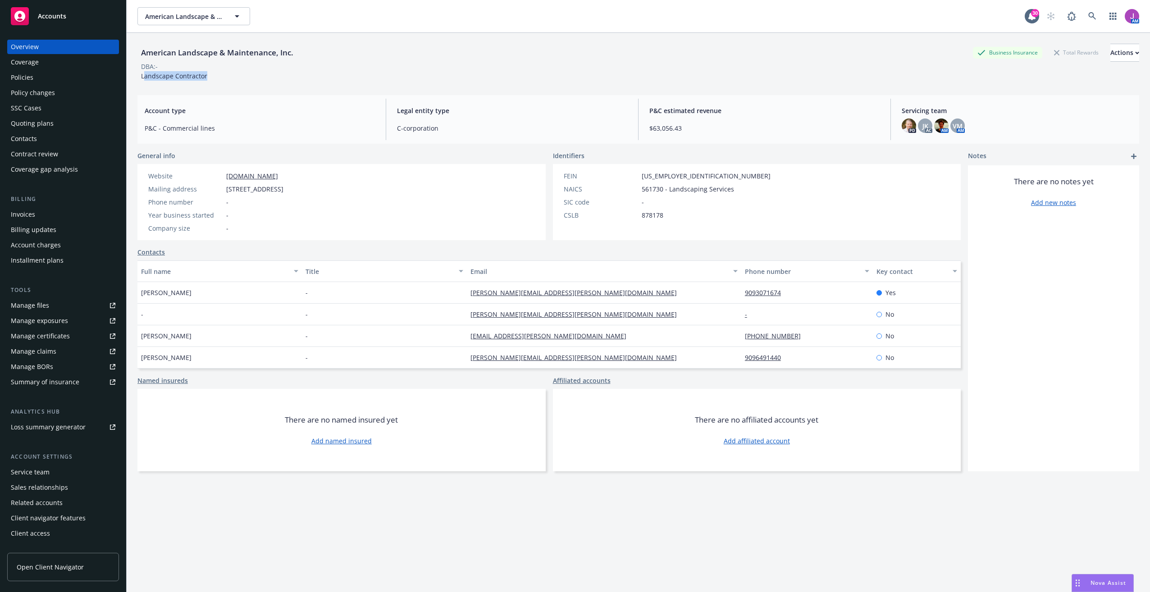
drag, startPoint x: 143, startPoint y: 72, endPoint x: 224, endPoint y: 80, distance: 81.9
click at [224, 80] on div "American Landscape & Maintenance, Inc. Business Insurance Total Rewards Actions…" at bounding box center [638, 62] width 1002 height 37
click at [143, 87] on div "American Landscape & Maintenance, Inc. Business Insurance Total Rewards Actions…" at bounding box center [638, 60] width 1002 height 55
drag, startPoint x: 138, startPoint y: 74, endPoint x: 228, endPoint y: 85, distance: 91.3
click at [228, 85] on div "American Landscape & Maintenance, Inc. Business Insurance Total Rewards Actions…" at bounding box center [638, 60] width 1002 height 55
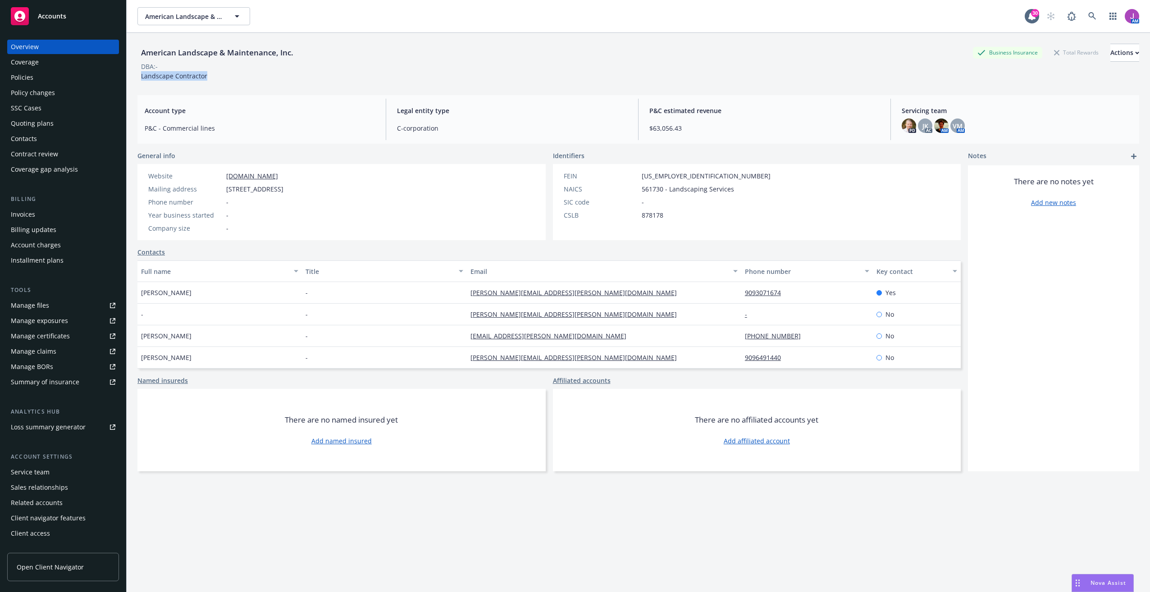
copy span "Landscape Contractor"
click at [28, 138] on div "Contacts" at bounding box center [24, 139] width 26 height 14
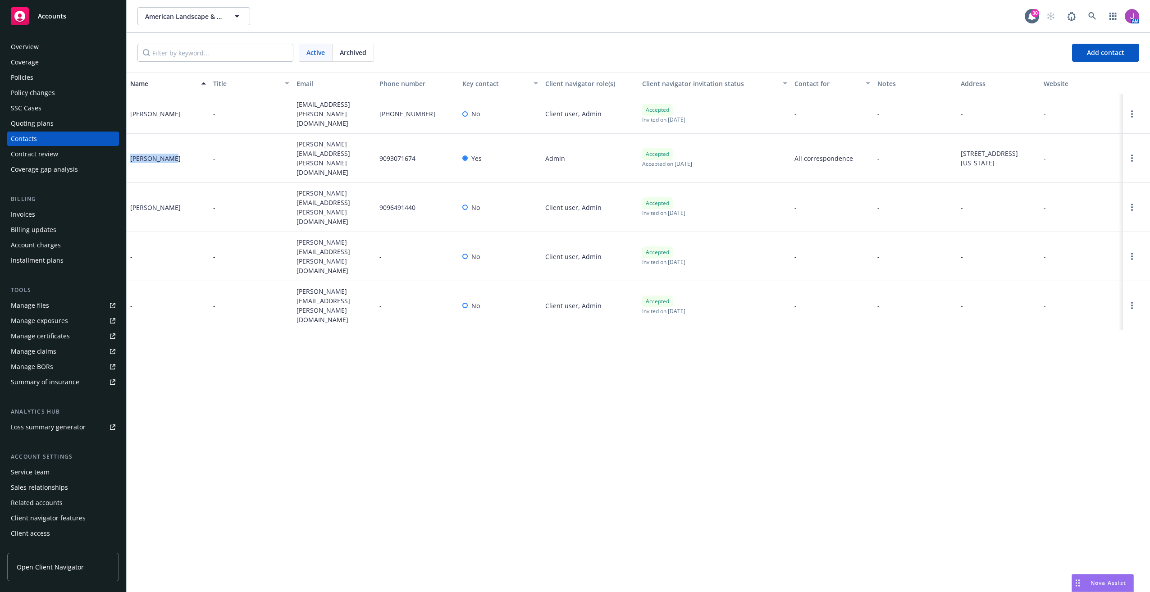
drag, startPoint x: 127, startPoint y: 147, endPoint x: 173, endPoint y: 154, distance: 47.0
click at [173, 154] on div "[PERSON_NAME]" at bounding box center [168, 158] width 83 height 49
copy div "[PERSON_NAME]"
click at [78, 78] on div "Policies" at bounding box center [63, 77] width 105 height 14
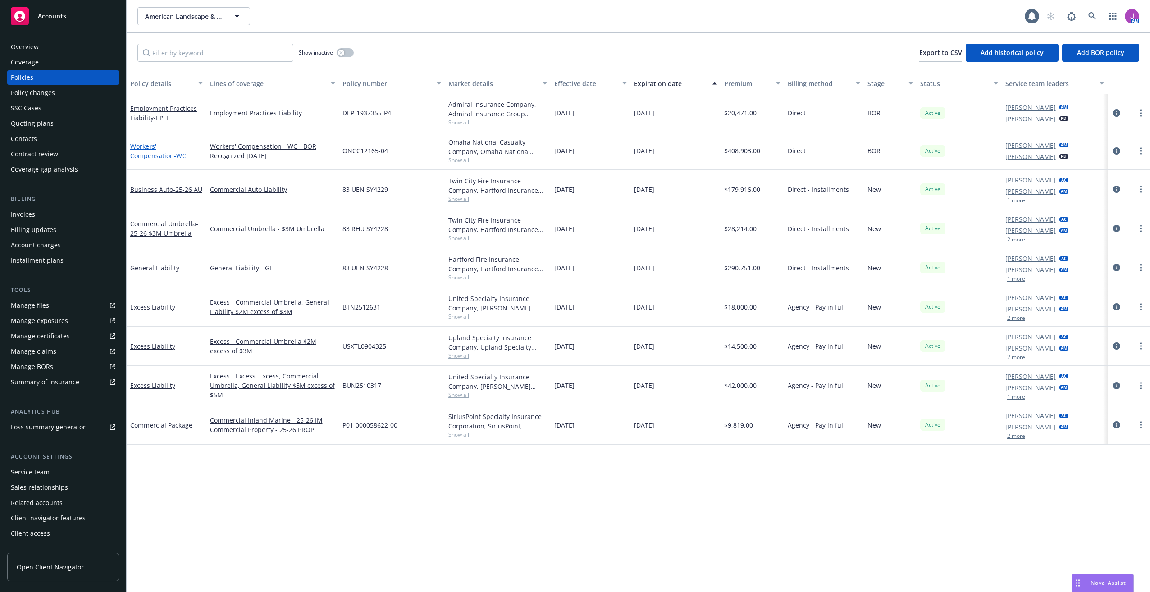
click at [176, 144] on link "Workers' Compensation - WC" at bounding box center [158, 151] width 56 height 18
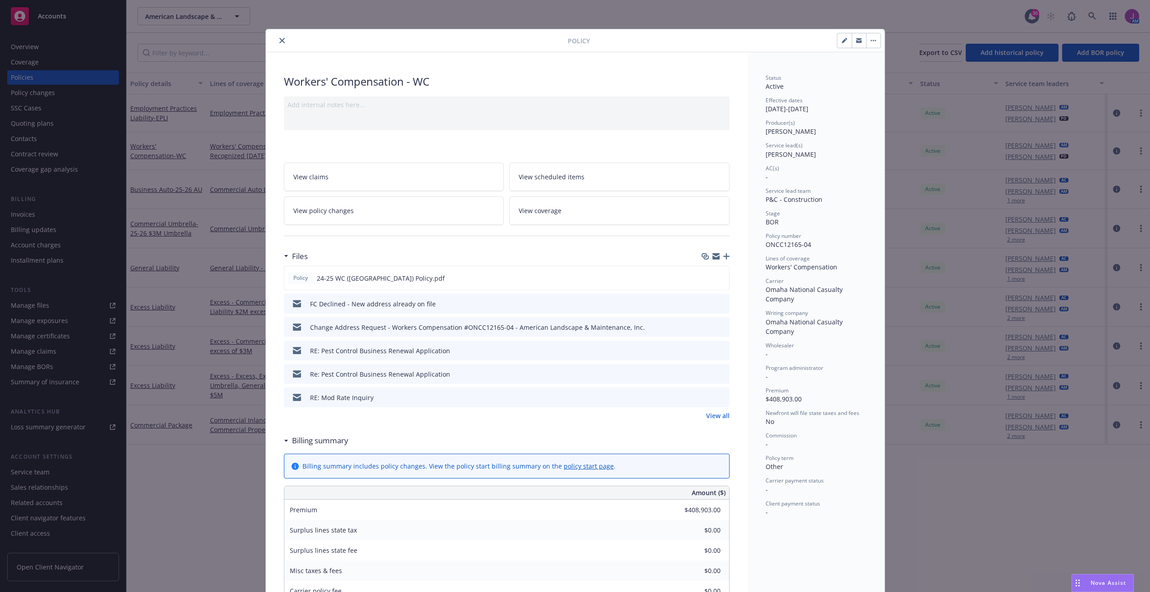
click at [279, 39] on icon "close" at bounding box center [281, 40] width 5 height 5
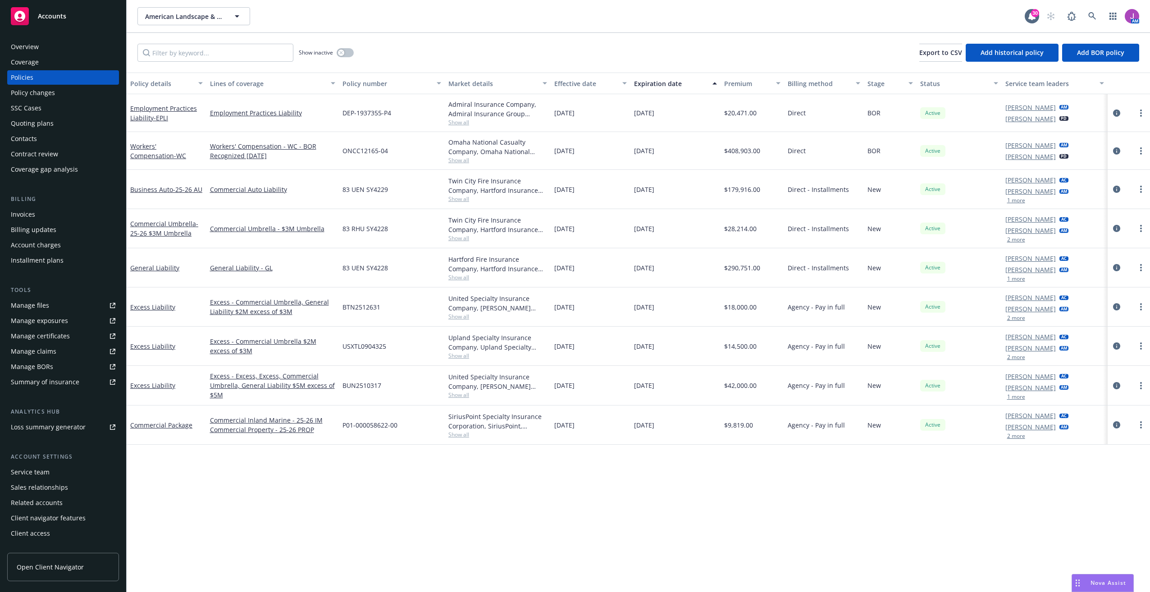
click at [94, 82] on div "Policies" at bounding box center [63, 77] width 105 height 14
click at [197, 52] on input "Filter by keyword..." at bounding box center [215, 53] width 156 height 18
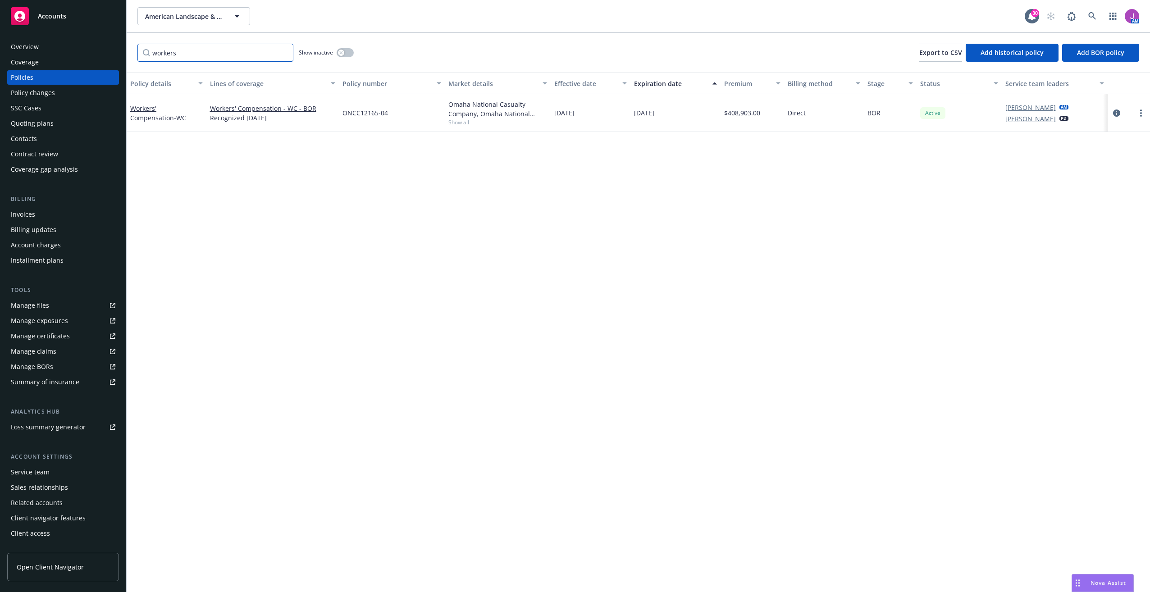
type input "workers"
click at [342, 50] on div "button" at bounding box center [341, 53] width 6 height 6
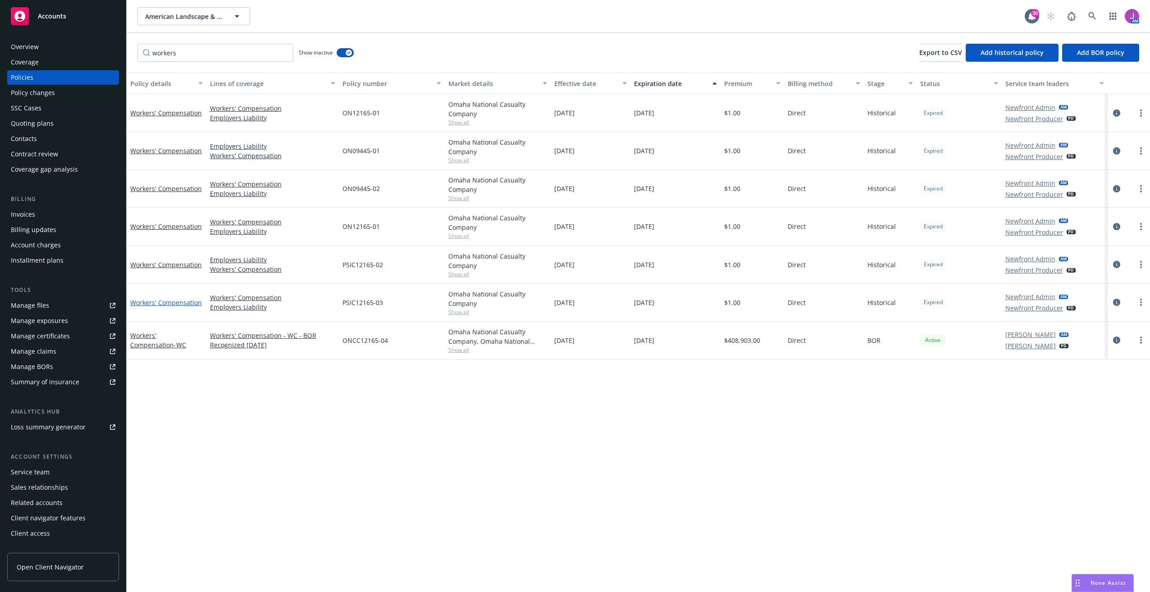
click at [169, 302] on link "Workers' Compensation" at bounding box center [166, 302] width 72 height 9
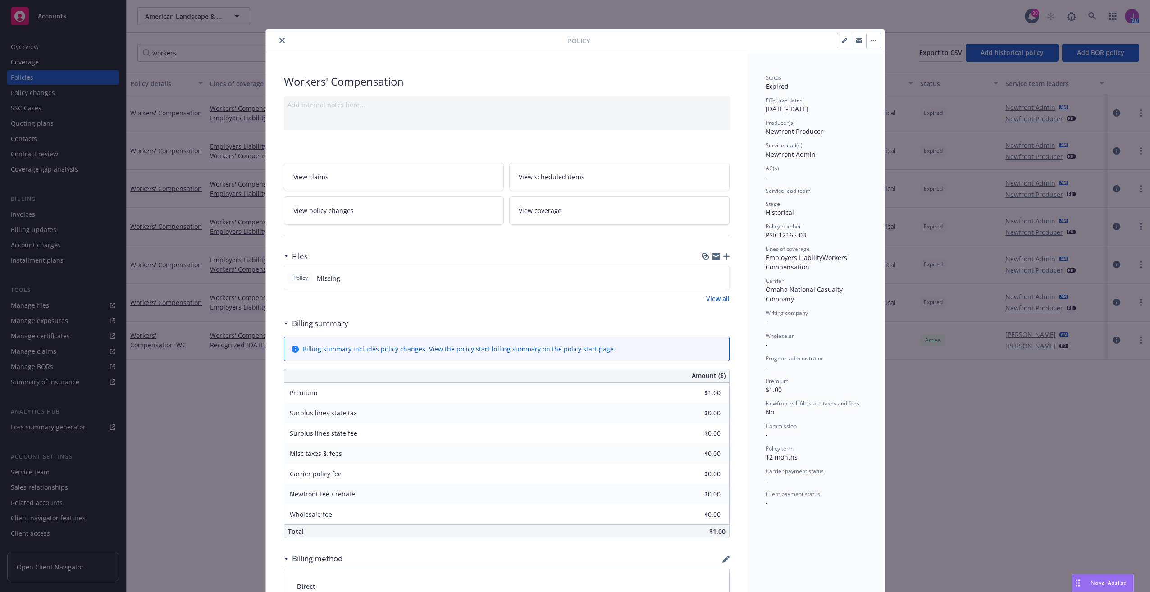
click at [282, 38] on button "close" at bounding box center [282, 40] width 11 height 11
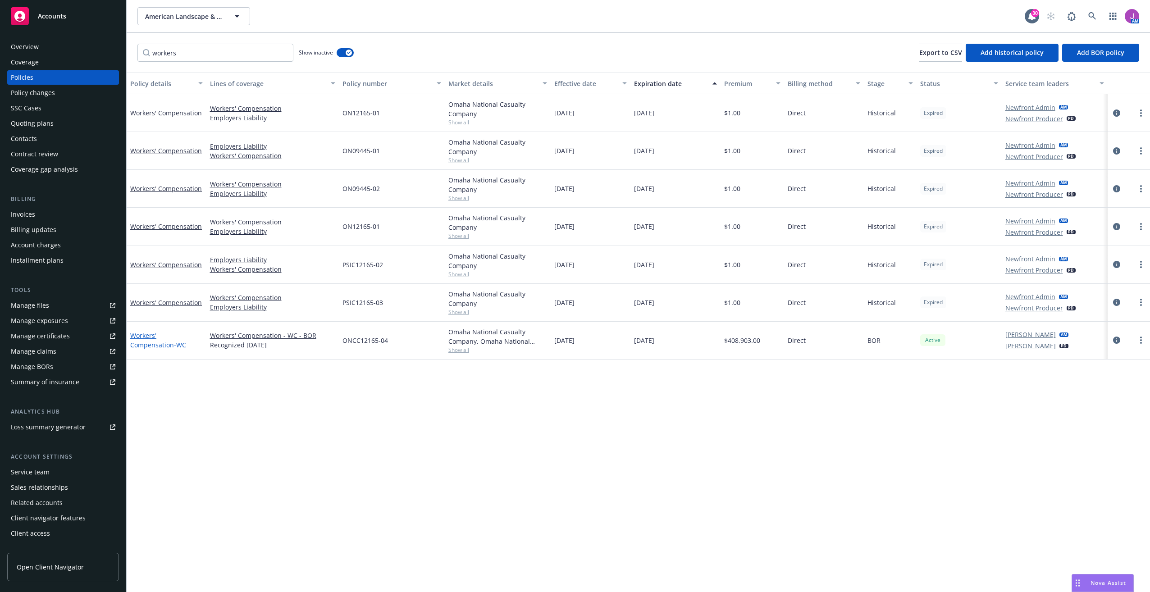
click at [171, 337] on link "Workers' Compensation - WC" at bounding box center [158, 340] width 56 height 18
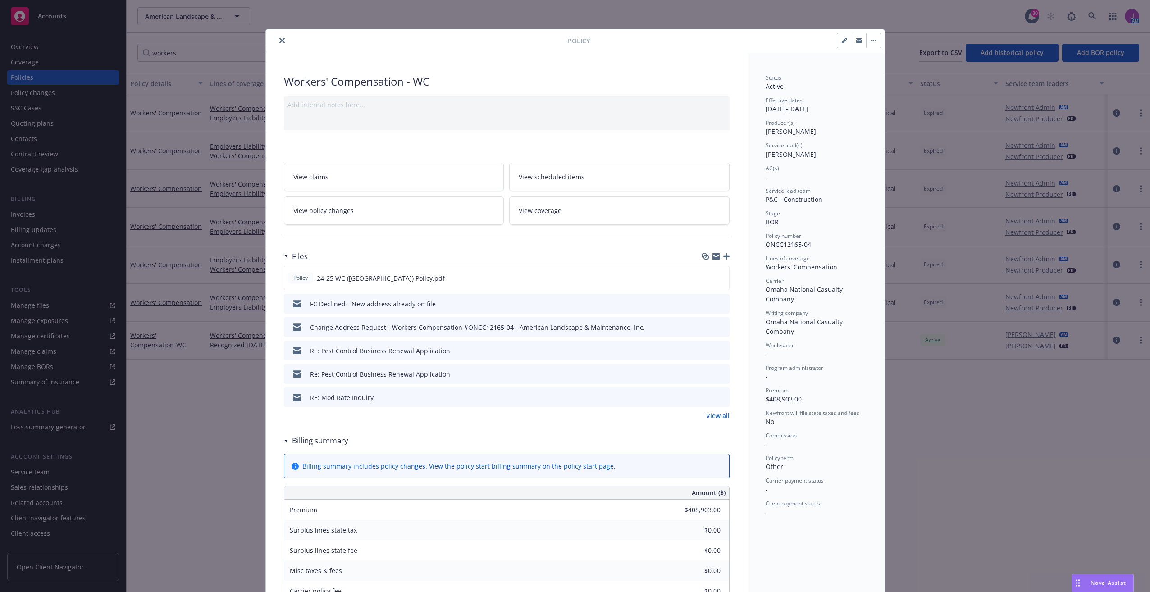
scroll to position [27, 0]
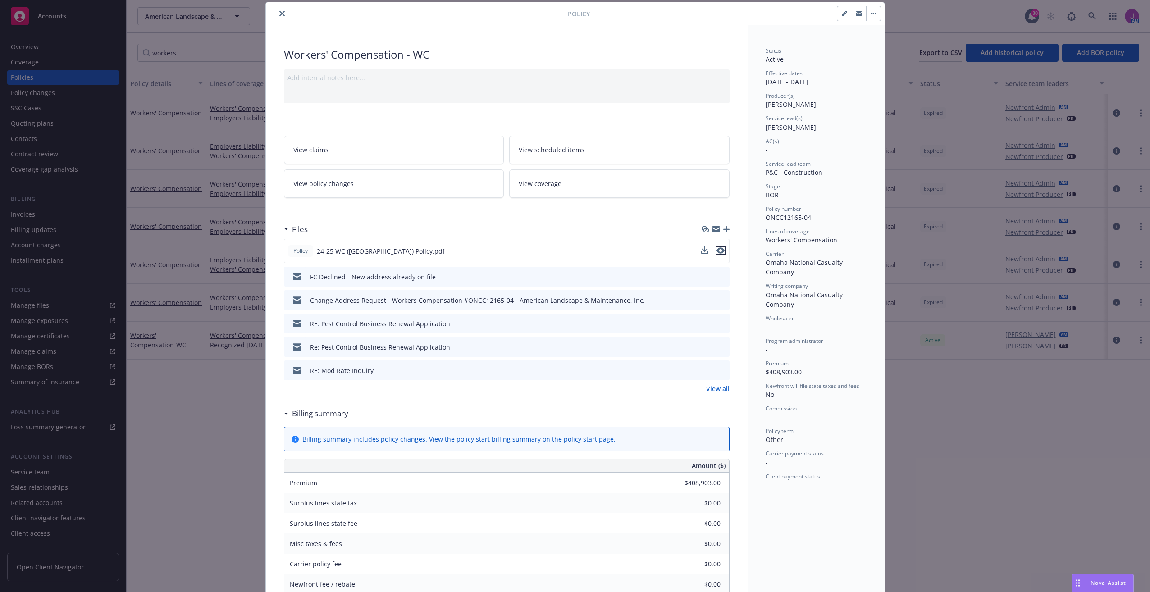
click at [717, 248] on icon "preview file" at bounding box center [721, 250] width 8 height 6
click at [234, 391] on div "Policy Workers' Compensation - WC Add internal notes here... View claims View s…" at bounding box center [575, 296] width 1150 height 592
click at [277, 10] on button "close" at bounding box center [282, 13] width 11 height 11
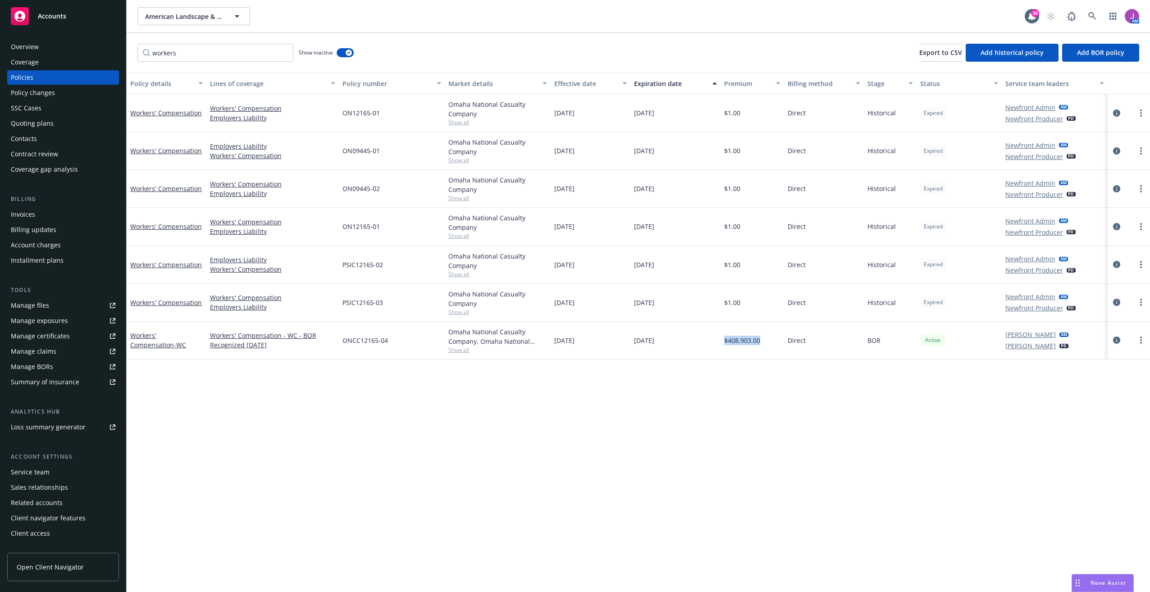
drag, startPoint x: 723, startPoint y: 342, endPoint x: 772, endPoint y: 348, distance: 49.0
click at [772, 348] on div "$408,903.00" at bounding box center [753, 341] width 64 height 38
copy span "$408,903.00"
click at [47, 44] on div "Overview" at bounding box center [63, 47] width 105 height 14
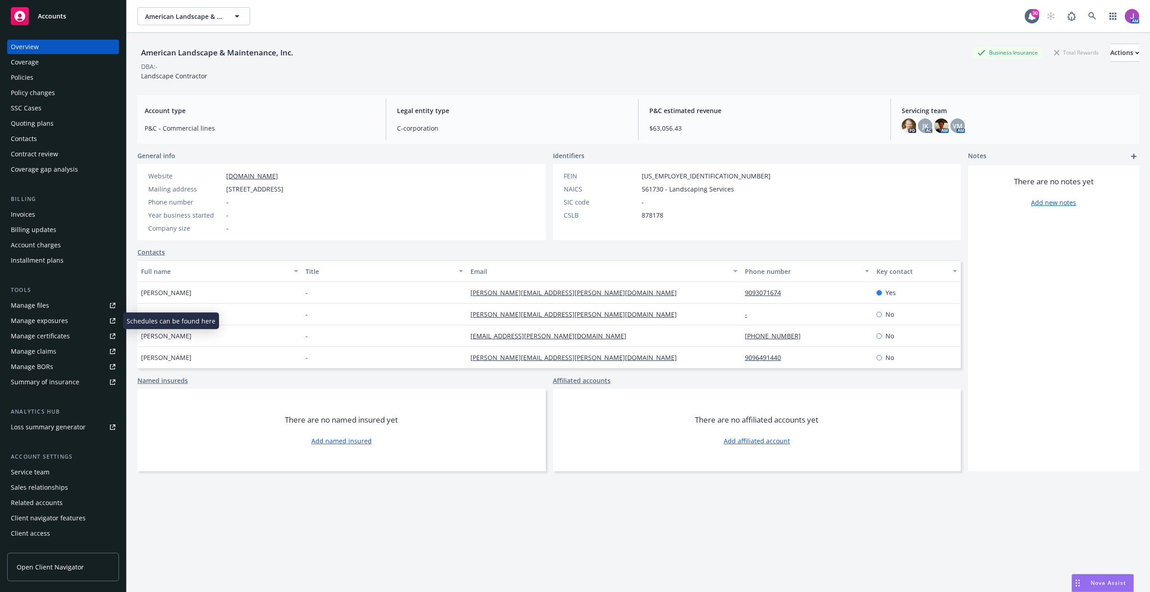
click at [48, 327] on div "Manage exposures" at bounding box center [39, 321] width 57 height 14
click at [48, 124] on div "Quoting plans" at bounding box center [32, 123] width 43 height 14
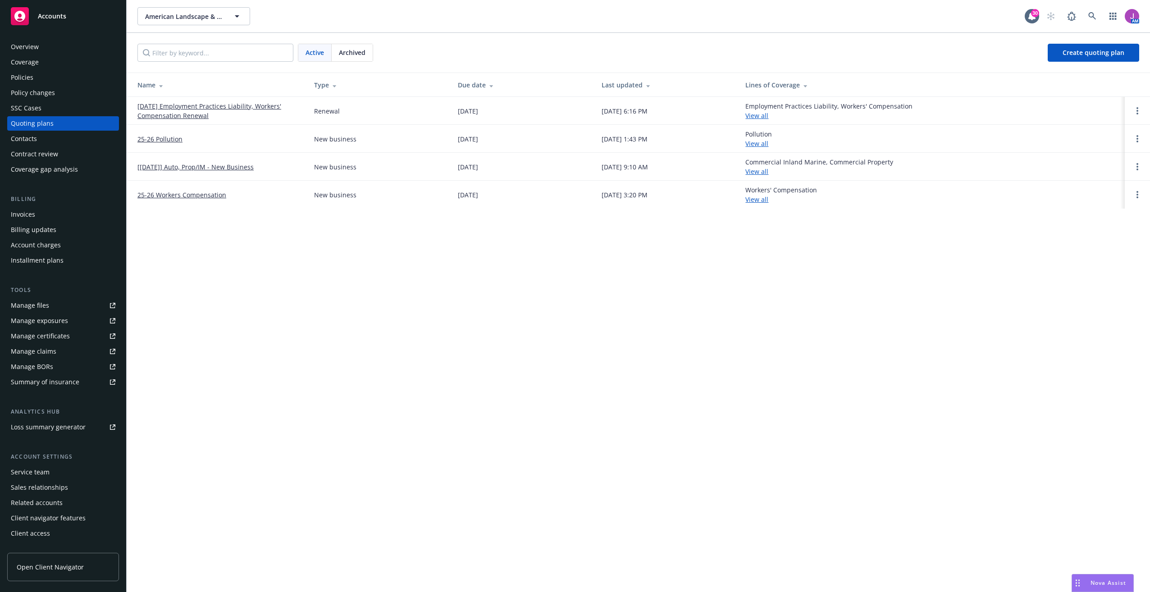
click at [183, 195] on link "25-26 Workers Compensation" at bounding box center [181, 194] width 89 height 9
